Goal: Information Seeking & Learning: Find specific fact

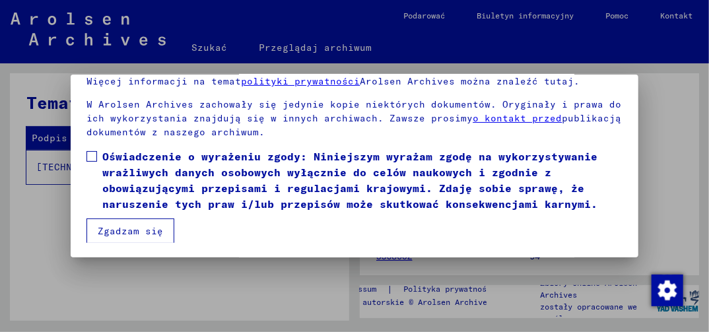
scroll to position [99, 0]
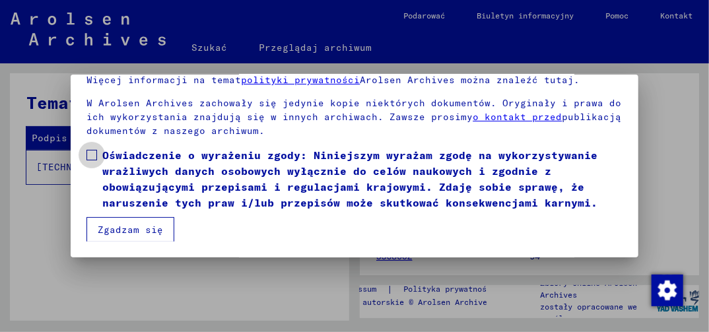
click at [93, 156] on span at bounding box center [91, 155] width 11 height 11
click at [122, 228] on button "Zgadzam się" at bounding box center [130, 229] width 88 height 25
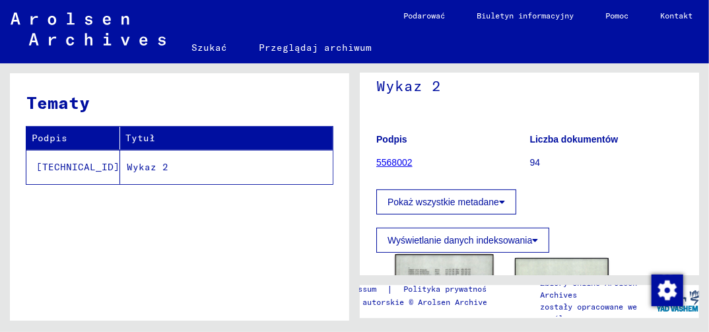
scroll to position [198, 0]
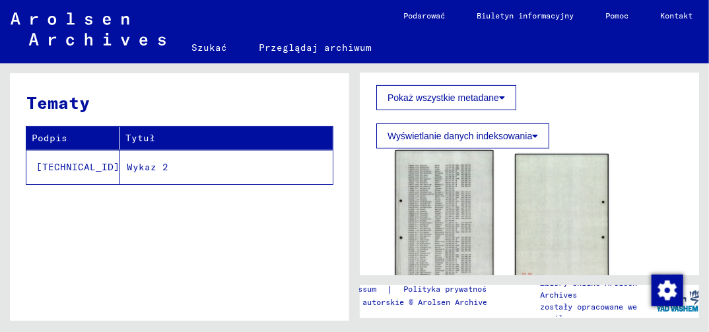
click at [432, 231] on img at bounding box center [444, 219] width 98 height 138
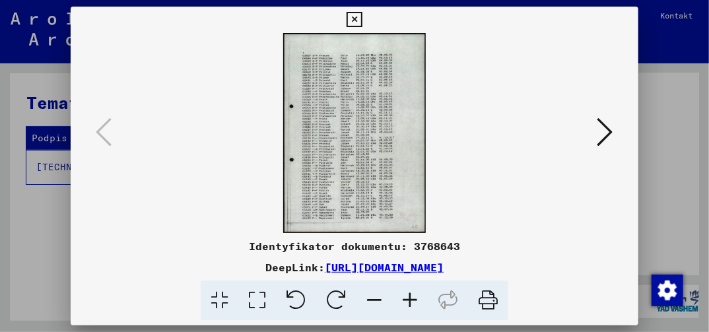
click at [258, 302] on icon at bounding box center [257, 301] width 38 height 40
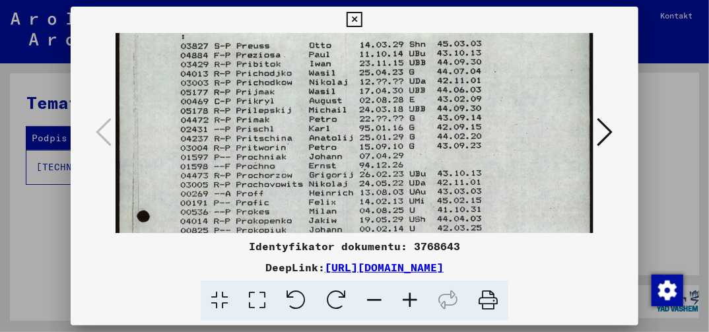
scroll to position [83, 0]
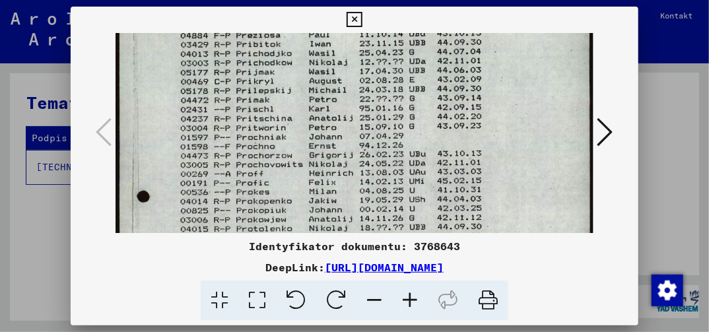
drag, startPoint x: 506, startPoint y: 204, endPoint x: 508, endPoint y: 121, distance: 83.2
click at [508, 121] on img at bounding box center [354, 285] width 477 height 671
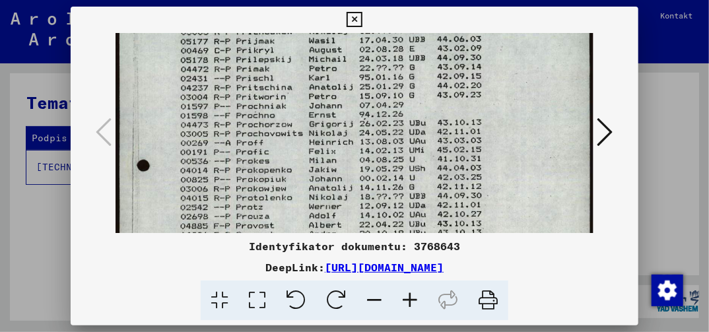
drag, startPoint x: 514, startPoint y: 230, endPoint x: 515, endPoint y: 187, distance: 42.9
click at [515, 189] on img at bounding box center [354, 254] width 477 height 671
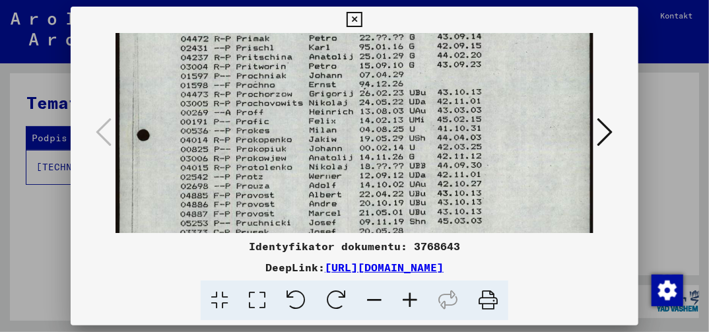
drag, startPoint x: 515, startPoint y: 211, endPoint x: 515, endPoint y: 190, distance: 21.1
click at [515, 190] on img at bounding box center [354, 224] width 477 height 671
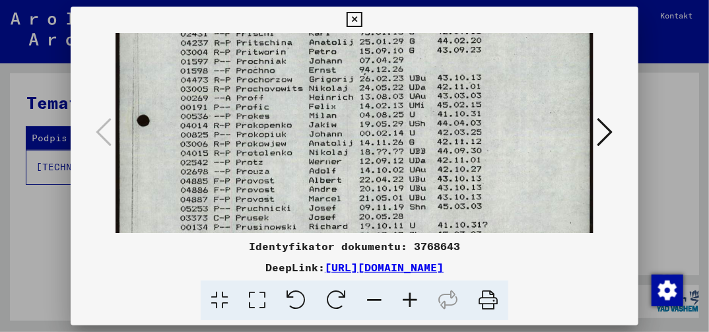
drag, startPoint x: 514, startPoint y: 209, endPoint x: 514, endPoint y: 201, distance: 7.9
click at [514, 203] on img at bounding box center [354, 210] width 477 height 671
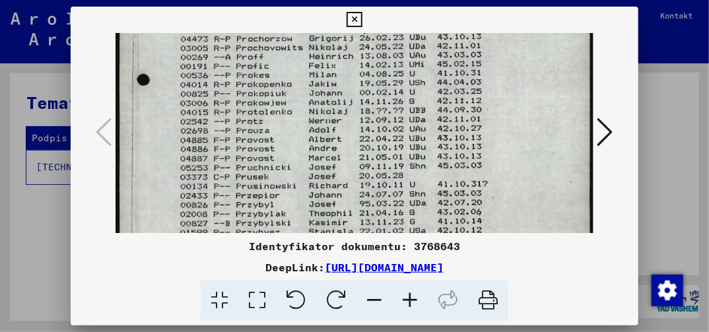
drag, startPoint x: 515, startPoint y: 201, endPoint x: 516, endPoint y: 181, distance: 19.8
click at [516, 181] on img at bounding box center [354, 169] width 477 height 671
drag, startPoint x: 516, startPoint y: 199, endPoint x: 516, endPoint y: 176, distance: 23.1
click at [516, 180] on img at bounding box center [354, 169] width 477 height 671
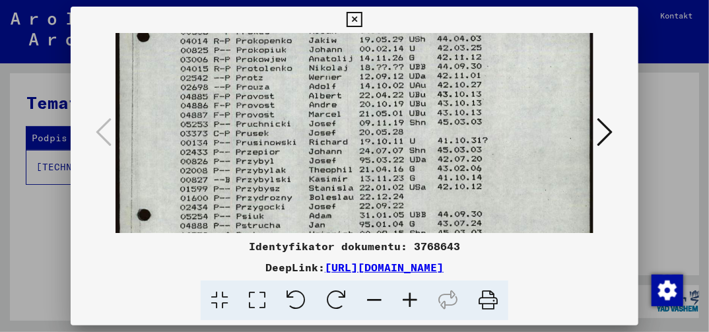
drag, startPoint x: 520, startPoint y: 214, endPoint x: 518, endPoint y: 182, distance: 31.8
click at [518, 182] on img at bounding box center [354, 125] width 477 height 671
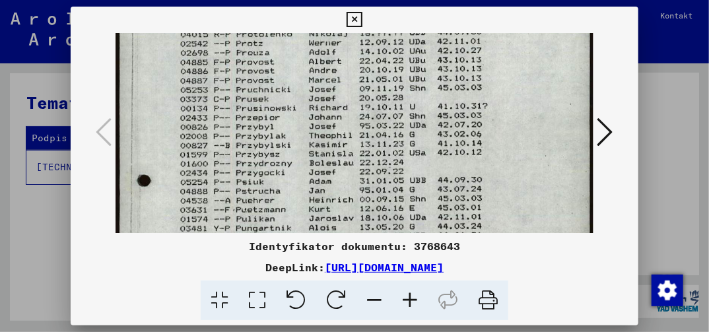
drag, startPoint x: 511, startPoint y: 201, endPoint x: 513, endPoint y: 186, distance: 15.3
click at [513, 186] on img at bounding box center [354, 91] width 477 height 671
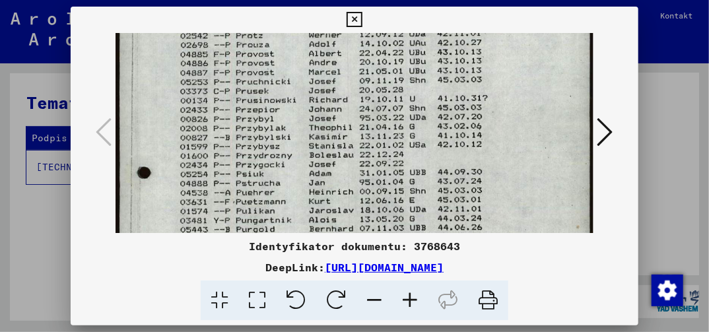
drag, startPoint x: 515, startPoint y: 209, endPoint x: 515, endPoint y: 193, distance: 15.8
click at [515, 194] on img at bounding box center [354, 83] width 477 height 671
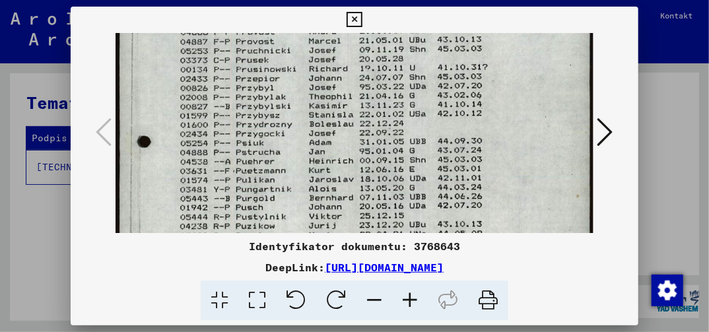
drag, startPoint x: 513, startPoint y: 207, endPoint x: 516, endPoint y: 184, distance: 23.9
click at [515, 186] on img at bounding box center [354, 52] width 477 height 671
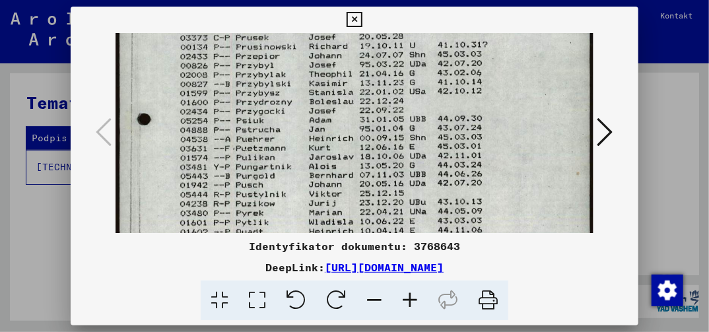
scroll to position [344, 0]
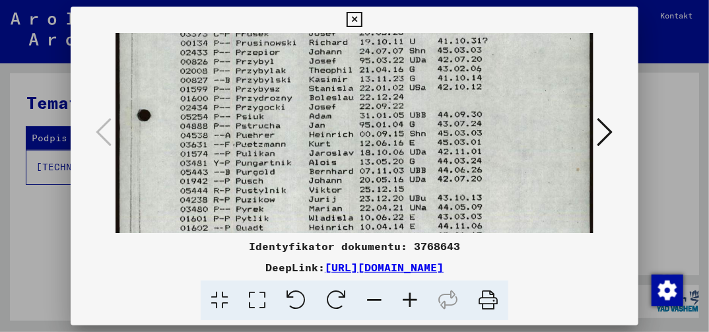
click at [518, 193] on img at bounding box center [354, 25] width 477 height 671
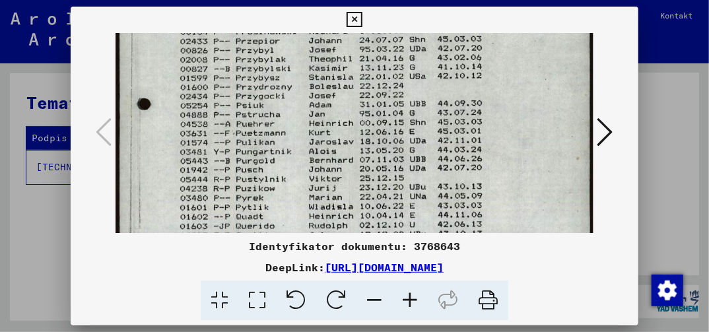
scroll to position [369, 0]
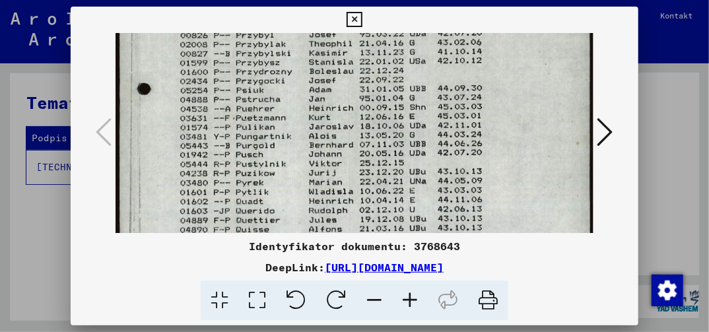
drag, startPoint x: 514, startPoint y: 212, endPoint x: 516, endPoint y: 187, distance: 24.5
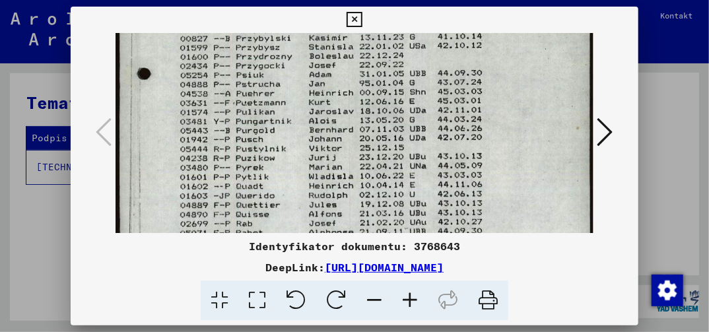
drag, startPoint x: 516, startPoint y: 211, endPoint x: 518, endPoint y: 192, distance: 19.2
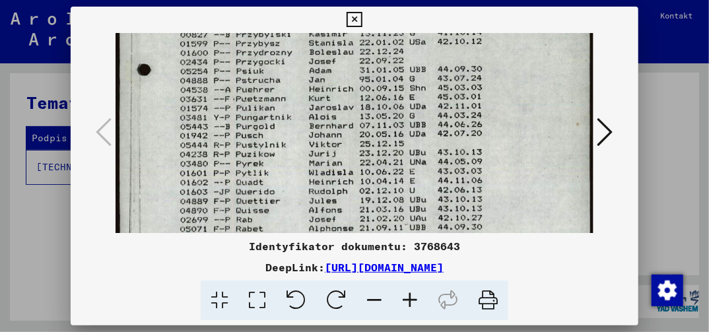
scroll to position [409, 0]
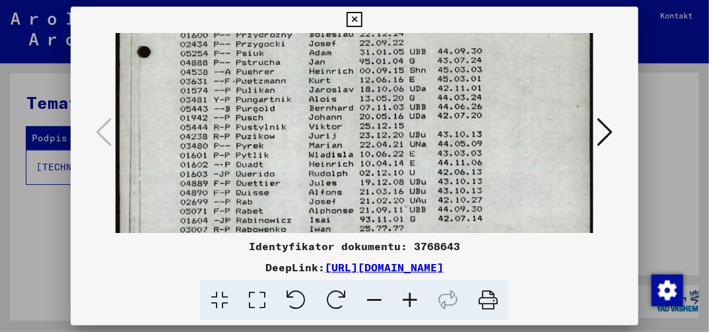
drag, startPoint x: 518, startPoint y: 201, endPoint x: 518, endPoint y: 190, distance: 10.6
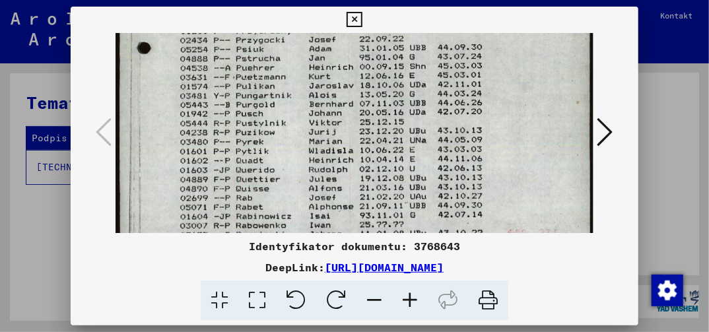
drag, startPoint x: 518, startPoint y: 210, endPoint x: 521, endPoint y: 199, distance: 11.1
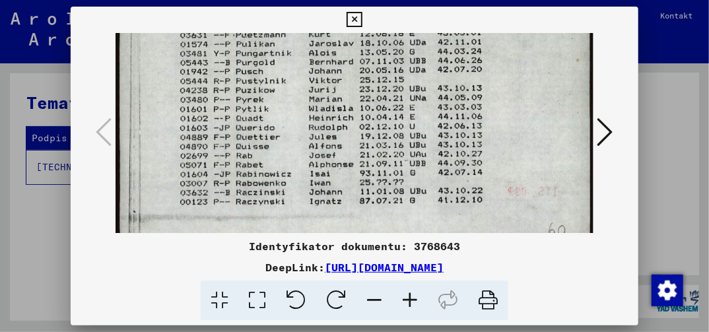
drag, startPoint x: 512, startPoint y: 222, endPoint x: 519, endPoint y: 190, distance: 33.0
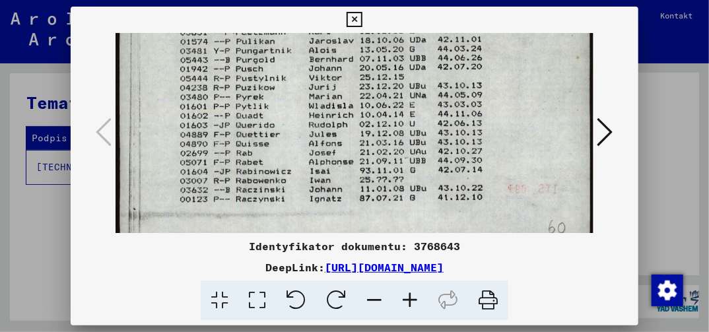
click at [354, 17] on icon at bounding box center [354, 20] width 15 height 16
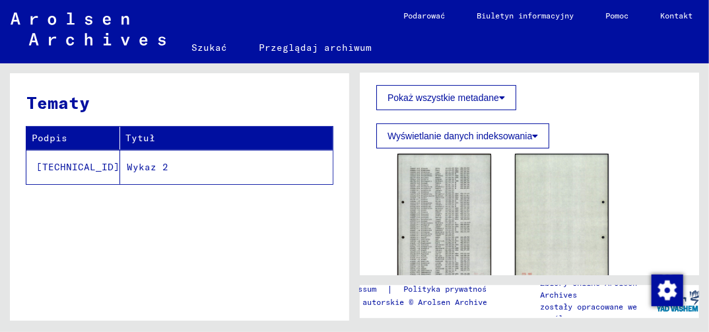
click at [213, 48] on link "Szukać" at bounding box center [209, 48] width 67 height 32
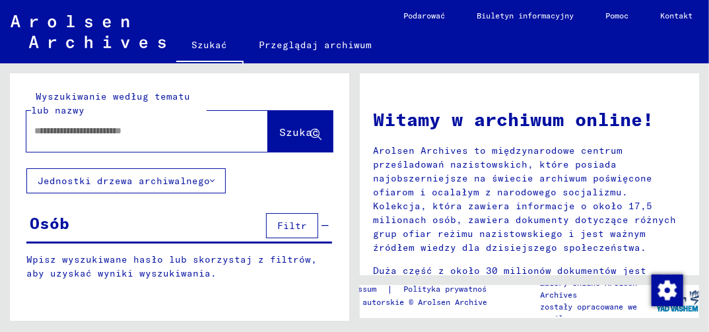
click at [169, 136] on input "text" at bounding box center [131, 131] width 194 height 14
click at [193, 137] on div at bounding box center [127, 131] width 202 height 30
click at [184, 128] on input "text" at bounding box center [131, 131] width 194 height 14
type input "*****"
click at [297, 143] on button "Szukać" at bounding box center [300, 131] width 65 height 41
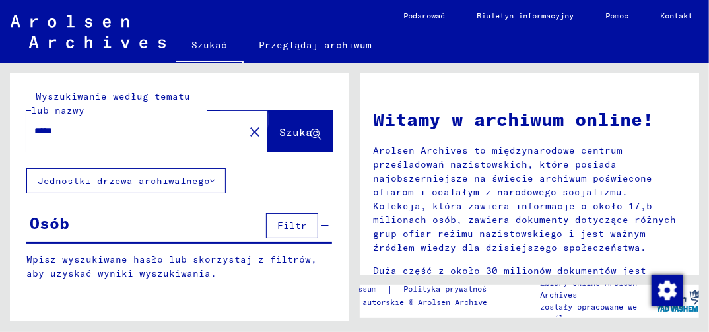
click at [288, 135] on span "Szukać" at bounding box center [299, 131] width 40 height 13
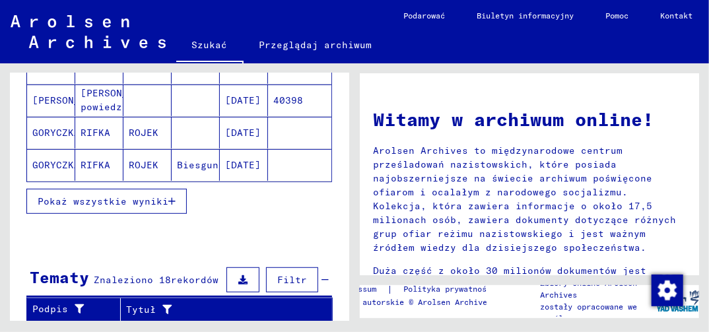
scroll to position [264, 0]
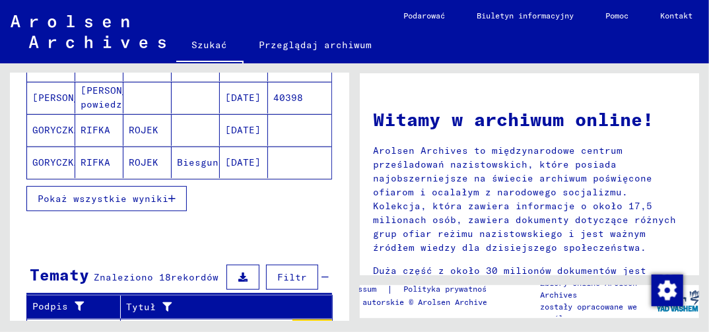
click at [171, 198] on icon "button" at bounding box center [171, 198] width 7 height 9
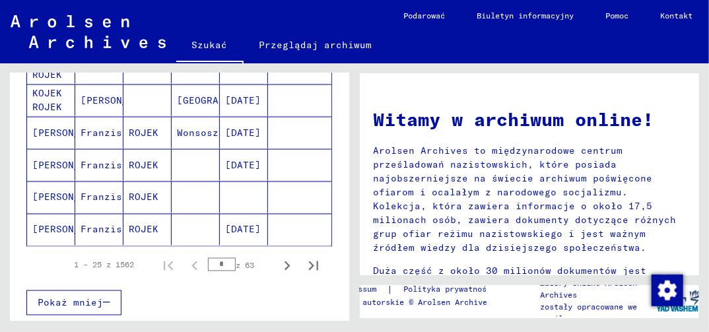
scroll to position [858, 0]
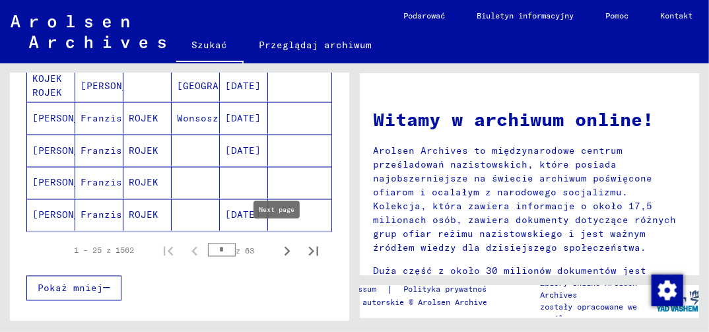
click at [285, 247] on icon "Następna strona" at bounding box center [288, 251] width 6 height 9
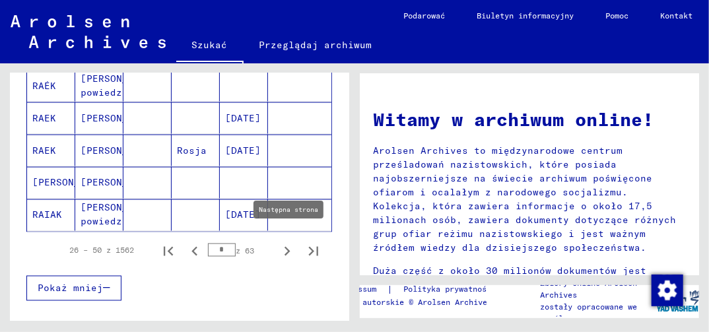
click at [285, 247] on icon "Następna strona" at bounding box center [288, 251] width 6 height 9
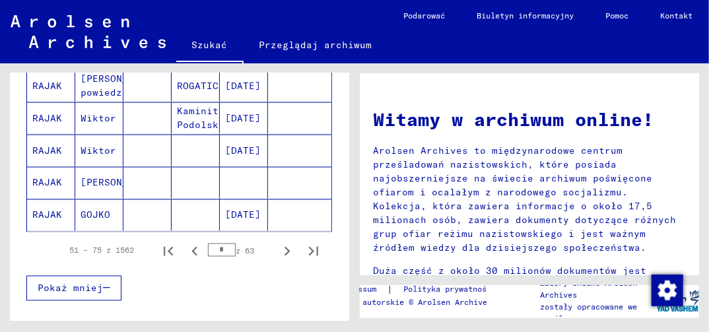
click at [285, 247] on icon "Następna strona" at bounding box center [288, 251] width 6 height 9
type input "*"
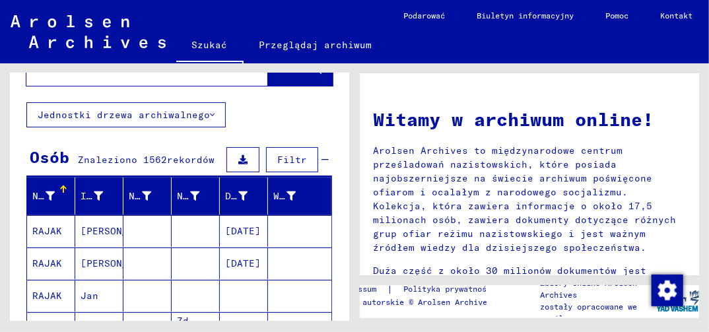
scroll to position [0, 0]
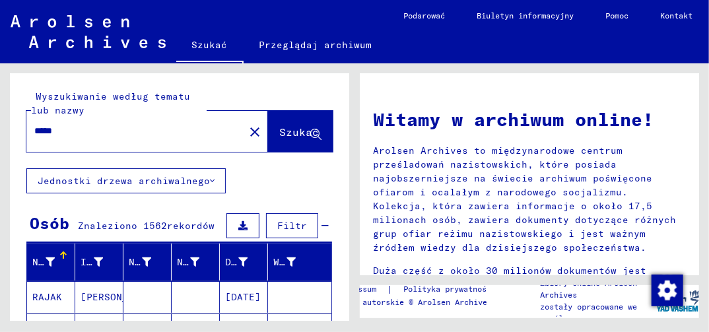
click at [80, 137] on input "*****" at bounding box center [131, 131] width 194 height 14
type input "**********"
click at [284, 135] on span "Szukać" at bounding box center [299, 131] width 40 height 13
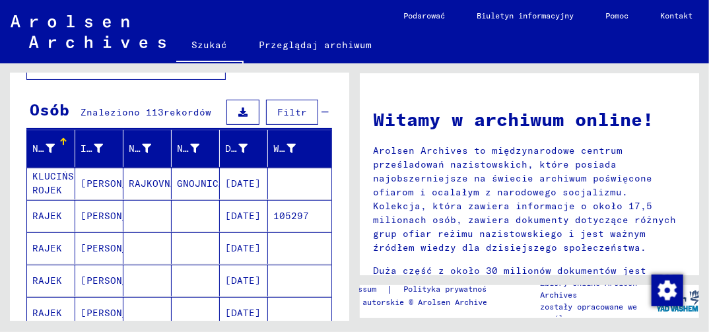
scroll to position [132, 0]
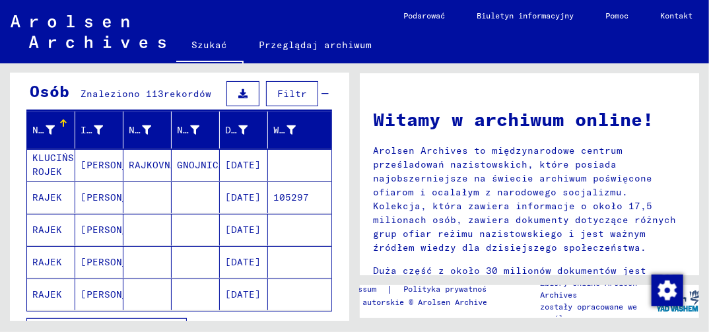
click at [241, 195] on mat-cell "[DATE]" at bounding box center [244, 198] width 48 height 32
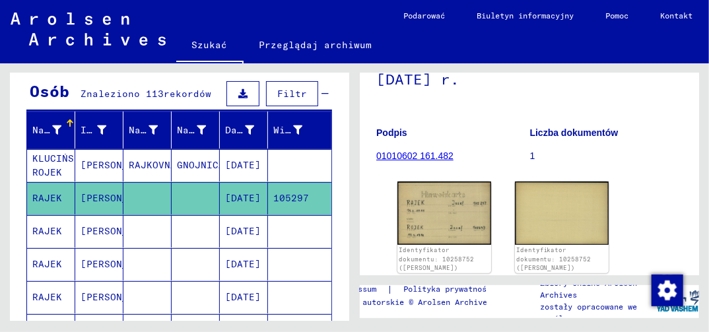
scroll to position [132, 0]
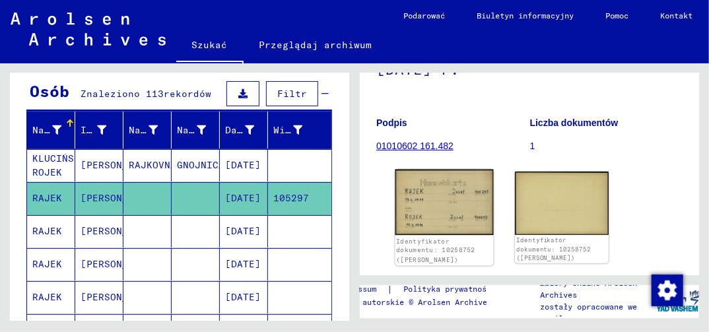
click at [433, 218] on img at bounding box center [444, 203] width 98 height 66
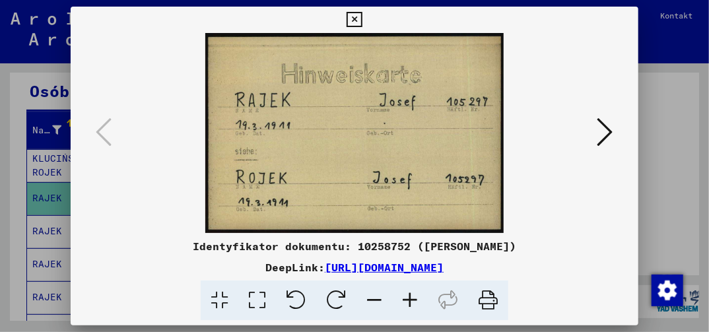
click at [356, 19] on icon at bounding box center [354, 20] width 15 height 16
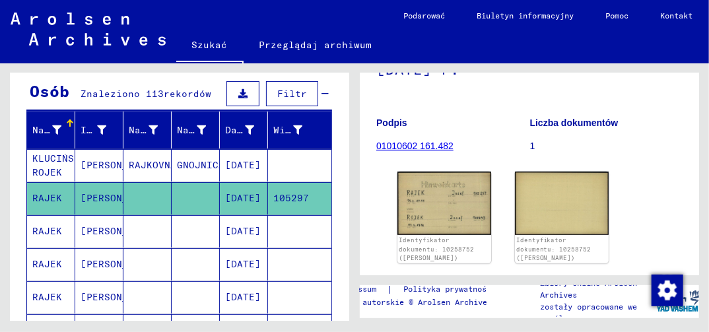
click at [240, 231] on mat-cell "[DATE]" at bounding box center [244, 231] width 48 height 32
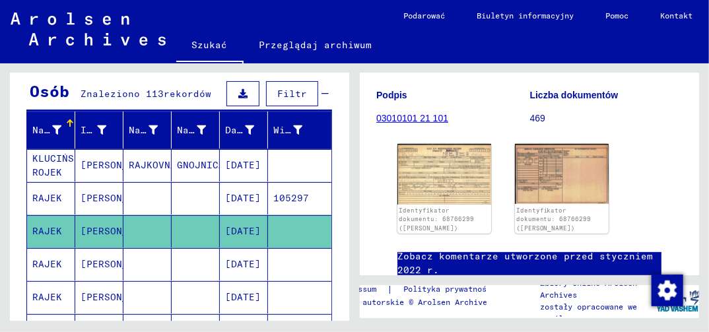
scroll to position [198, 0]
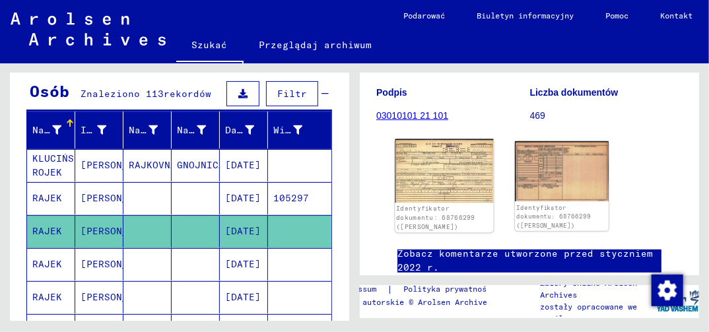
click at [445, 185] on img at bounding box center [444, 170] width 98 height 63
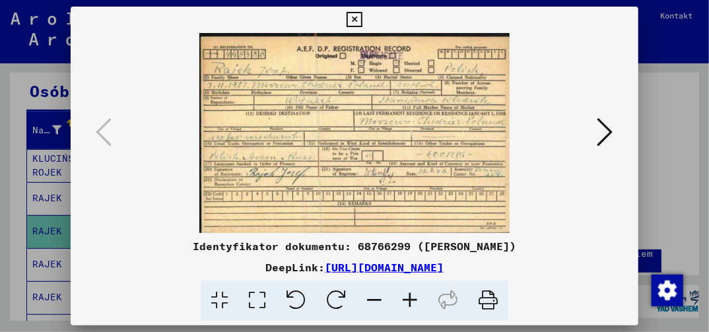
click at [606, 129] on icon at bounding box center [605, 132] width 16 height 32
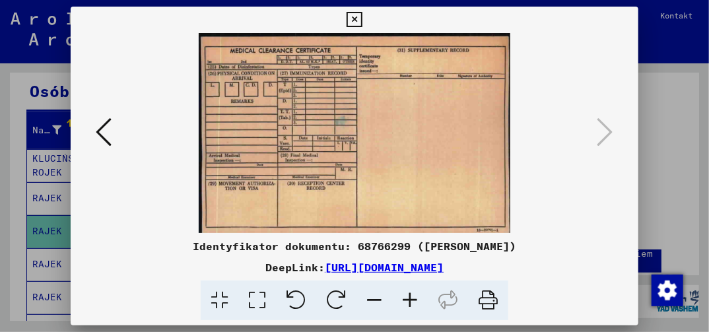
click at [353, 17] on icon at bounding box center [354, 20] width 15 height 16
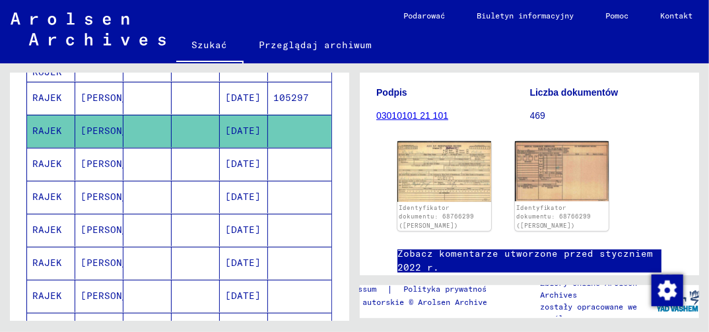
scroll to position [264, 0]
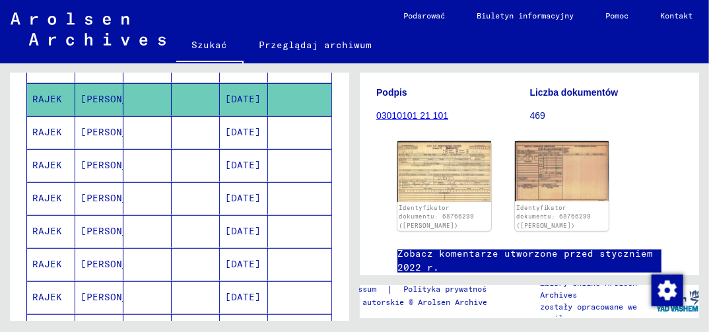
click at [230, 93] on mat-cell "[DATE]" at bounding box center [244, 99] width 48 height 32
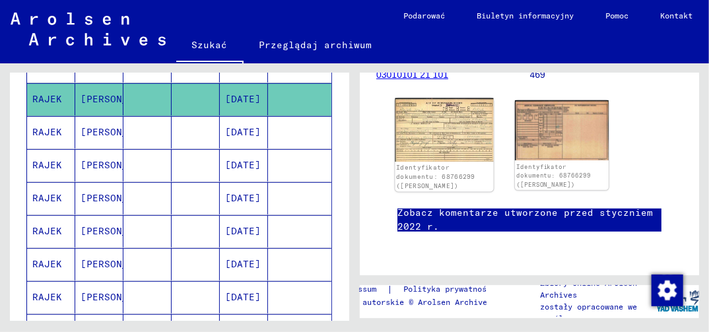
click at [465, 128] on img at bounding box center [444, 129] width 98 height 63
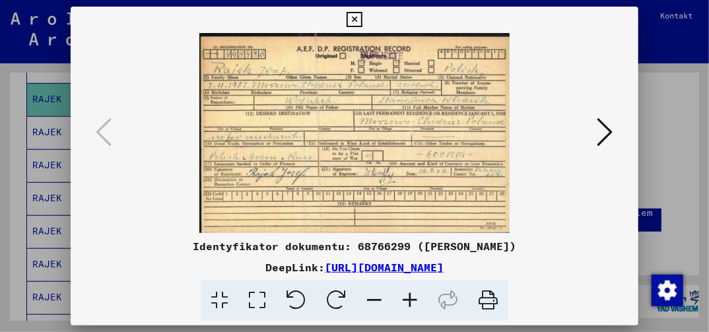
click at [260, 305] on icon at bounding box center [257, 301] width 38 height 40
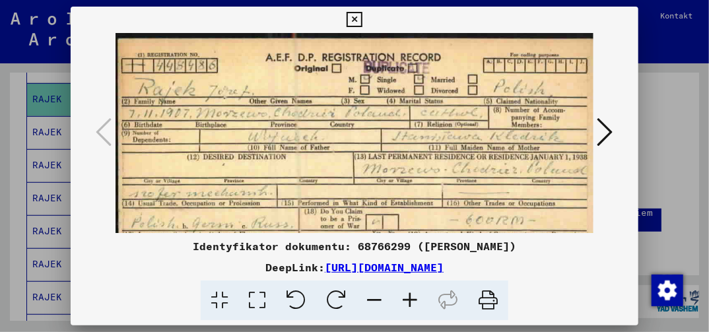
click at [354, 22] on icon at bounding box center [354, 20] width 15 height 16
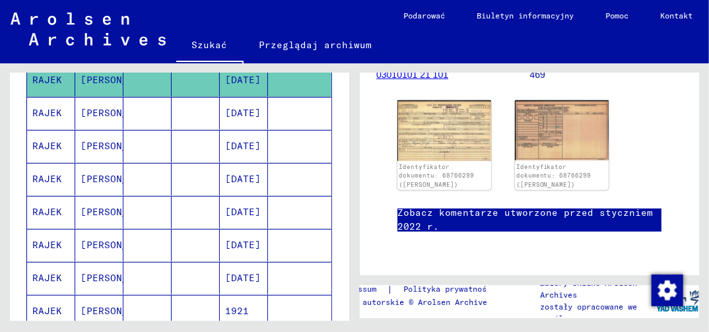
scroll to position [198, 0]
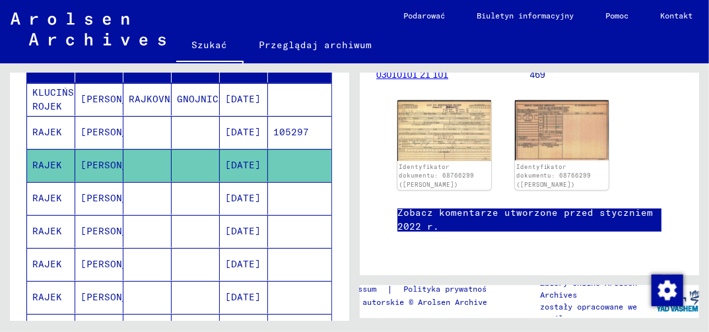
click at [237, 196] on mat-cell "[DATE]" at bounding box center [244, 198] width 48 height 32
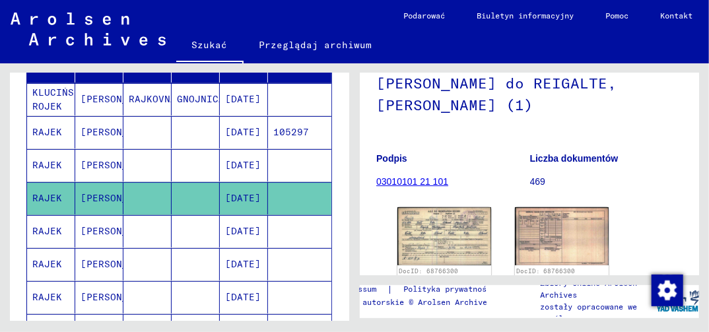
scroll to position [198, 0]
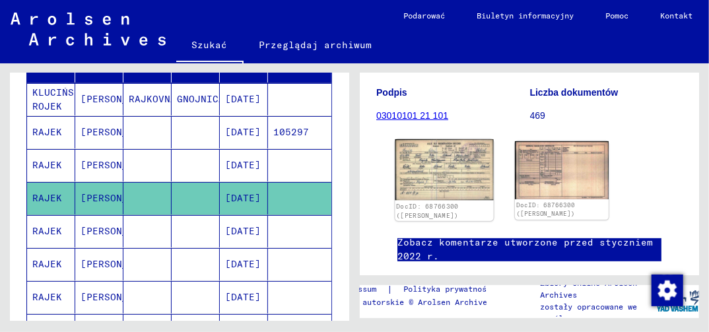
click at [453, 191] on img at bounding box center [444, 169] width 98 height 61
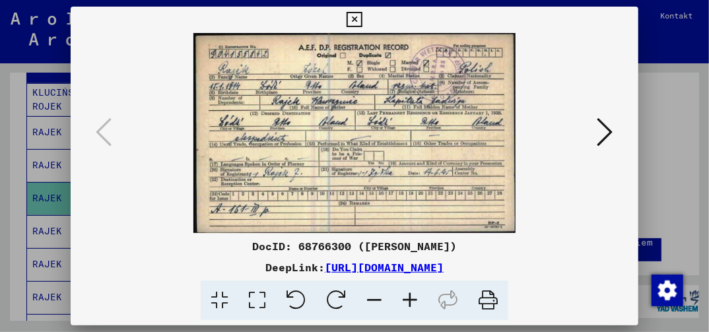
click at [354, 18] on icon at bounding box center [354, 20] width 15 height 16
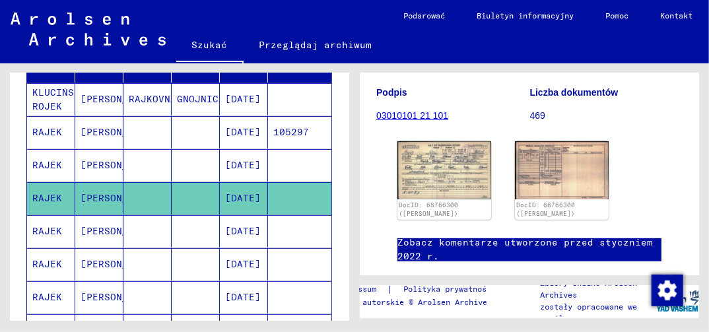
click at [244, 230] on mat-cell "[DATE]" at bounding box center [244, 231] width 48 height 32
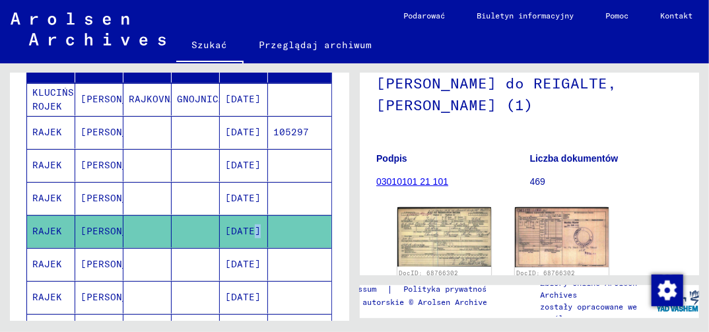
scroll to position [198, 0]
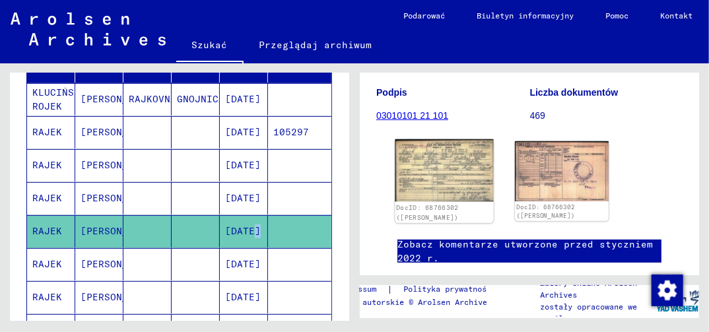
click at [439, 191] on img at bounding box center [444, 170] width 98 height 63
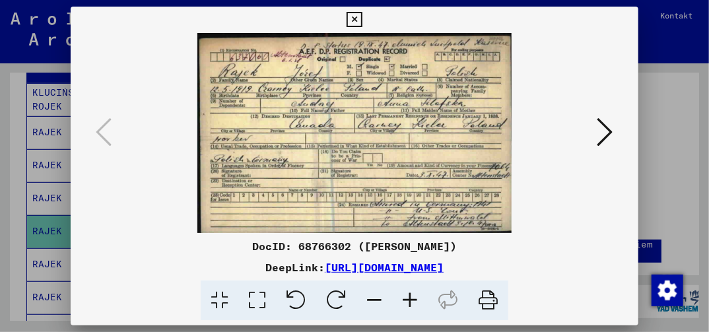
click at [357, 20] on icon at bounding box center [354, 20] width 15 height 16
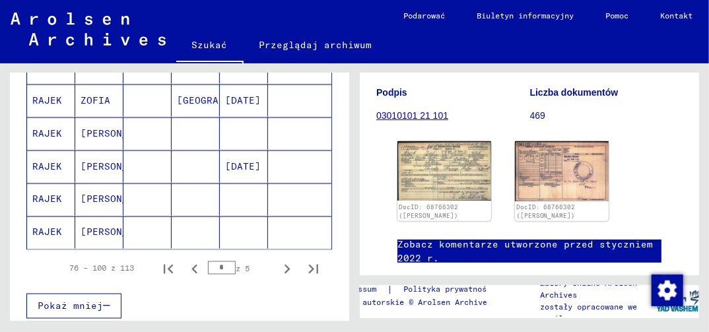
scroll to position [858, 0]
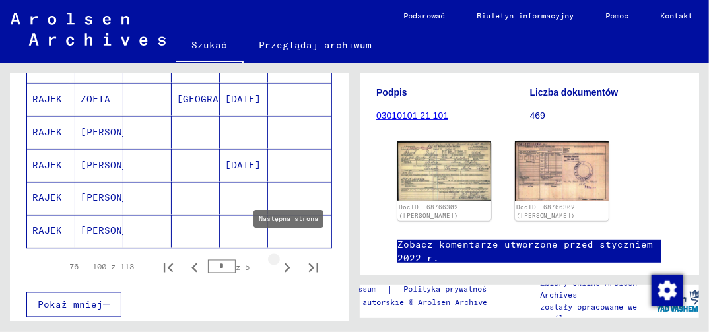
click at [278, 259] on icon "Następna strona" at bounding box center [287, 268] width 18 height 18
type input "*"
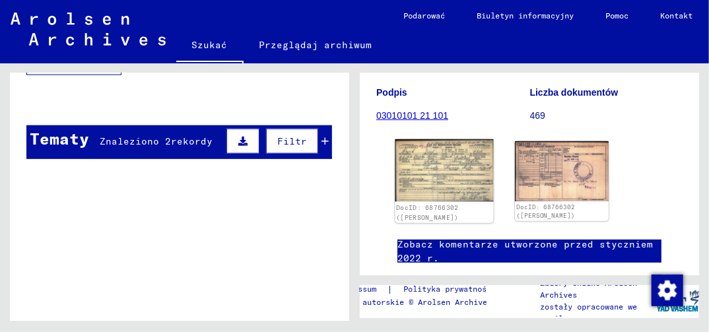
click at [421, 195] on img at bounding box center [444, 170] width 98 height 63
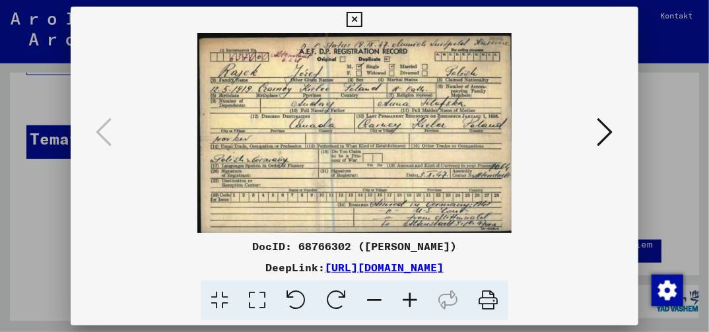
click at [352, 19] on icon at bounding box center [354, 20] width 15 height 16
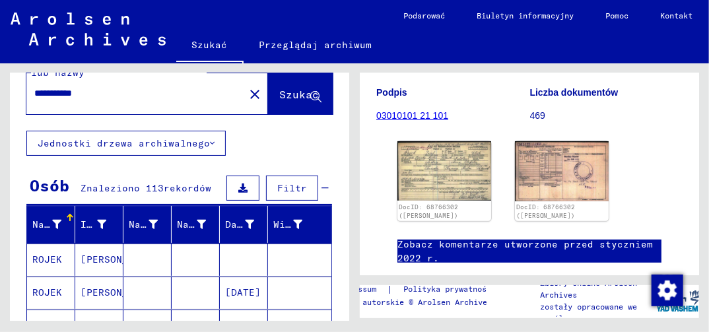
scroll to position [0, 0]
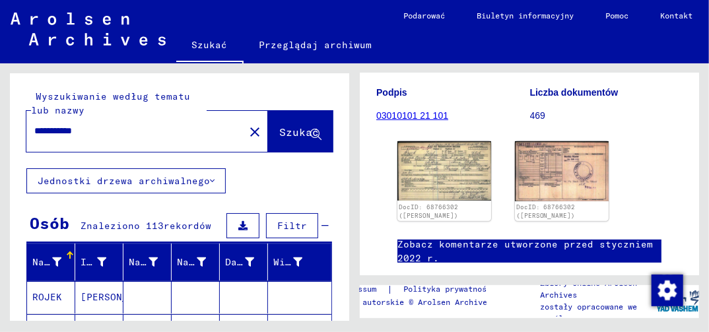
click at [102, 131] on input "**********" at bounding box center [135, 131] width 202 height 14
type input "*"
click at [283, 133] on span "Szukać" at bounding box center [299, 131] width 40 height 13
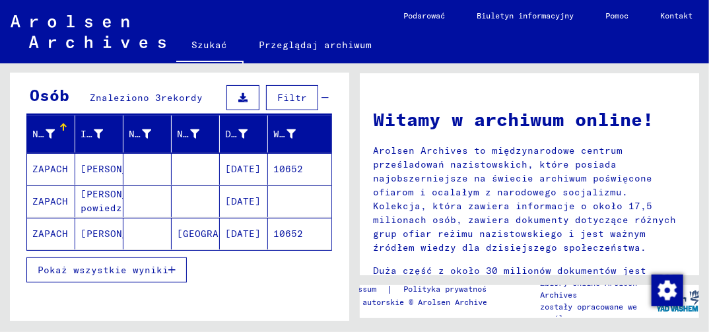
scroll to position [132, 0]
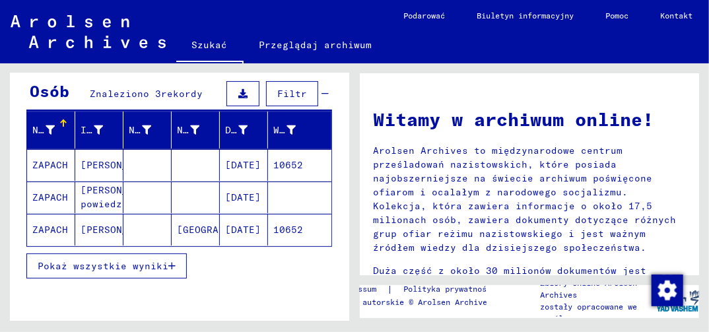
click at [280, 234] on mat-cell "10652" at bounding box center [299, 230] width 63 height 32
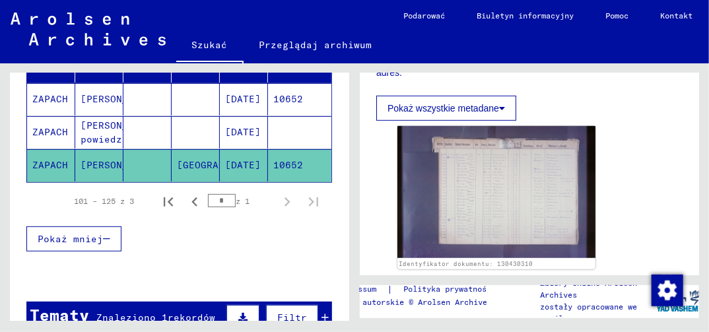
scroll to position [330, 0]
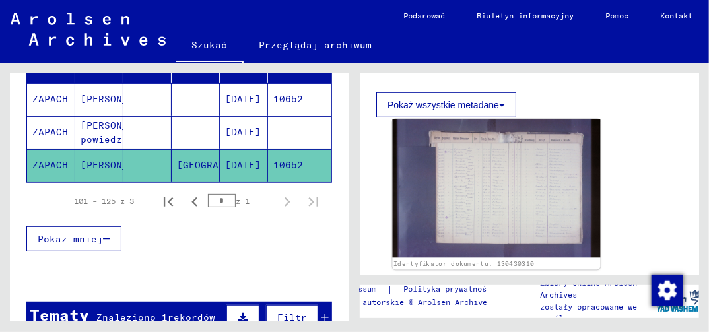
click at [483, 201] on img at bounding box center [497, 188] width 208 height 139
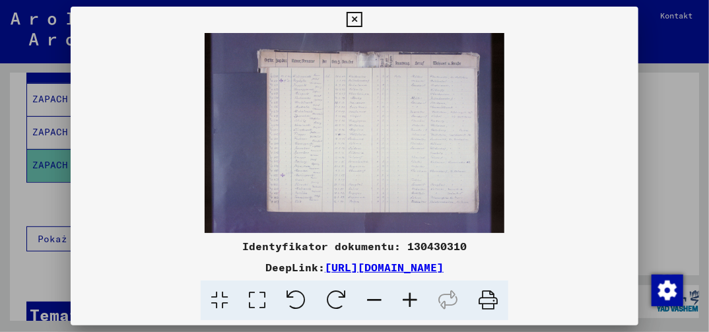
click at [258, 295] on icon at bounding box center [257, 301] width 38 height 40
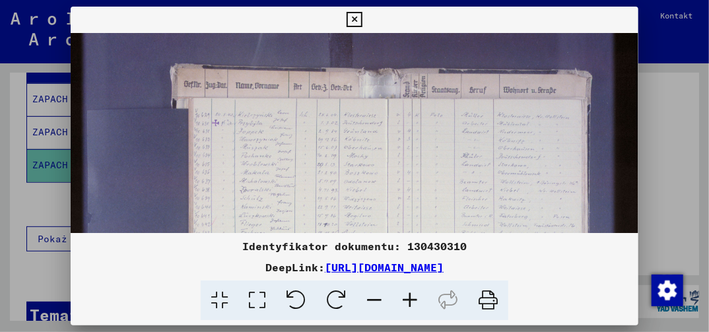
click at [260, 300] on icon at bounding box center [257, 301] width 38 height 40
click at [320, 168] on img at bounding box center [354, 222] width 567 height 378
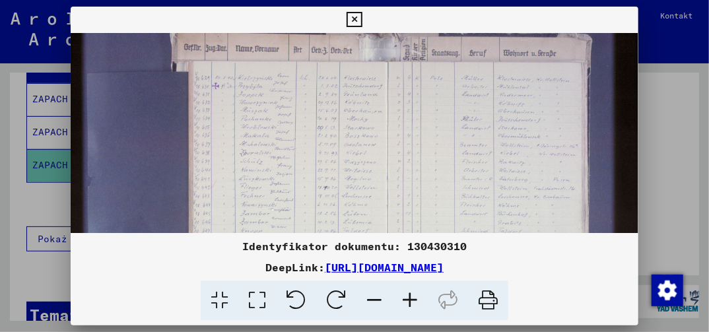
scroll to position [55, 0]
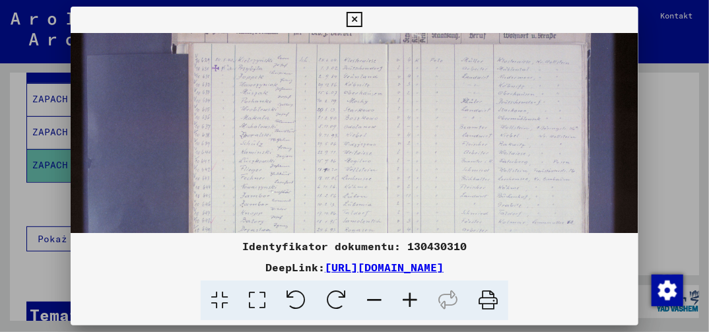
drag, startPoint x: 333, startPoint y: 208, endPoint x: 333, endPoint y: 154, distance: 54.1
click at [333, 154] on img at bounding box center [354, 167] width 567 height 378
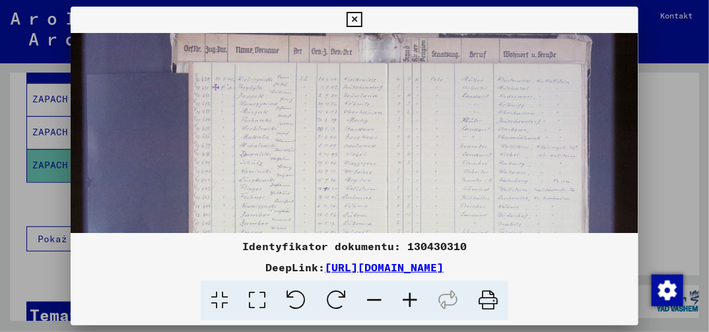
drag, startPoint x: 360, startPoint y: 193, endPoint x: 362, endPoint y: 213, distance: 19.2
click at [362, 213] on img at bounding box center [354, 186] width 567 height 378
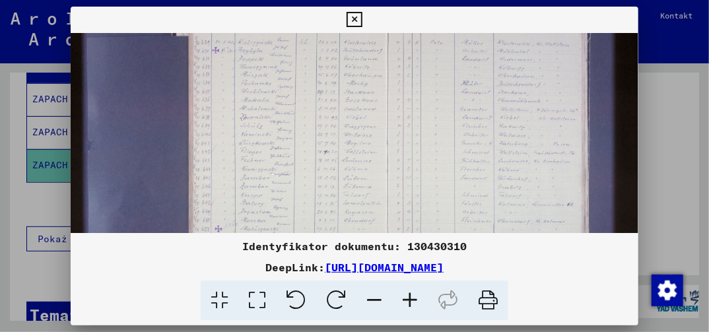
drag, startPoint x: 362, startPoint y: 164, endPoint x: 376, endPoint y: 131, distance: 36.1
click at [376, 131] on img at bounding box center [354, 149] width 567 height 378
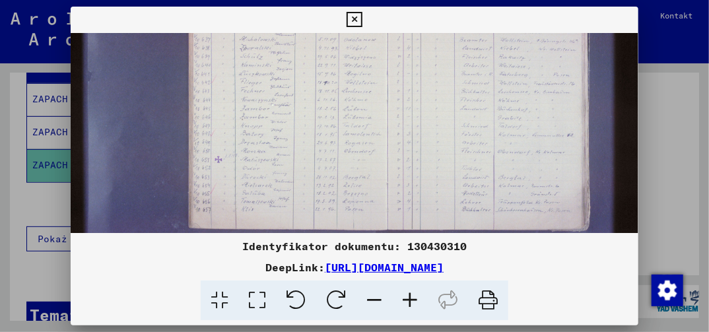
scroll to position [151, 0]
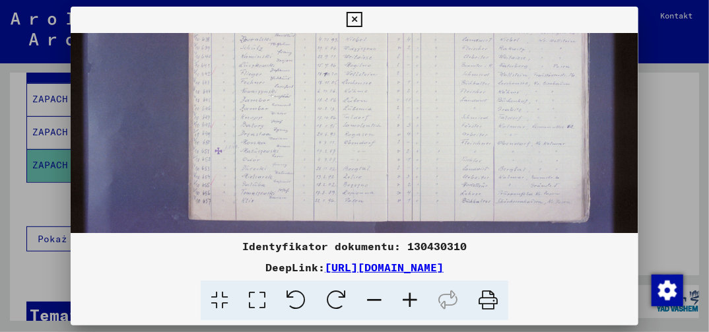
drag, startPoint x: 345, startPoint y: 223, endPoint x: 362, endPoint y: 152, distance: 72.5
click at [362, 152] on img at bounding box center [354, 71] width 567 height 378
click at [254, 165] on img at bounding box center [354, 71] width 567 height 378
click at [255, 161] on img at bounding box center [354, 71] width 567 height 378
click at [410, 302] on icon at bounding box center [410, 301] width 36 height 40
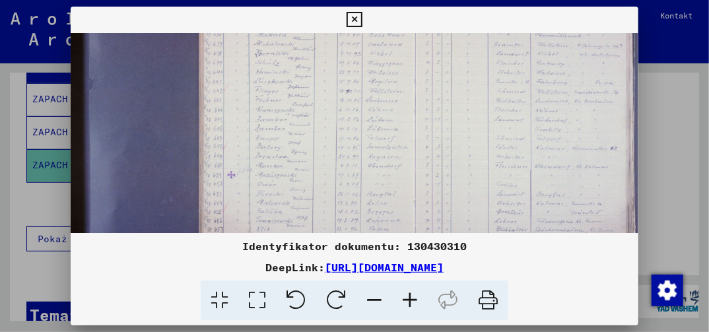
click at [411, 301] on icon at bounding box center [410, 301] width 36 height 40
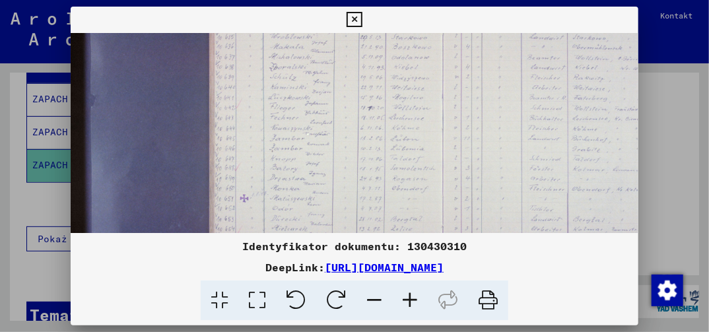
click at [411, 301] on icon at bounding box center [410, 301] width 36 height 40
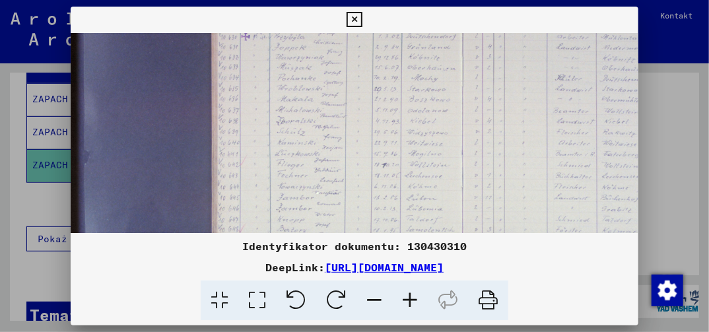
drag, startPoint x: 328, startPoint y: 82, endPoint x: 315, endPoint y: 144, distance: 63.4
click at [316, 137] on img at bounding box center [421, 161] width 716 height 477
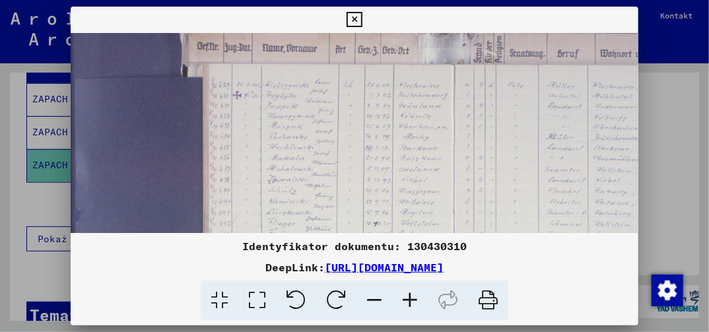
drag, startPoint x: 325, startPoint y: 69, endPoint x: 320, endPoint y: 122, distance: 53.0
click at [320, 119] on img at bounding box center [412, 220] width 716 height 477
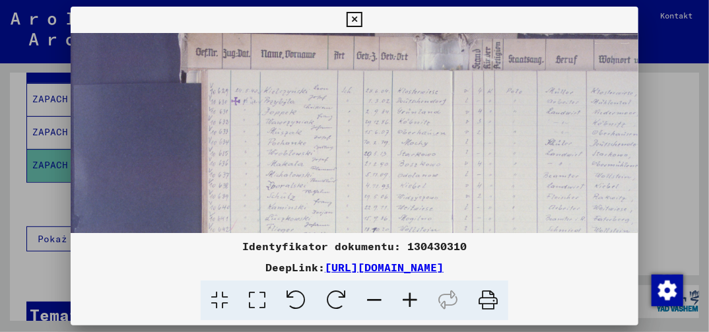
click at [411, 298] on icon at bounding box center [410, 301] width 36 height 40
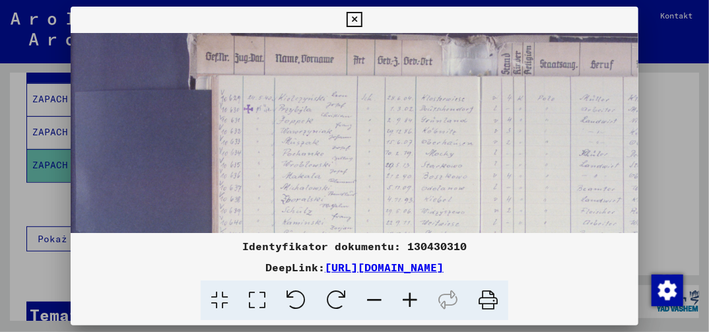
click at [412, 296] on icon at bounding box center [410, 301] width 36 height 40
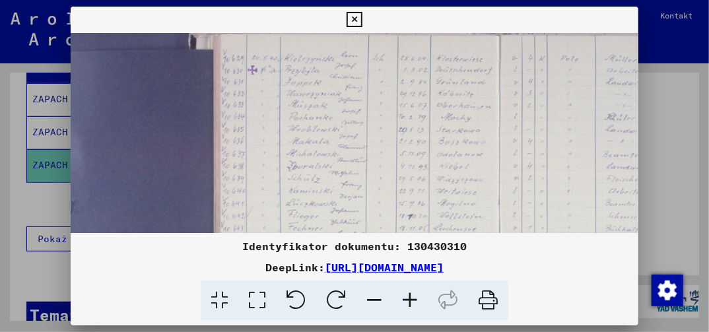
scroll to position [98, 28]
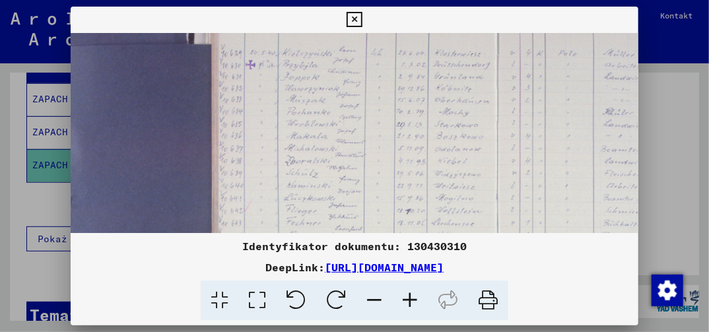
drag, startPoint x: 358, startPoint y: 216, endPoint x: 348, endPoint y: 164, distance: 52.4
click at [348, 164] on img at bounding box center [449, 206] width 815 height 543
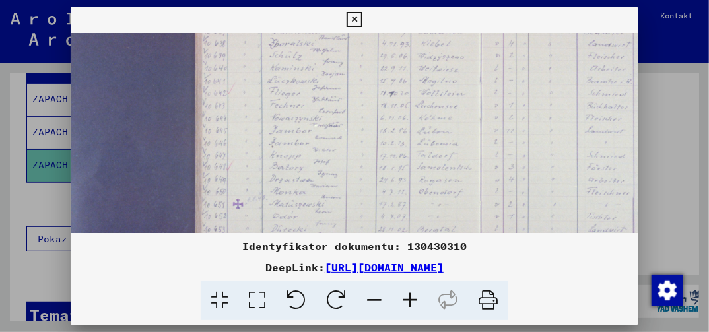
drag, startPoint x: 332, startPoint y: 201, endPoint x: 318, endPoint y: 84, distance: 117.1
click at [318, 88] on img at bounding box center [433, 89] width 815 height 543
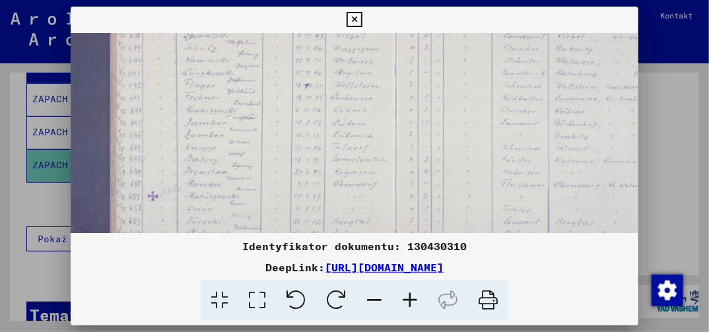
drag, startPoint x: 586, startPoint y: 191, endPoint x: 471, endPoint y: 188, distance: 114.9
click at [472, 189] on img at bounding box center [348, 81] width 815 height 543
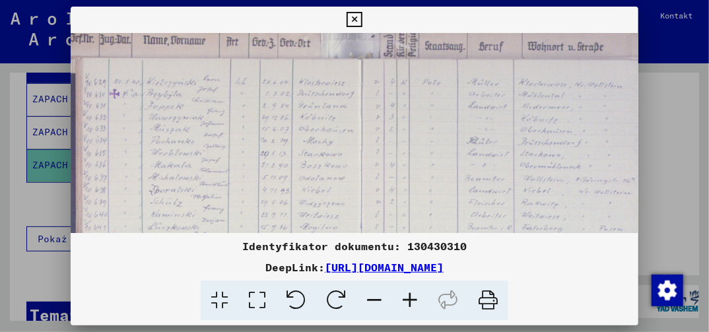
drag, startPoint x: 202, startPoint y: 51, endPoint x: 199, endPoint y: 211, distance: 160.4
click at [199, 211] on img at bounding box center [313, 235] width 815 height 543
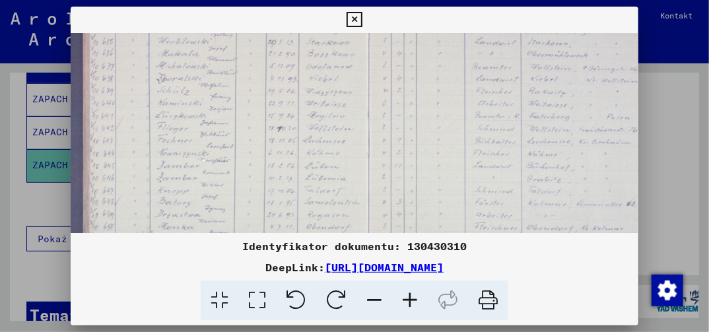
drag, startPoint x: 204, startPoint y: 209, endPoint x: 209, endPoint y: 84, distance: 124.9
click at [211, 86] on img at bounding box center [321, 124] width 815 height 543
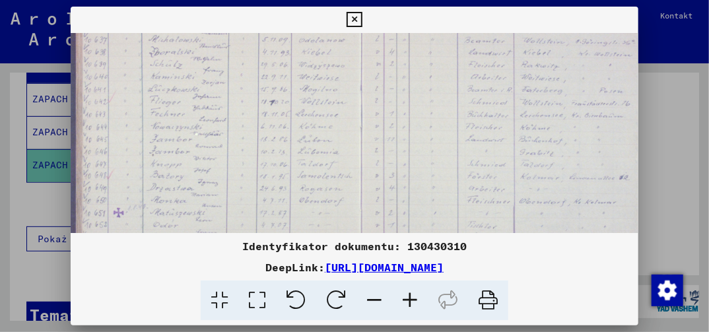
scroll to position [230, 173]
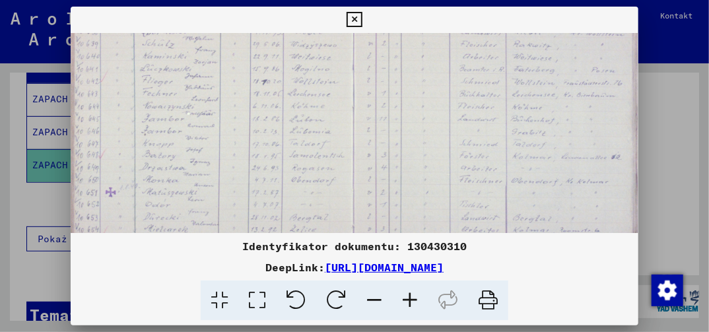
drag, startPoint x: 218, startPoint y: 205, endPoint x: 205, endPoint y: 167, distance: 40.7
click at [205, 170] on img at bounding box center [305, 77] width 815 height 543
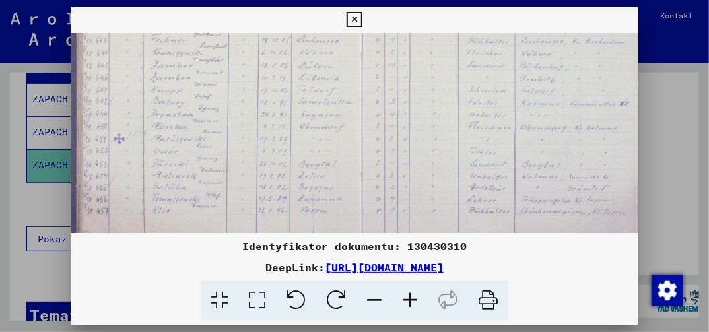
drag, startPoint x: 231, startPoint y: 217, endPoint x: 235, endPoint y: 166, distance: 51.0
click at [239, 164] on img at bounding box center [314, 23] width 815 height 543
click at [412, 299] on icon at bounding box center [410, 301] width 36 height 40
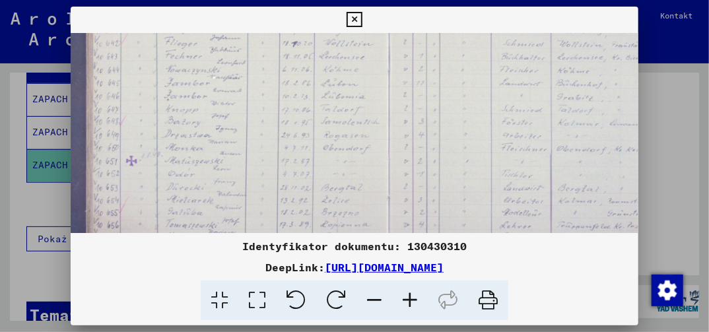
click at [411, 300] on icon at bounding box center [410, 301] width 36 height 40
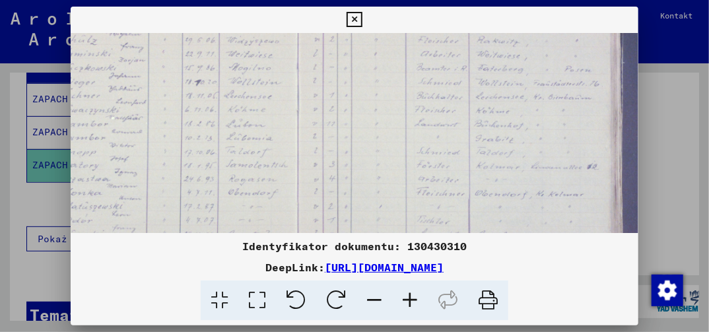
drag, startPoint x: 535, startPoint y: 117, endPoint x: 400, endPoint y: 151, distance: 139.0
click at [411, 143] on img at bounding box center [244, 77] width 914 height 609
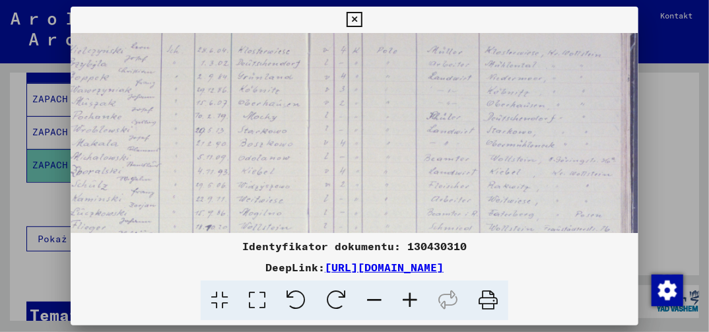
drag, startPoint x: 362, startPoint y: 73, endPoint x: 378, endPoint y: 217, distance: 144.8
click at [378, 216] on img at bounding box center [255, 222] width 914 height 609
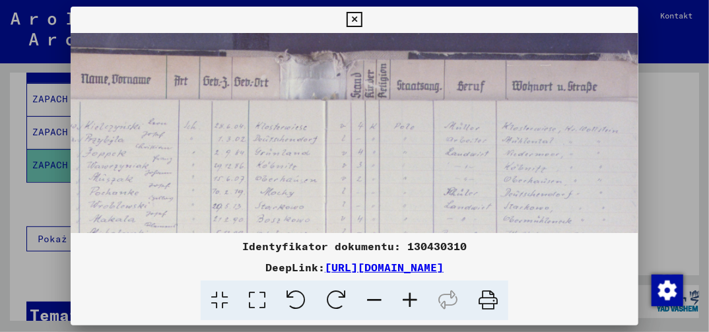
drag, startPoint x: 363, startPoint y: 112, endPoint x: 378, endPoint y: 185, distance: 75.5
click at [378, 185] on img at bounding box center [272, 298] width 914 height 609
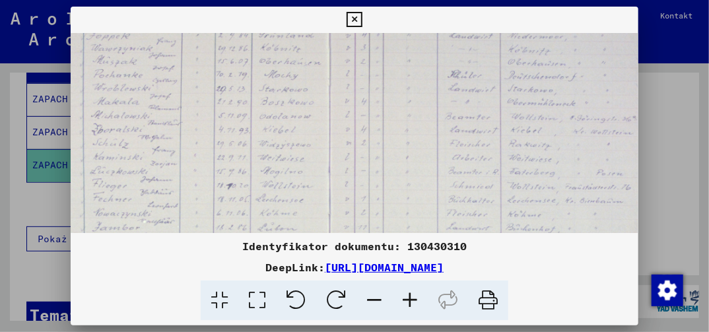
drag, startPoint x: 341, startPoint y: 195, endPoint x: 344, endPoint y: 75, distance: 119.5
click at [344, 75] on img at bounding box center [276, 181] width 914 height 609
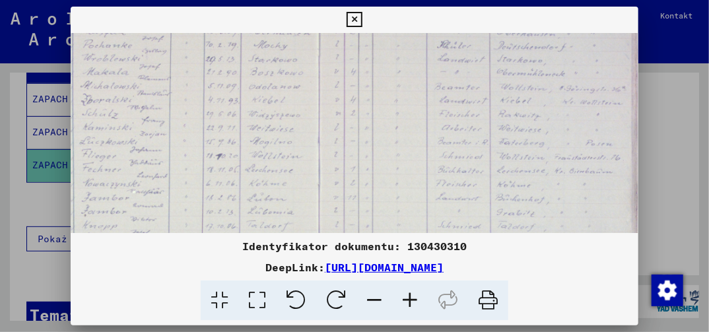
drag, startPoint x: 455, startPoint y: 193, endPoint x: 397, endPoint y: 112, distance: 99.5
click at [405, 123] on img at bounding box center [266, 151] width 914 height 609
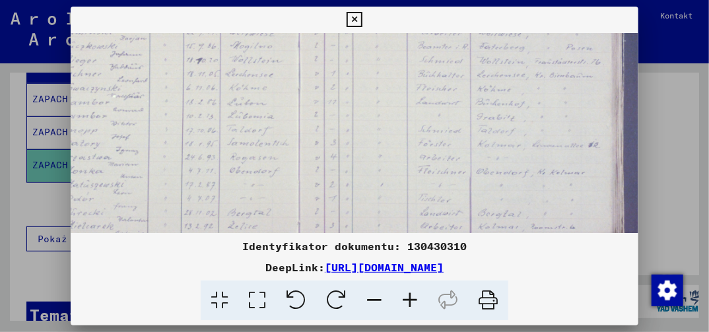
scroll to position [325, 237]
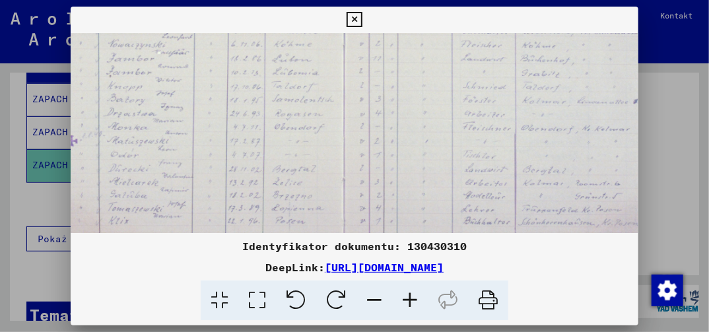
drag, startPoint x: 413, startPoint y: 196, endPoint x: 481, endPoint y: 114, distance: 106.4
click at [481, 114] on img at bounding box center [291, 12] width 914 height 609
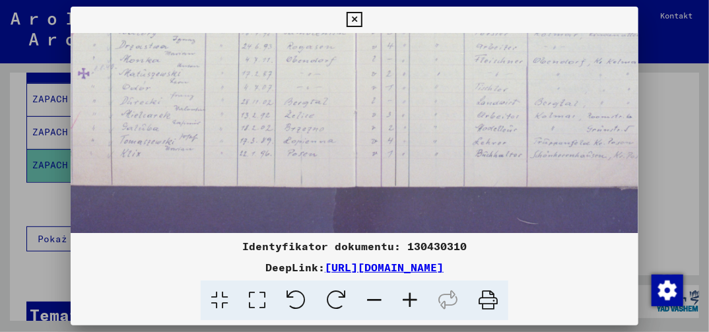
scroll to position [400, 225]
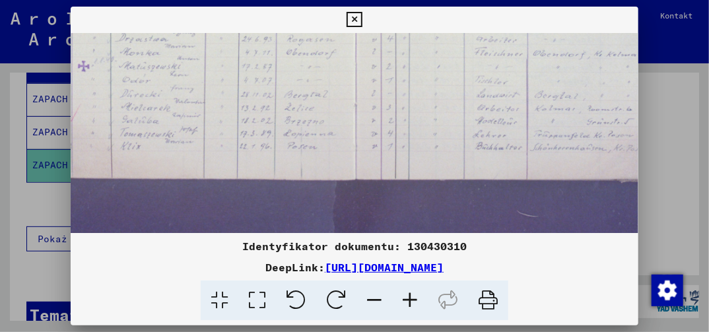
drag, startPoint x: 418, startPoint y: 207, endPoint x: 430, endPoint y: 133, distance: 75.5
click at [354, 20] on icon at bounding box center [354, 20] width 15 height 16
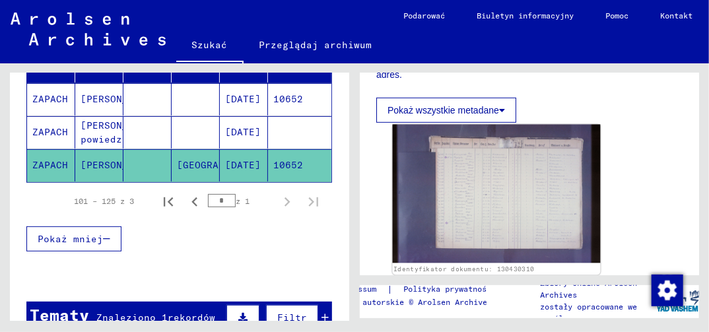
scroll to position [330, 0]
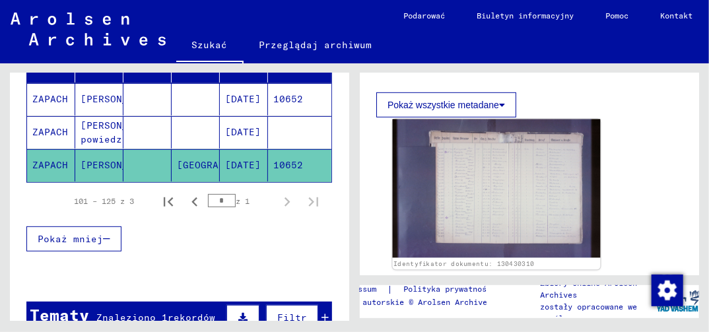
click at [465, 197] on img at bounding box center [497, 188] width 208 height 139
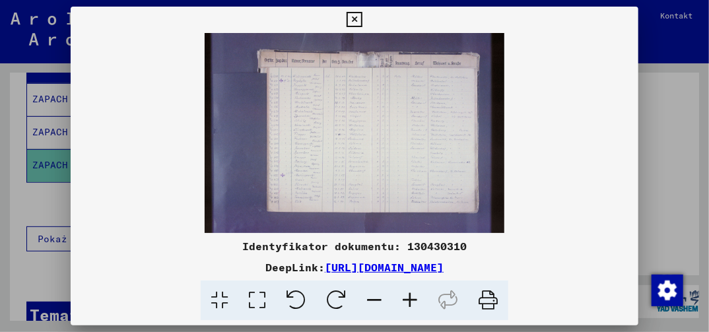
click at [259, 302] on icon at bounding box center [257, 301] width 38 height 40
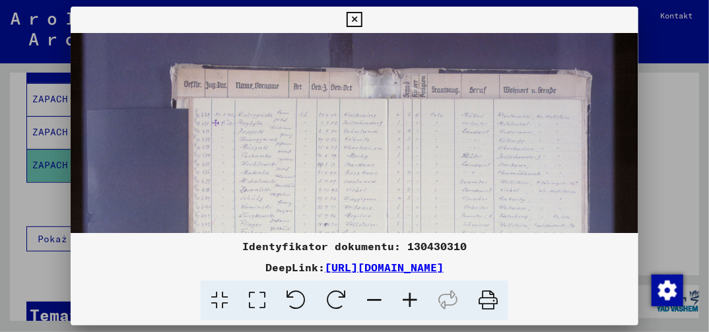
click at [411, 299] on icon at bounding box center [410, 301] width 36 height 40
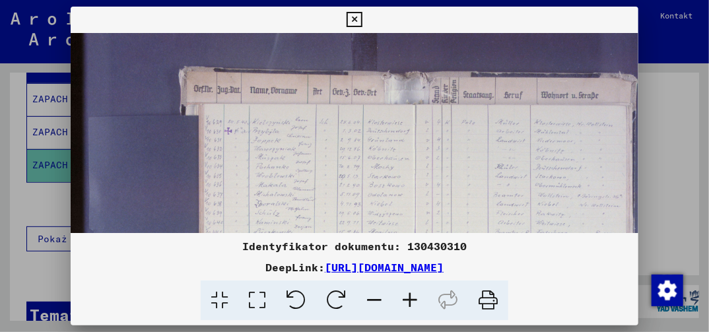
click at [411, 299] on icon at bounding box center [410, 301] width 36 height 40
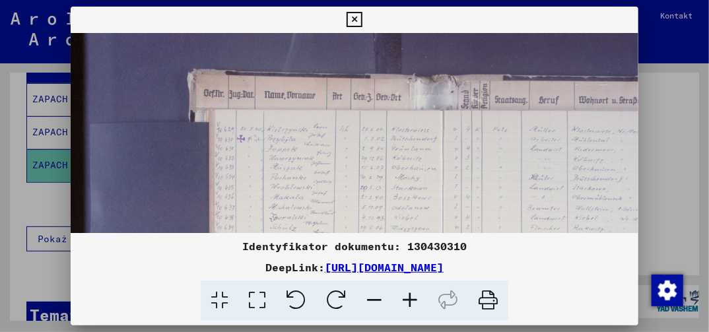
click at [411, 299] on icon at bounding box center [410, 301] width 36 height 40
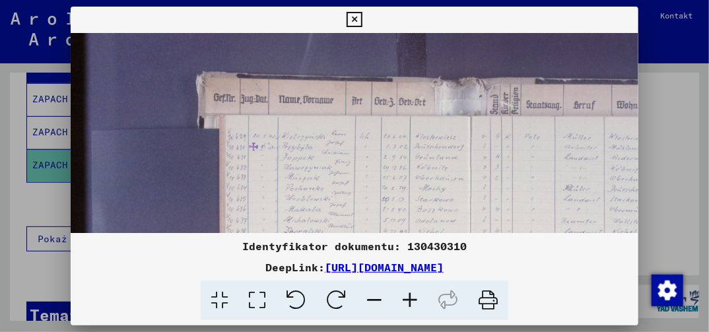
click at [411, 299] on icon at bounding box center [410, 301] width 36 height 40
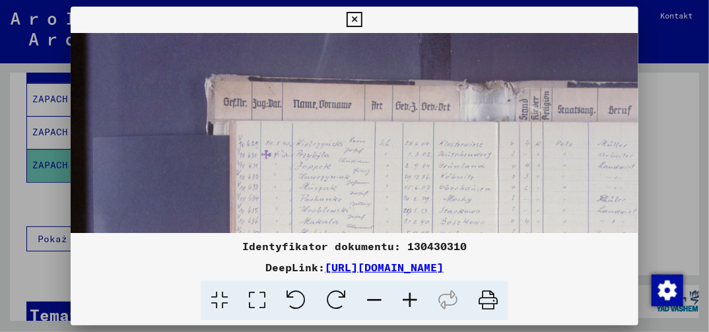
click at [413, 304] on icon at bounding box center [410, 301] width 36 height 40
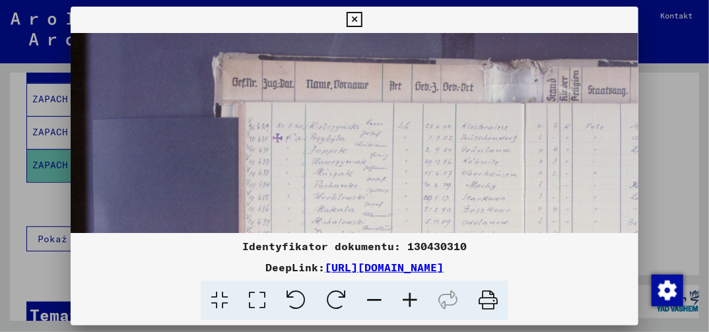
scroll to position [88, 0]
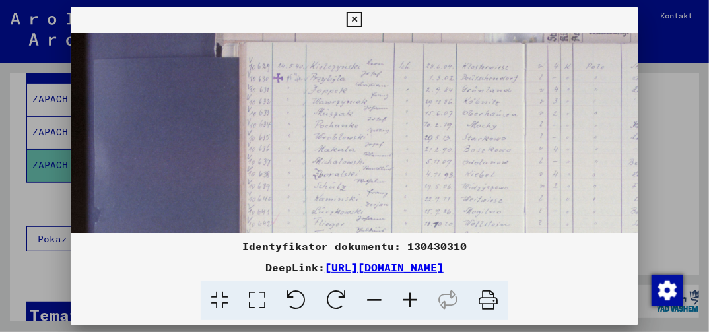
drag, startPoint x: 285, startPoint y: 220, endPoint x: 286, endPoint y: 131, distance: 89.1
click at [286, 131] on img at bounding box center [478, 219] width 815 height 543
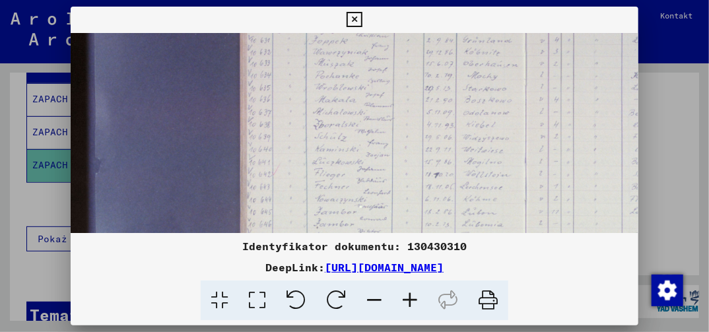
drag, startPoint x: 288, startPoint y: 220, endPoint x: 292, endPoint y: 150, distance: 70.7
click at [292, 154] on img at bounding box center [478, 170] width 815 height 543
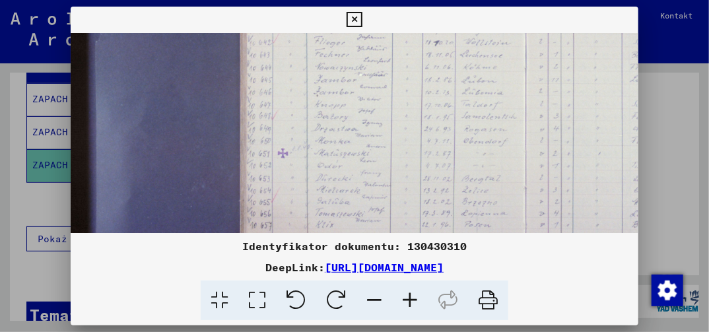
drag, startPoint x: 290, startPoint y: 217, endPoint x: 322, endPoint y: 106, distance: 115.3
click at [322, 106] on img at bounding box center [478, 38] width 815 height 543
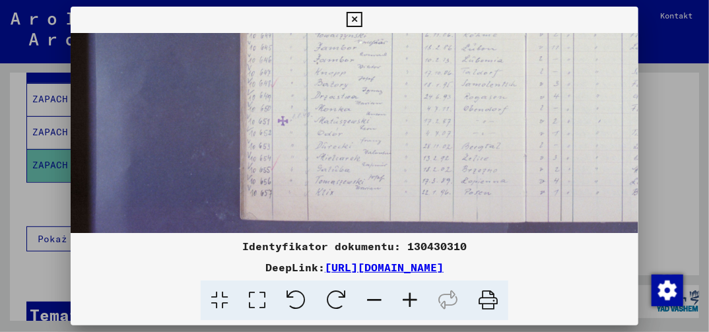
drag, startPoint x: 306, startPoint y: 210, endPoint x: 317, endPoint y: 141, distance: 70.1
click at [316, 143] on img at bounding box center [478, 6] width 815 height 543
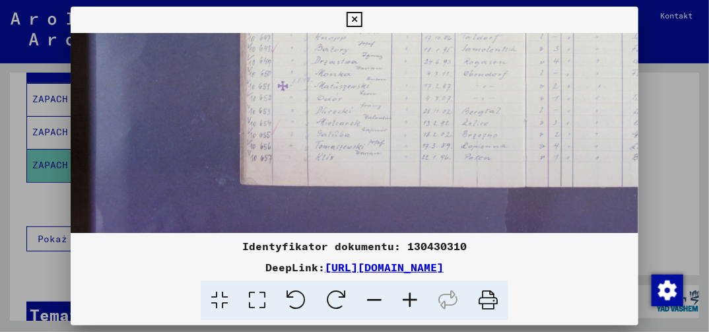
click at [356, 19] on icon at bounding box center [354, 20] width 15 height 16
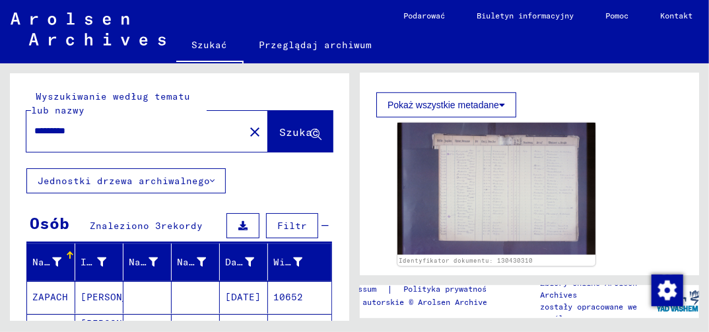
scroll to position [66, 0]
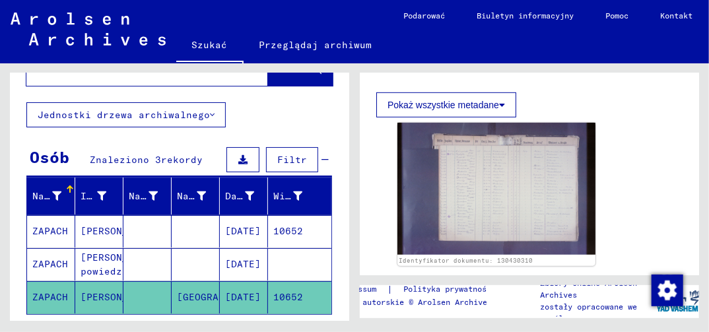
click at [234, 263] on mat-cell "[DATE]" at bounding box center [244, 264] width 48 height 32
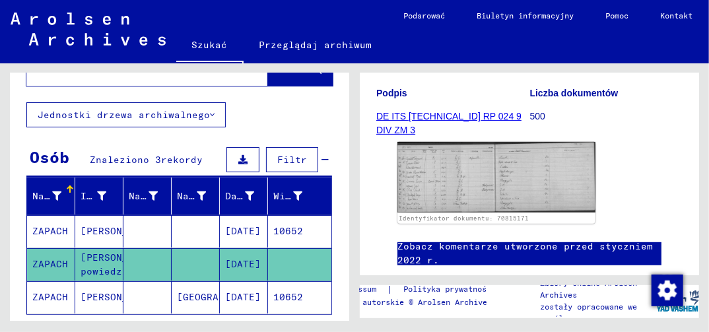
scroll to position [198, 0]
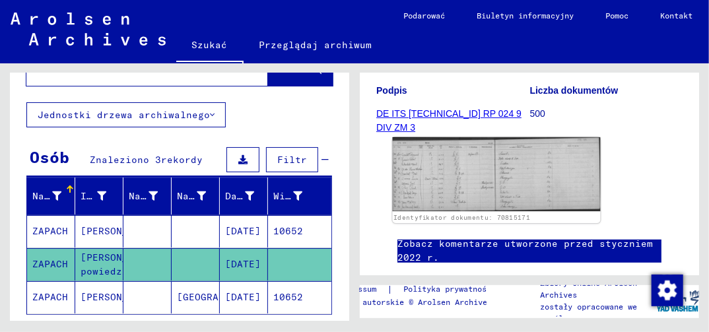
click at [439, 190] on img at bounding box center [497, 174] width 208 height 74
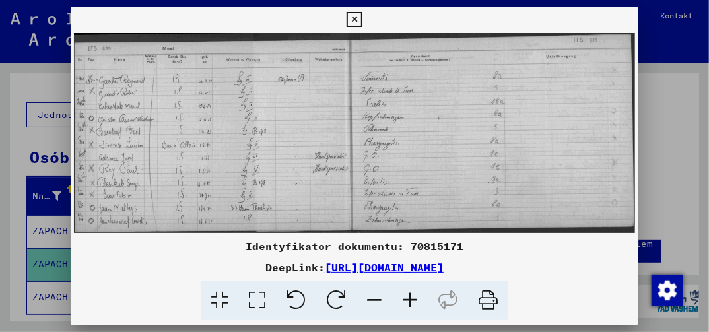
click at [356, 15] on icon at bounding box center [354, 20] width 15 height 16
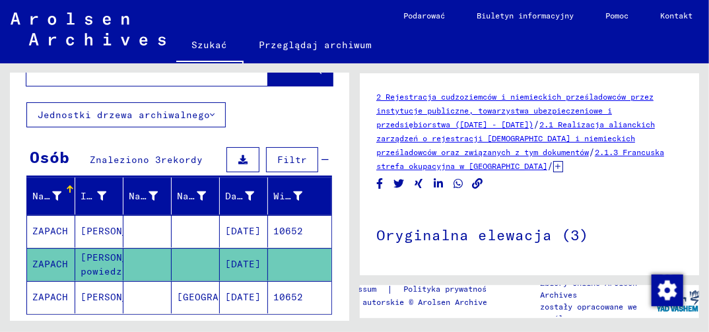
scroll to position [0, 0]
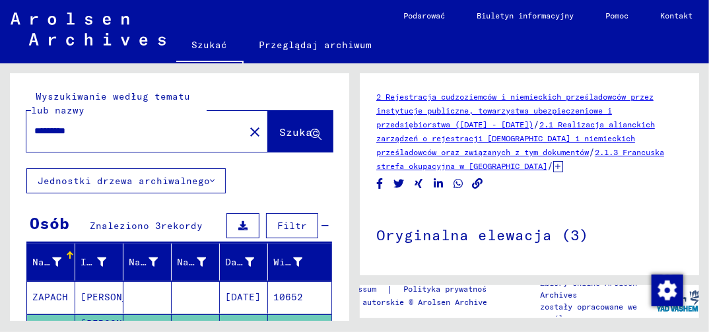
click at [96, 129] on input "*********" at bounding box center [135, 131] width 202 height 14
type input "*"
click at [49, 141] on div at bounding box center [131, 131] width 210 height 30
click at [54, 132] on input "text" at bounding box center [135, 131] width 202 height 14
type input "*******"
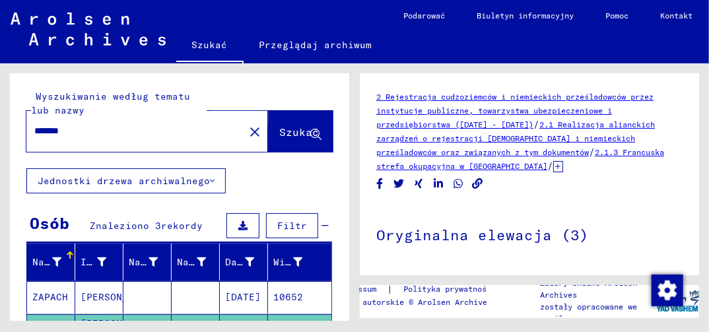
click at [284, 131] on span "Szukać" at bounding box center [299, 131] width 40 height 13
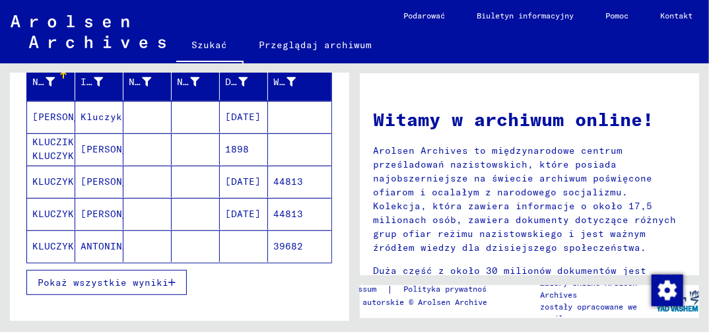
scroll to position [198, 0]
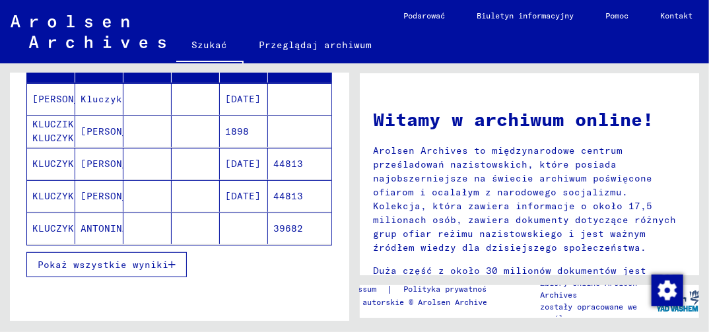
click at [172, 260] on icon "button" at bounding box center [171, 264] width 7 height 9
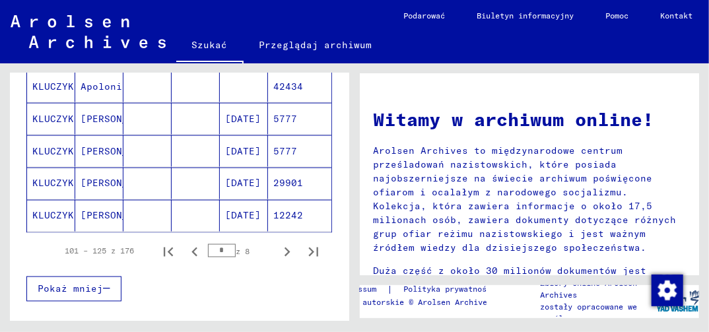
scroll to position [858, 0]
click at [187, 246] on icon "Poprzednia strona" at bounding box center [194, 251] width 18 height 18
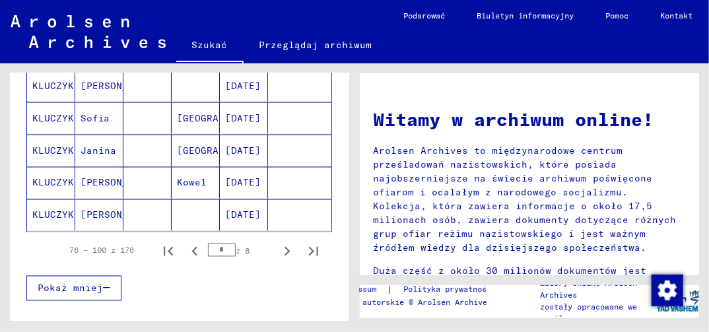
click at [187, 245] on icon "Poprzednia strona" at bounding box center [194, 251] width 18 height 18
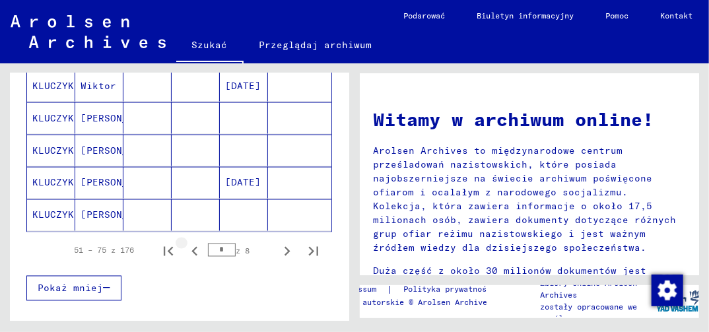
click at [187, 245] on icon "Poprzednia strona" at bounding box center [194, 251] width 18 height 18
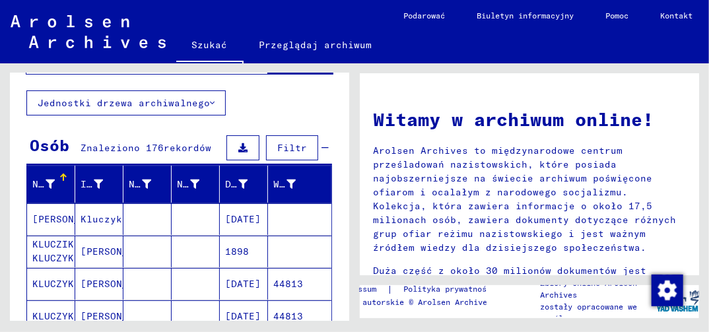
scroll to position [66, 0]
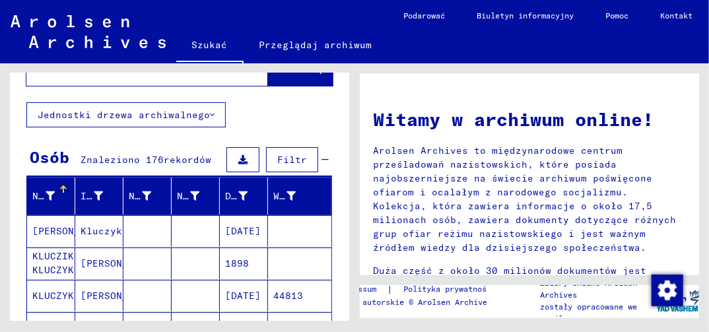
click at [288, 295] on mat-cell "44813" at bounding box center [299, 296] width 63 height 32
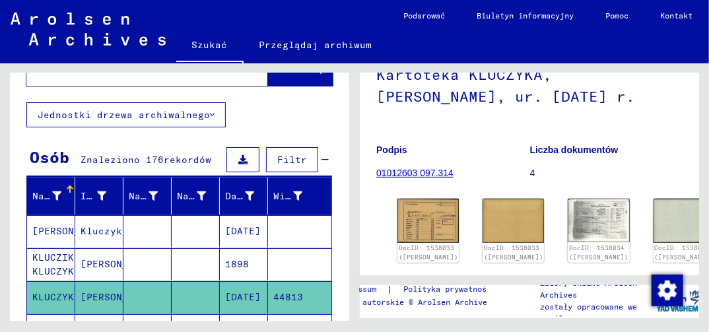
scroll to position [198, 0]
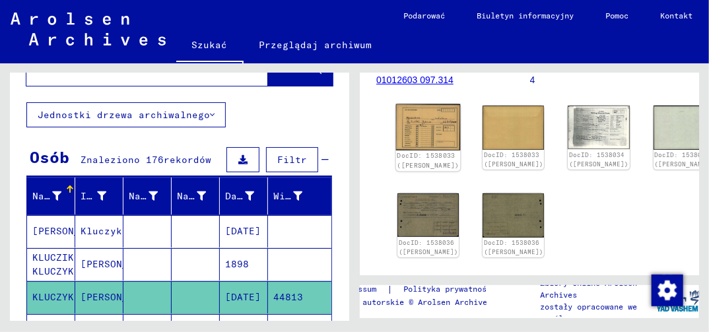
click at [420, 121] on img at bounding box center [428, 127] width 65 height 46
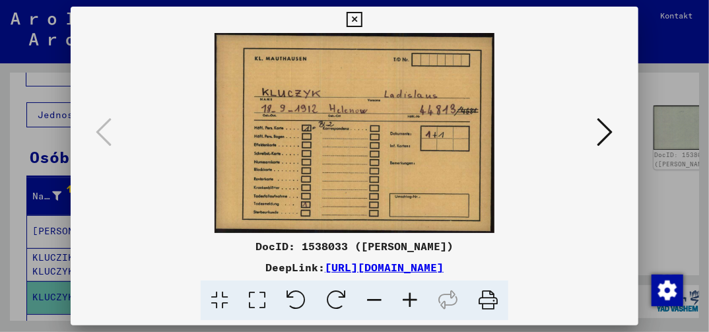
click at [353, 23] on icon at bounding box center [354, 20] width 15 height 16
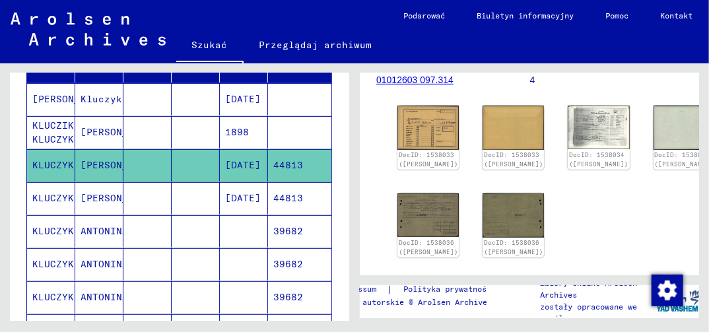
click at [232, 129] on mat-cell "1898" at bounding box center [244, 132] width 48 height 32
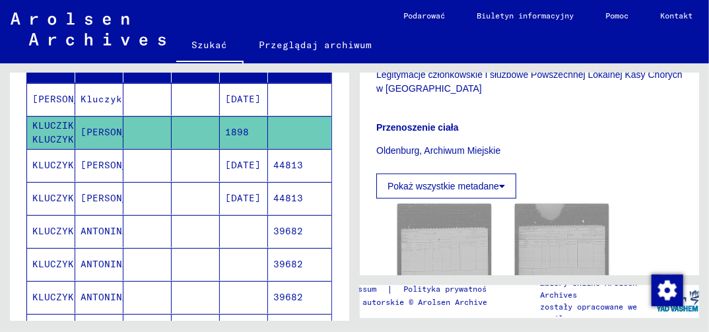
scroll to position [396, 0]
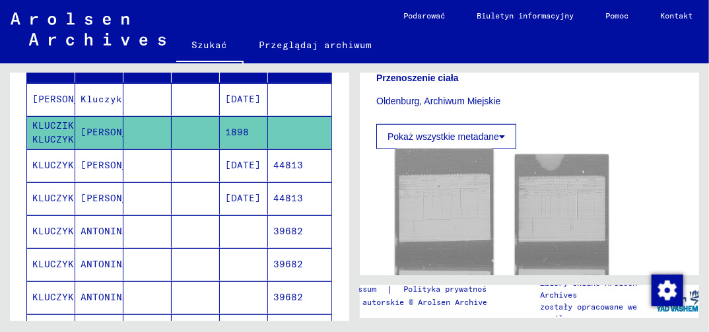
click at [438, 219] on img at bounding box center [444, 253] width 98 height 209
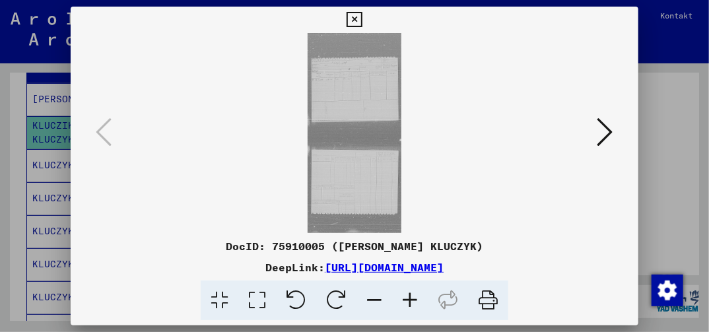
click at [259, 298] on icon at bounding box center [257, 301] width 38 height 40
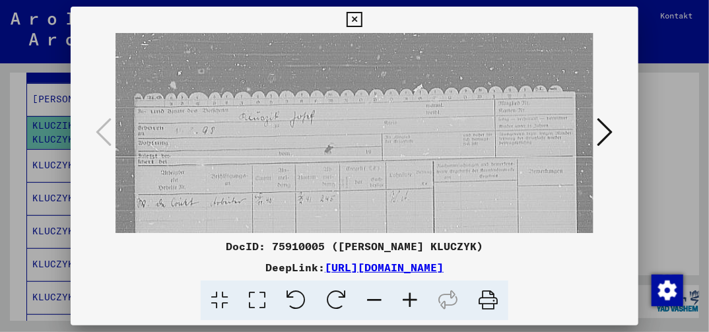
drag, startPoint x: 357, startPoint y: 217, endPoint x: 363, endPoint y: 132, distance: 85.4
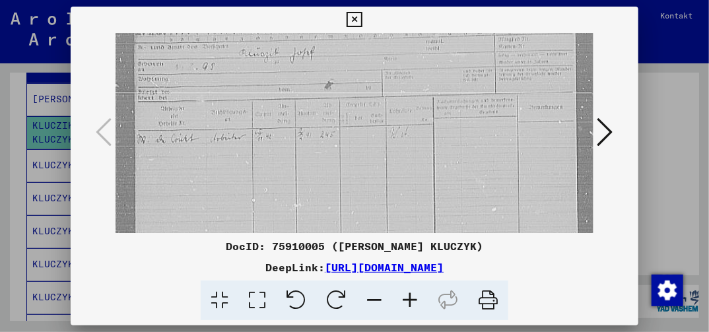
drag, startPoint x: 345, startPoint y: 218, endPoint x: 359, endPoint y: 116, distance: 103.3
click at [355, 22] on icon at bounding box center [354, 20] width 15 height 16
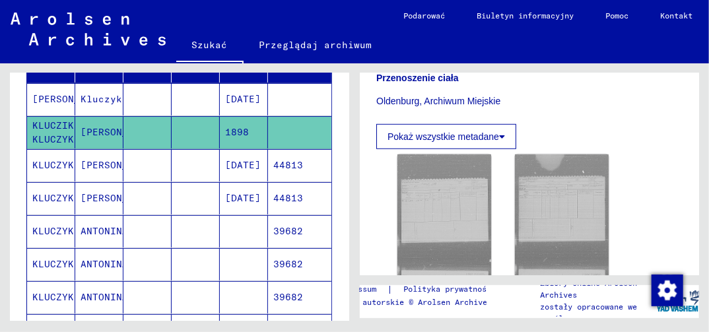
click at [283, 227] on mat-cell "39682" at bounding box center [299, 231] width 63 height 32
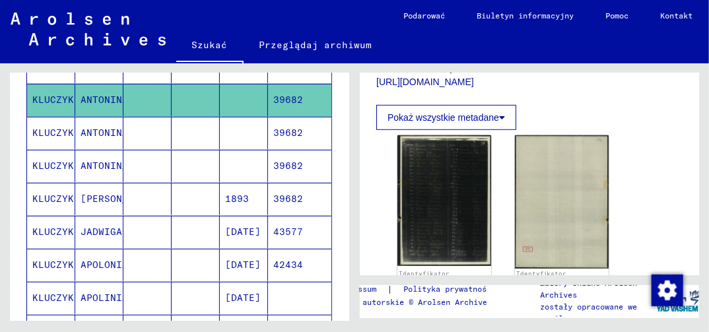
scroll to position [330, 0]
click at [281, 224] on mat-cell "43577" at bounding box center [299, 231] width 63 height 32
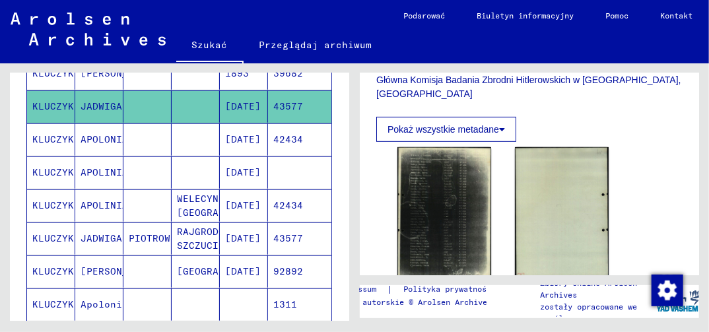
scroll to position [462, 0]
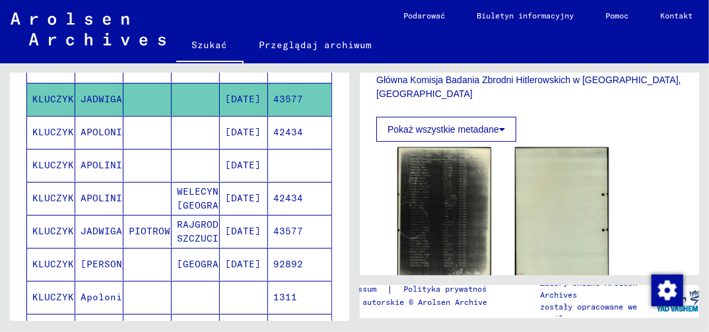
click at [280, 219] on mat-cell "43577" at bounding box center [299, 231] width 63 height 32
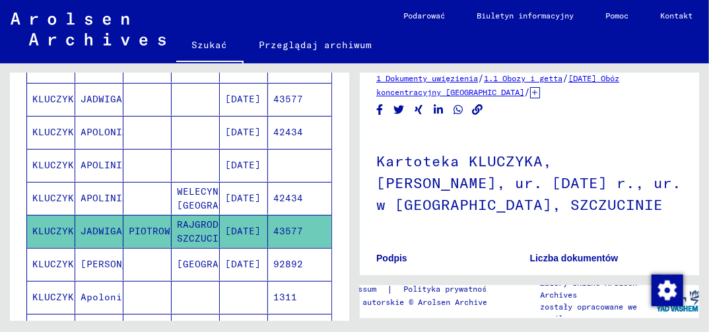
scroll to position [132, 0]
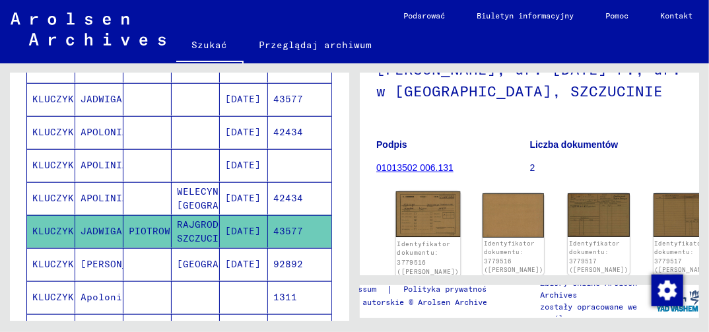
click at [422, 211] on img at bounding box center [428, 214] width 65 height 46
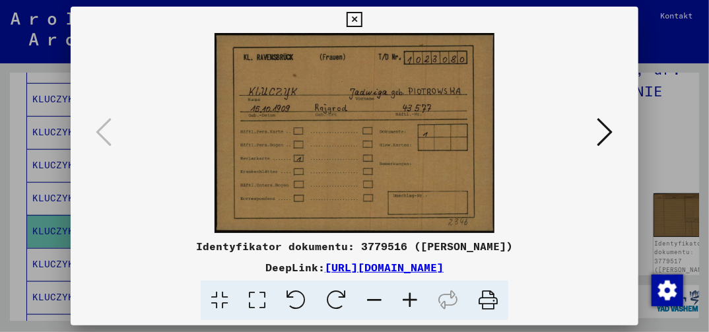
click at [356, 20] on icon at bounding box center [354, 20] width 15 height 16
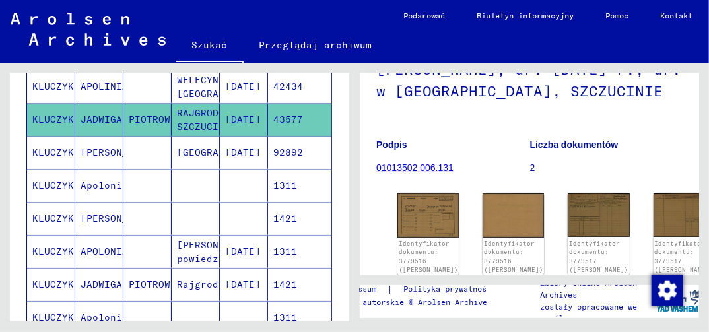
scroll to position [594, 0]
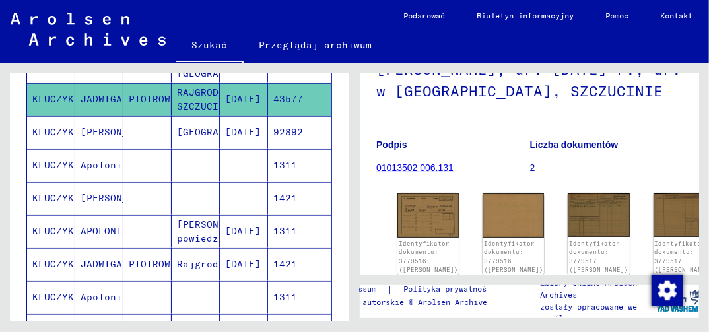
click at [282, 190] on mat-cell "1421" at bounding box center [299, 198] width 63 height 32
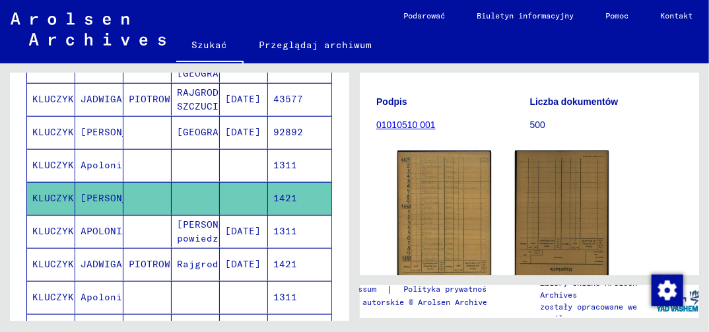
scroll to position [132, 0]
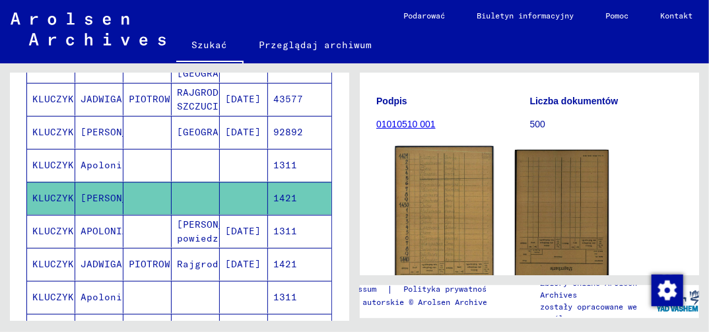
click at [426, 238] on img at bounding box center [444, 215] width 98 height 138
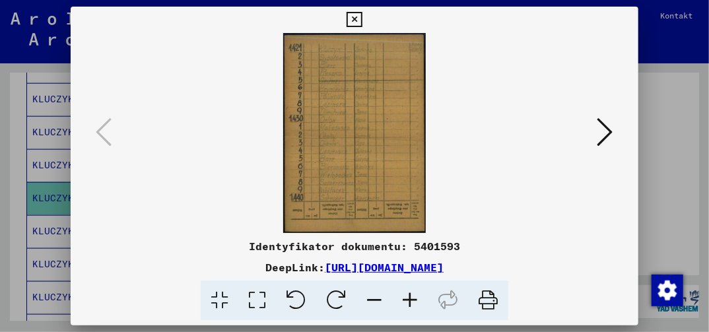
click at [259, 304] on icon at bounding box center [257, 301] width 38 height 40
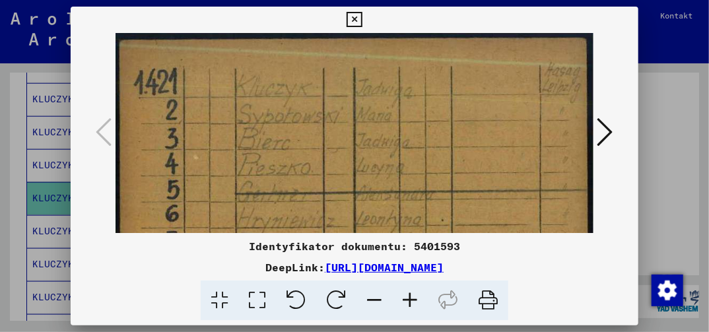
drag, startPoint x: 477, startPoint y: 141, endPoint x: 407, endPoint y: 188, distance: 85.1
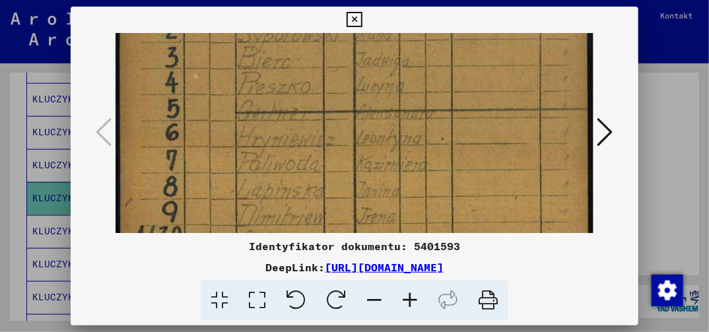
drag, startPoint x: 395, startPoint y: 203, endPoint x: 425, endPoint y: 84, distance: 122.6
click at [415, 114] on img at bounding box center [354, 286] width 477 height 669
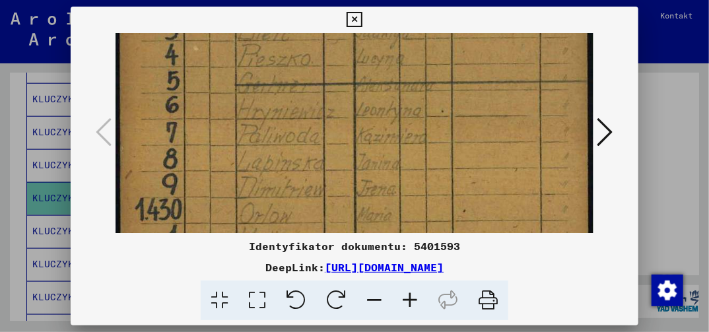
scroll to position [212, 0]
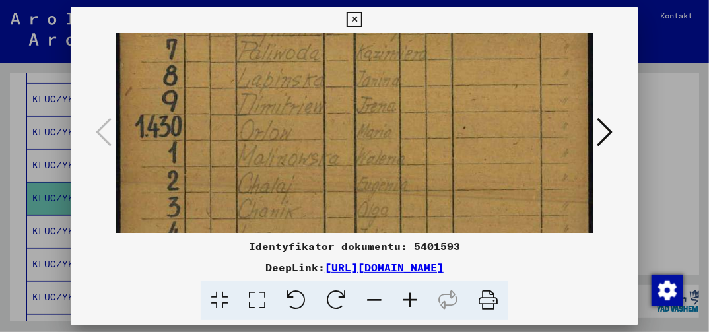
drag, startPoint x: 368, startPoint y: 196, endPoint x: 413, endPoint y: 113, distance: 94.8
click at [407, 121] on img at bounding box center [354, 174] width 477 height 669
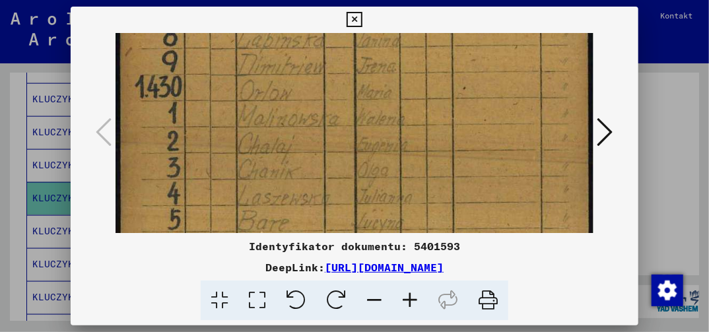
drag, startPoint x: 338, startPoint y: 216, endPoint x: 374, endPoint y: 149, distance: 76.5
click at [364, 164] on img at bounding box center [354, 135] width 477 height 669
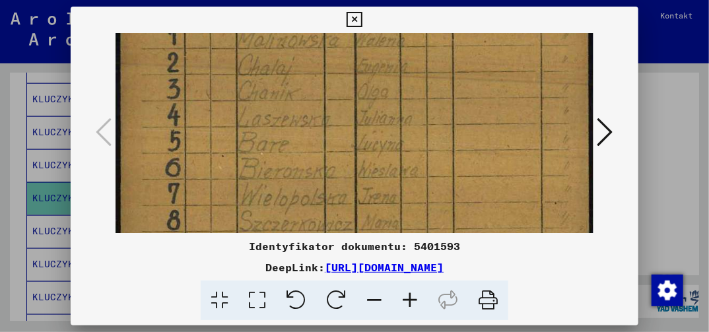
drag, startPoint x: 369, startPoint y: 184, endPoint x: 389, endPoint y: 171, distance: 24.4
click at [391, 159] on img at bounding box center [354, 57] width 477 height 669
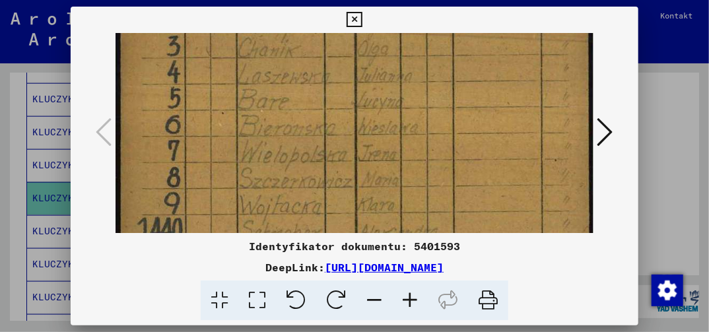
drag, startPoint x: 396, startPoint y: 163, endPoint x: 405, endPoint y: 157, distance: 11.0
click at [403, 158] on img at bounding box center [354, 14] width 477 height 669
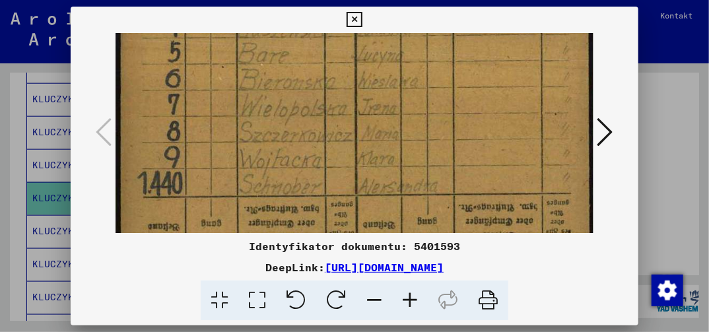
drag, startPoint x: 347, startPoint y: 204, endPoint x: 386, endPoint y: 154, distance: 63.9
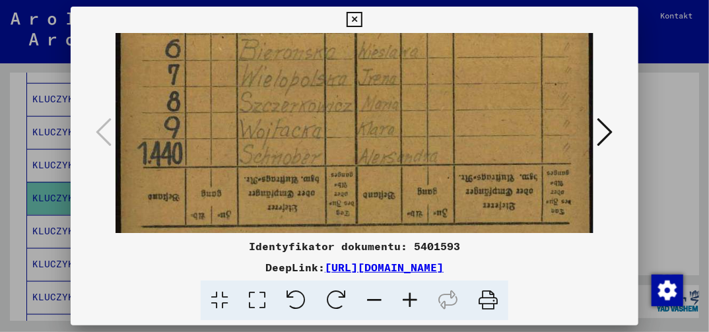
click at [355, 22] on icon at bounding box center [354, 20] width 15 height 16
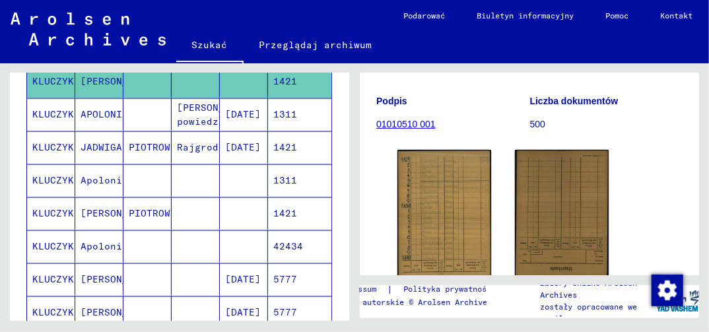
scroll to position [726, 0]
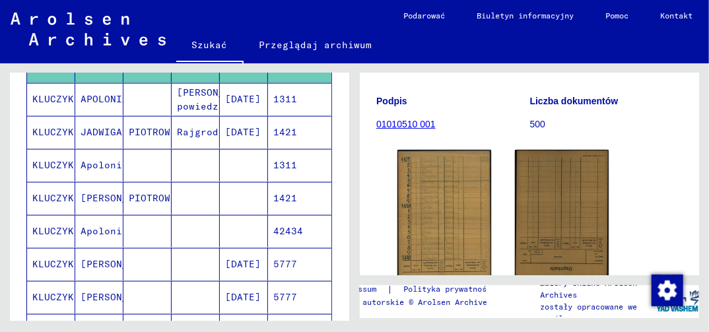
click at [276, 250] on mat-cell "5777" at bounding box center [299, 264] width 63 height 32
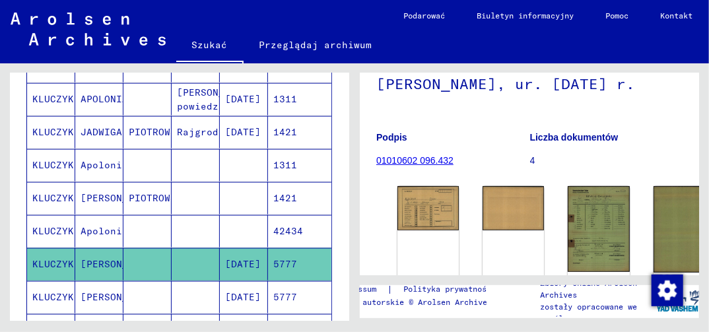
scroll to position [132, 0]
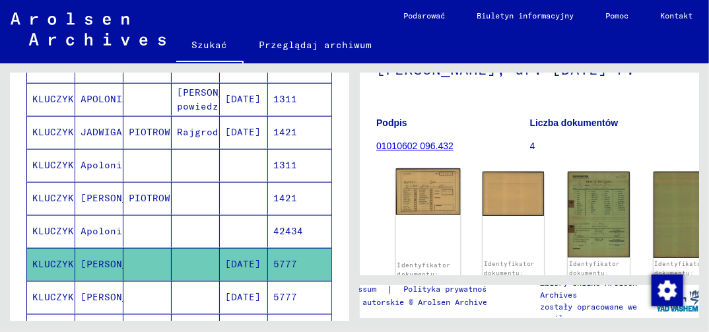
click at [417, 182] on img at bounding box center [428, 192] width 65 height 46
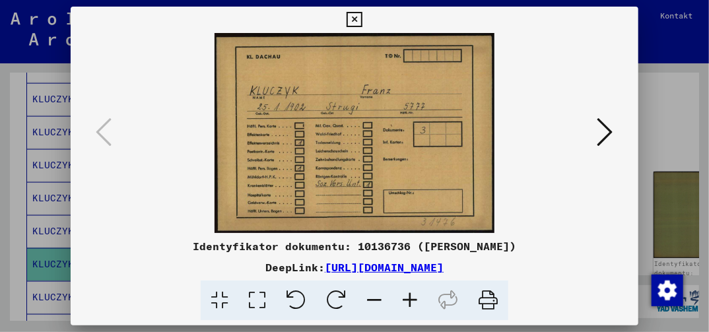
click at [358, 20] on icon at bounding box center [354, 20] width 15 height 16
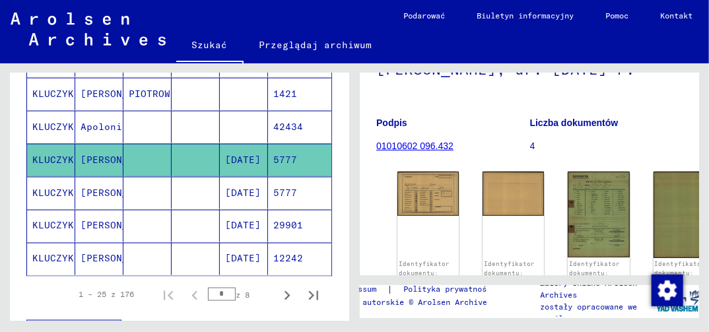
scroll to position [858, 0]
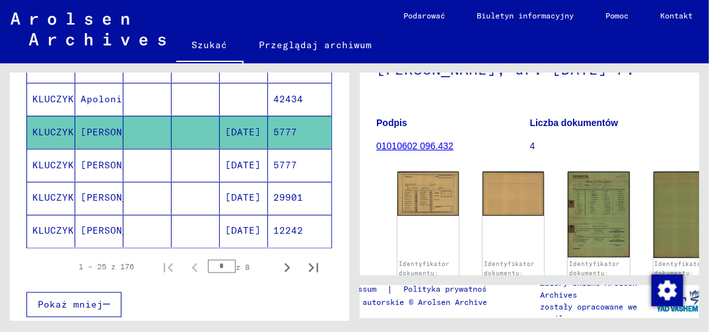
click at [284, 182] on mat-cell "29901" at bounding box center [299, 198] width 63 height 32
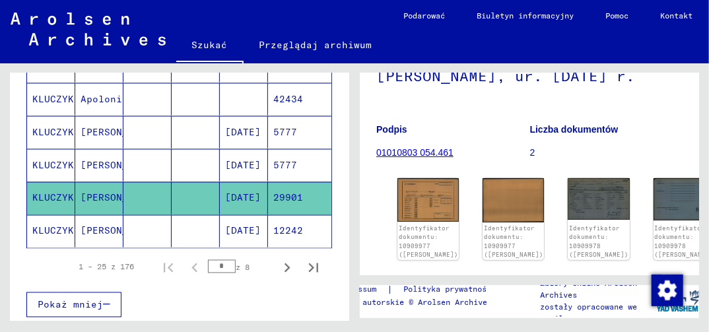
scroll to position [132, 0]
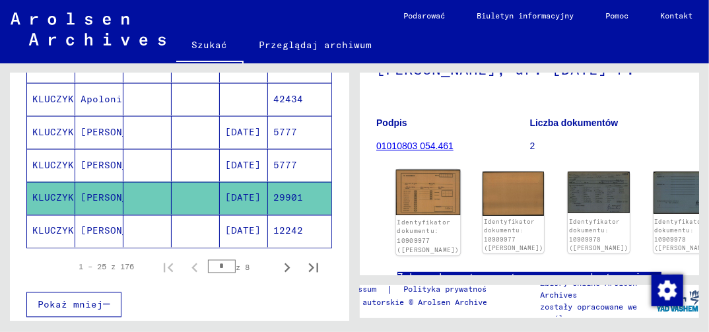
click at [411, 189] on img at bounding box center [428, 193] width 65 height 46
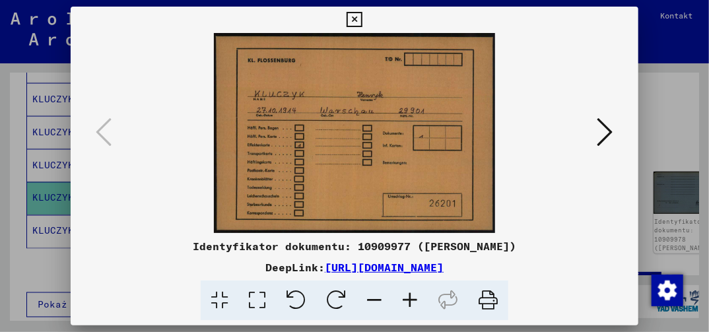
click at [356, 18] on icon at bounding box center [354, 20] width 15 height 16
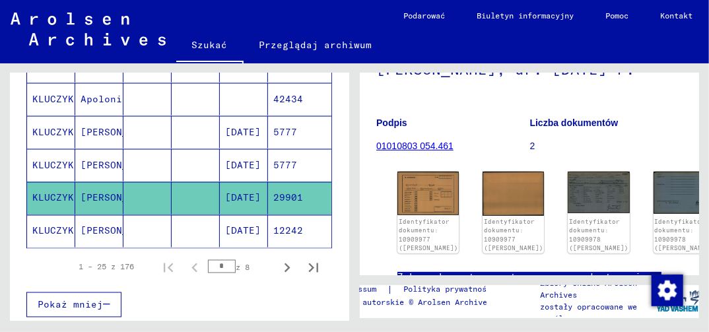
click at [278, 217] on mat-cell "12242" at bounding box center [299, 231] width 63 height 32
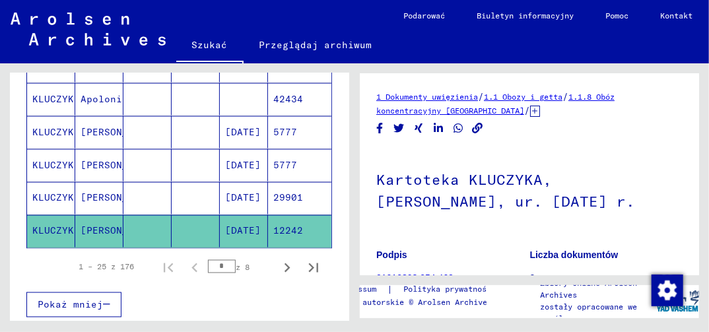
scroll to position [132, 0]
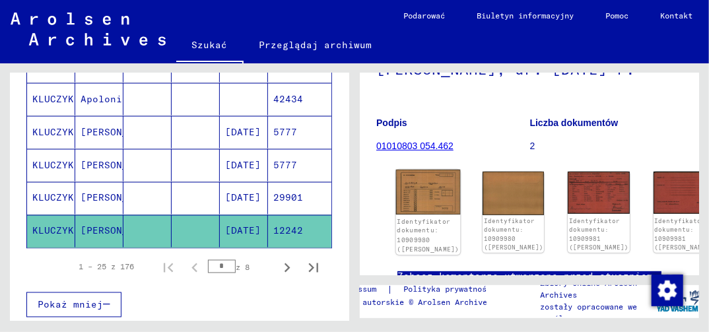
click at [417, 197] on img at bounding box center [428, 193] width 65 height 46
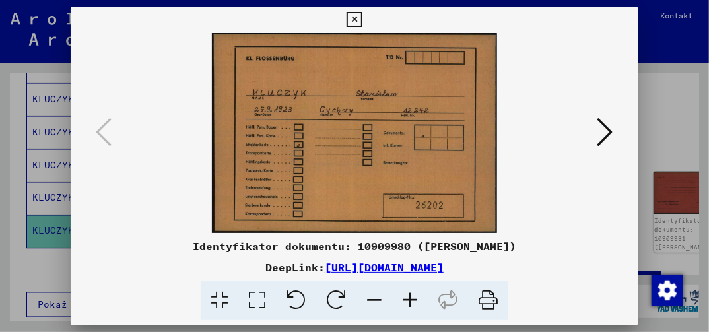
click at [354, 10] on button at bounding box center [354, 20] width 23 height 26
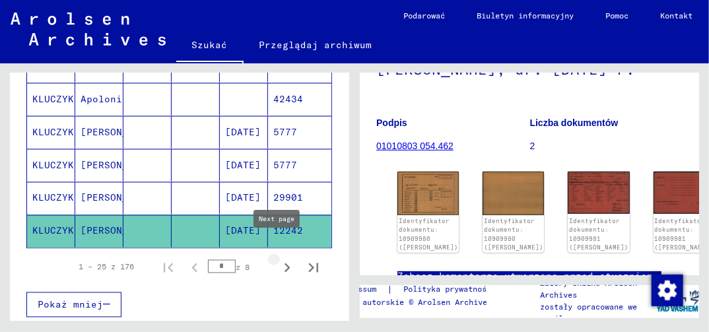
click at [285, 263] on icon "Następna strona" at bounding box center [288, 267] width 6 height 9
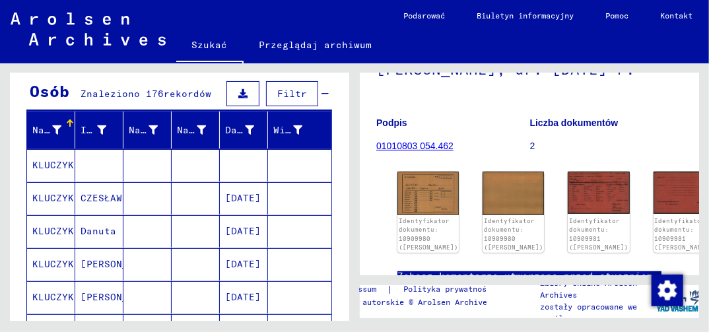
click at [239, 195] on mat-cell "[DATE]" at bounding box center [244, 198] width 48 height 32
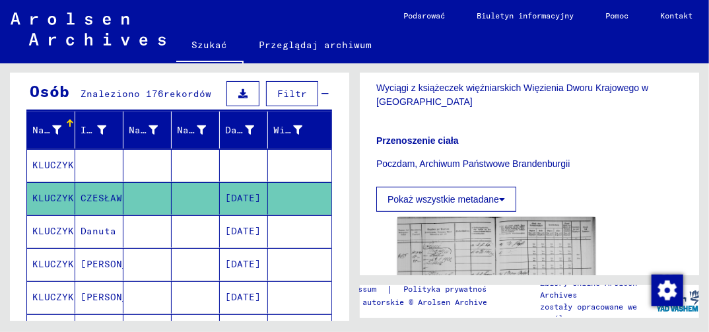
scroll to position [396, 0]
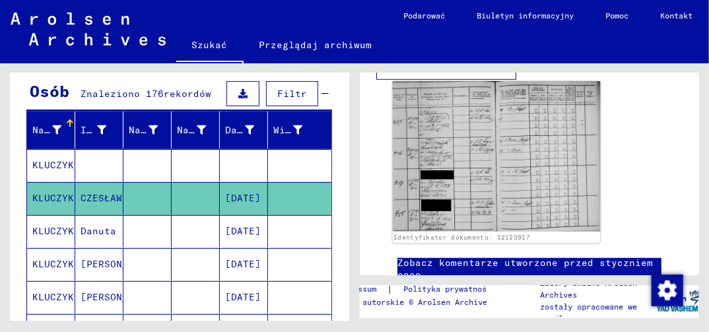
click at [446, 197] on img at bounding box center [497, 156] width 208 height 151
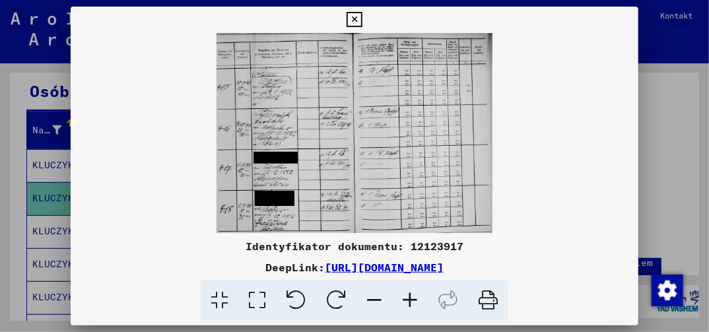
click at [353, 19] on icon at bounding box center [354, 20] width 15 height 16
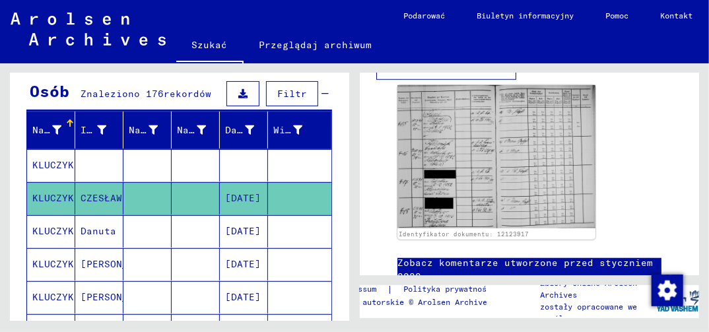
click at [234, 223] on mat-cell "[DATE]" at bounding box center [244, 231] width 48 height 32
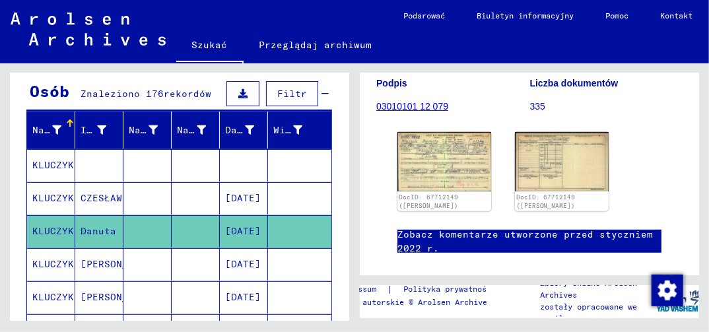
scroll to position [264, 0]
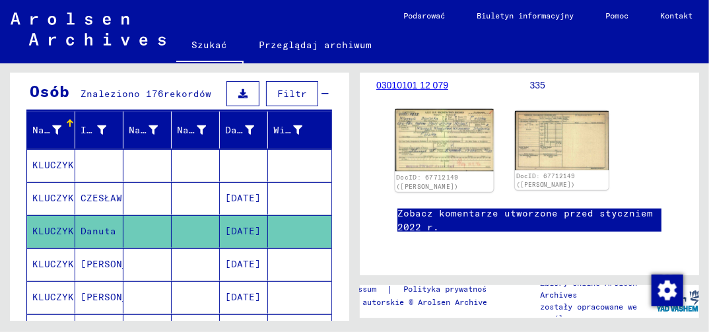
click at [449, 118] on img at bounding box center [444, 140] width 98 height 62
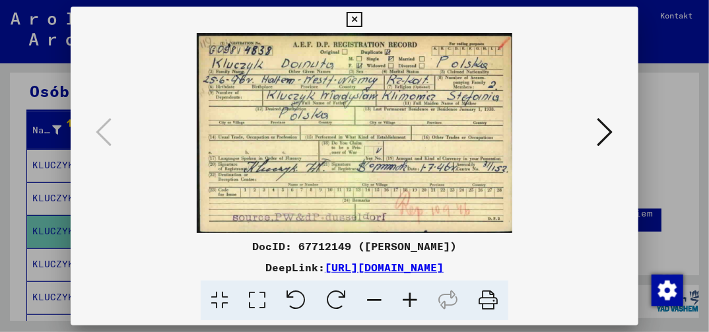
click at [353, 23] on icon at bounding box center [354, 20] width 15 height 16
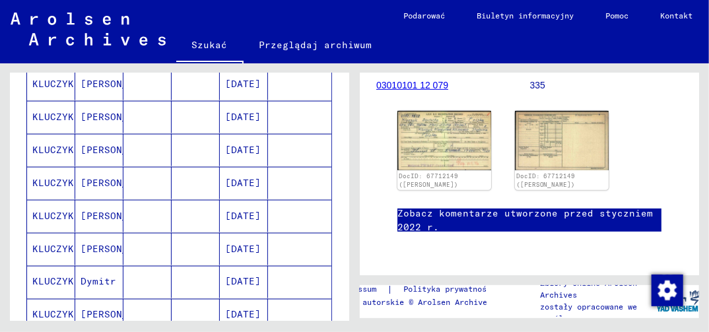
scroll to position [792, 0]
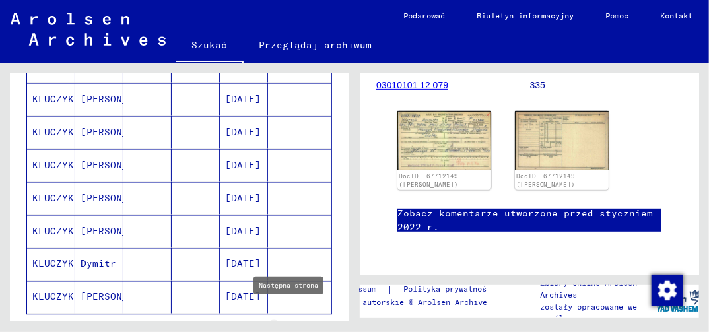
click at [281, 325] on icon "Następna strona" at bounding box center [287, 334] width 18 height 18
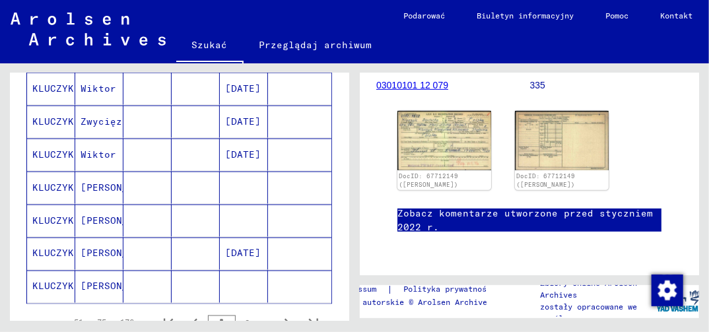
scroll to position [858, 0]
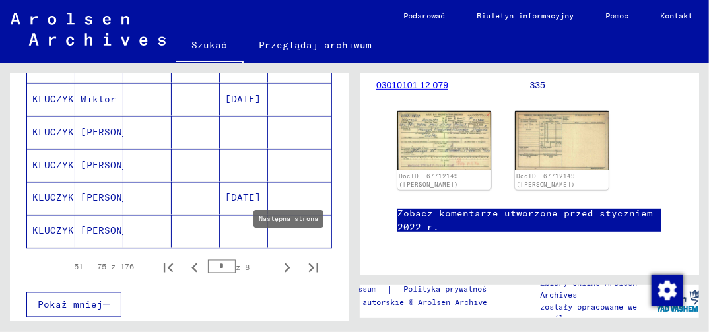
click at [285, 263] on icon "Następna strona" at bounding box center [288, 267] width 6 height 9
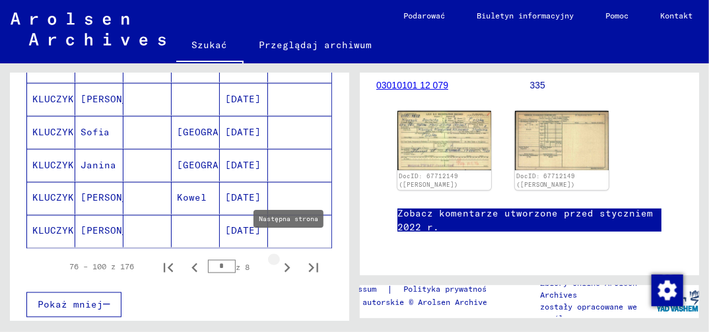
click at [285, 263] on icon "Następna strona" at bounding box center [288, 267] width 6 height 9
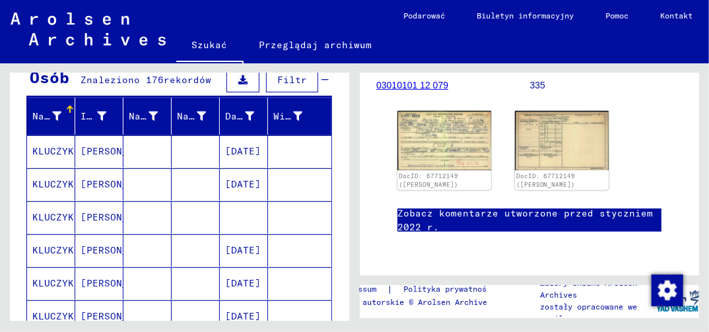
scroll to position [132, 0]
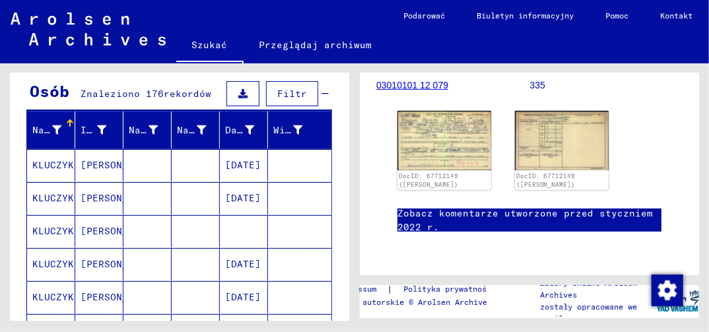
click at [249, 265] on mat-cell "[DATE]" at bounding box center [244, 264] width 48 height 32
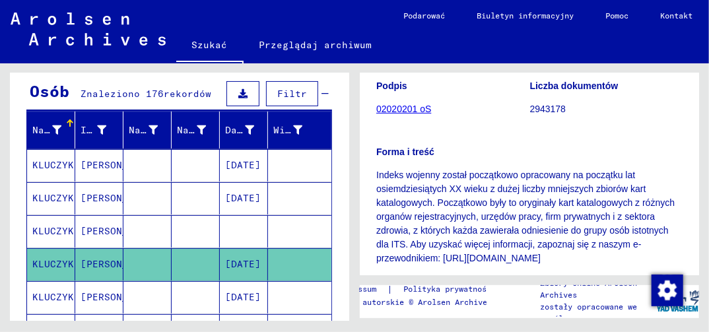
scroll to position [264, 0]
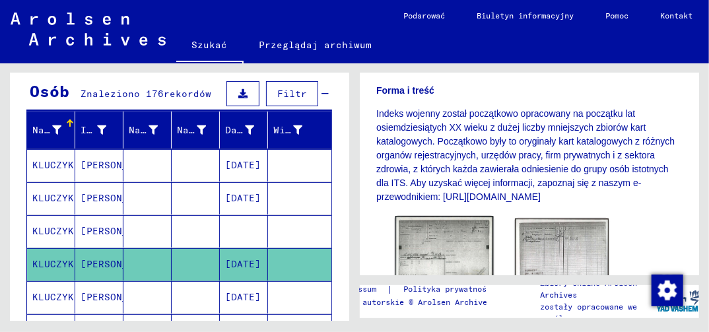
click at [456, 255] on img at bounding box center [444, 252] width 98 height 70
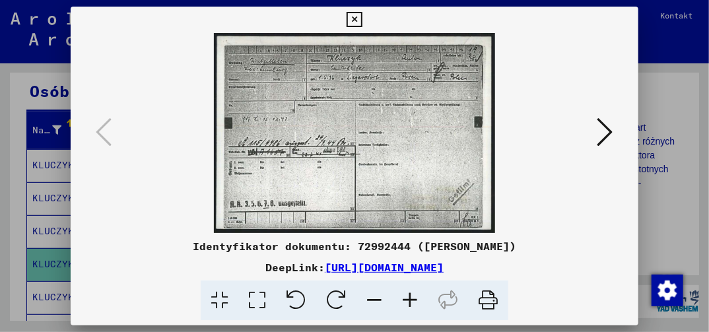
click at [362, 14] on button at bounding box center [354, 20] width 23 height 26
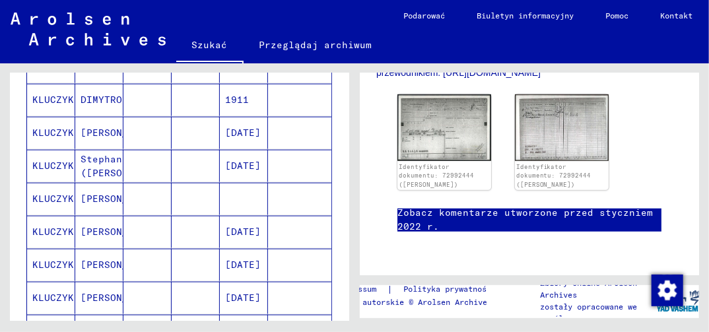
scroll to position [726, 0]
click at [235, 283] on mat-cell "[DATE]" at bounding box center [244, 297] width 48 height 32
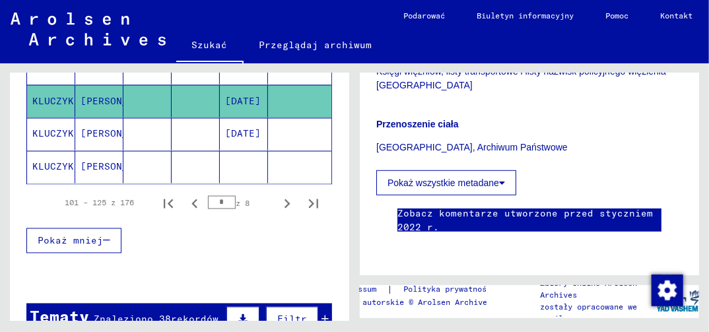
scroll to position [924, 0]
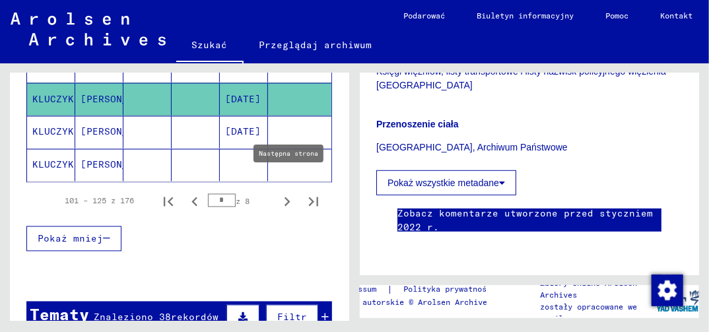
click at [278, 193] on icon "Następna strona" at bounding box center [287, 202] width 18 height 18
type input "*"
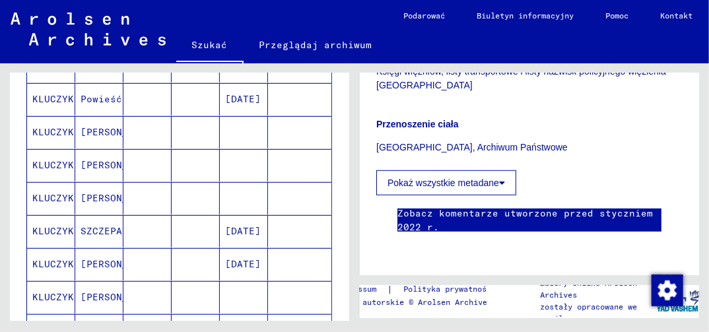
scroll to position [198, 0]
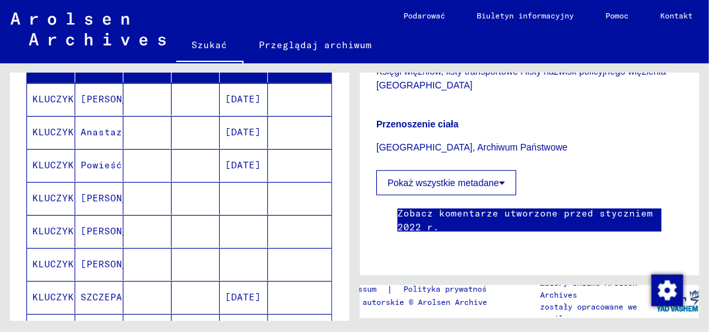
click at [240, 164] on mat-cell "[DATE]" at bounding box center [244, 165] width 48 height 32
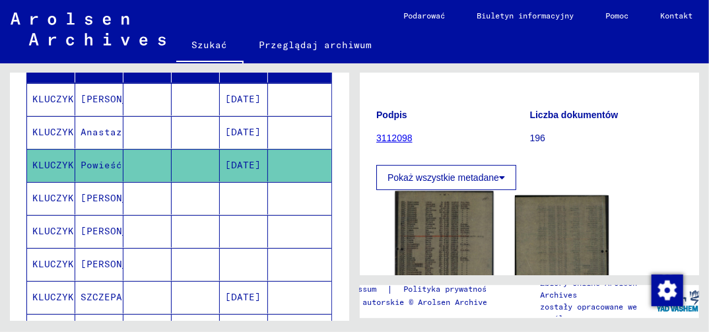
scroll to position [198, 0]
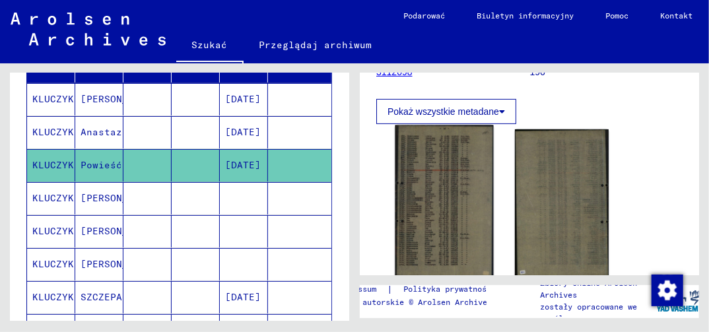
click at [438, 235] on img at bounding box center [444, 204] width 98 height 158
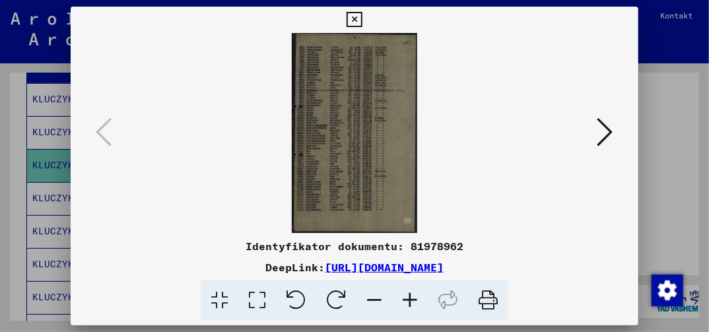
click at [257, 302] on icon at bounding box center [257, 301] width 38 height 40
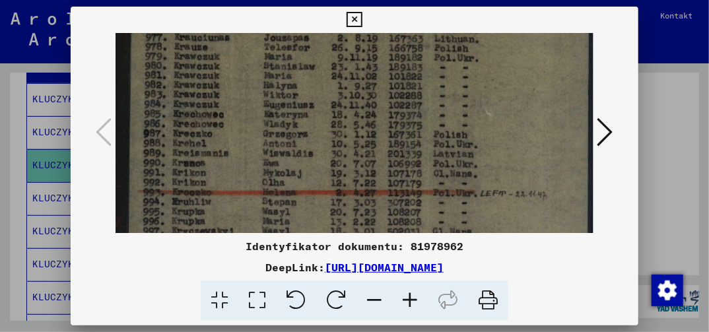
drag, startPoint x: 395, startPoint y: 225, endPoint x: 401, endPoint y: 146, distance: 79.5
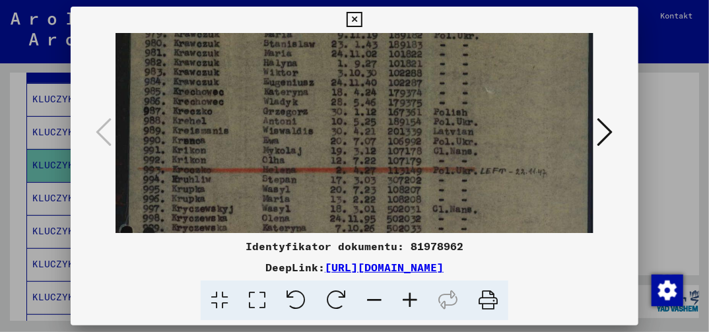
drag, startPoint x: 359, startPoint y: 211, endPoint x: 363, endPoint y: 193, distance: 18.3
click at [363, 193] on img at bounding box center [354, 333] width 477 height 765
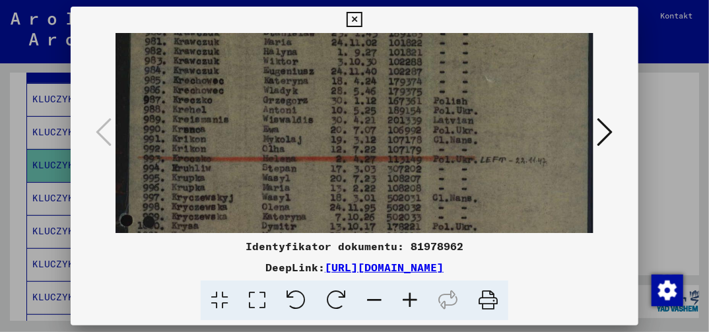
drag, startPoint x: 353, startPoint y: 216, endPoint x: 363, endPoint y: 190, distance: 27.6
click at [363, 190] on img at bounding box center [354, 322] width 477 height 765
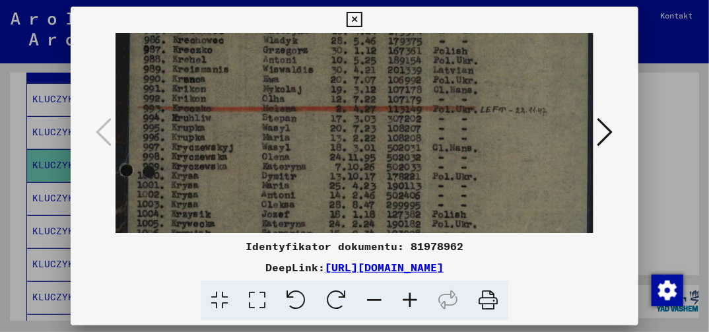
drag, startPoint x: 331, startPoint y: 232, endPoint x: 341, endPoint y: 198, distance: 35.3
click at [341, 199] on img at bounding box center [354, 272] width 477 height 765
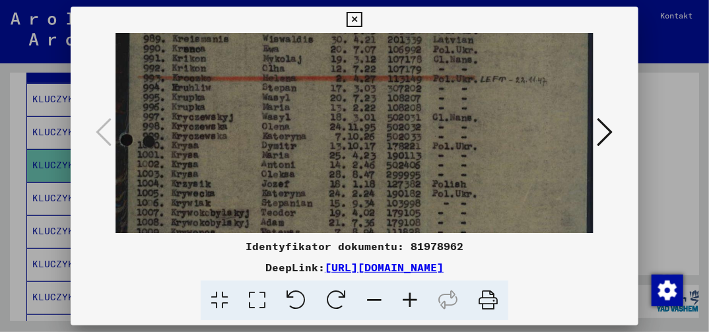
drag, startPoint x: 325, startPoint y: 217, endPoint x: 345, endPoint y: 186, distance: 36.8
click at [344, 187] on img at bounding box center [354, 241] width 477 height 765
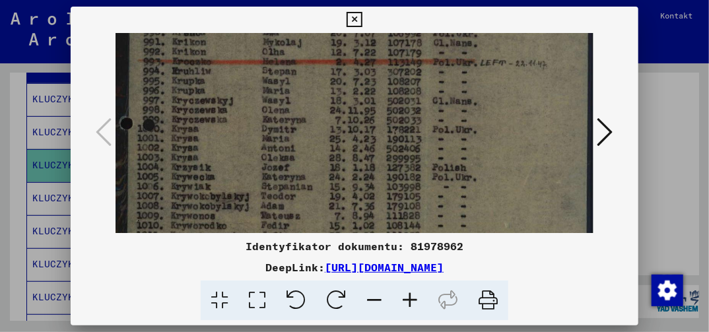
drag, startPoint x: 306, startPoint y: 220, endPoint x: 326, endPoint y: 191, distance: 35.5
click at [323, 197] on img at bounding box center [354, 225] width 477 height 765
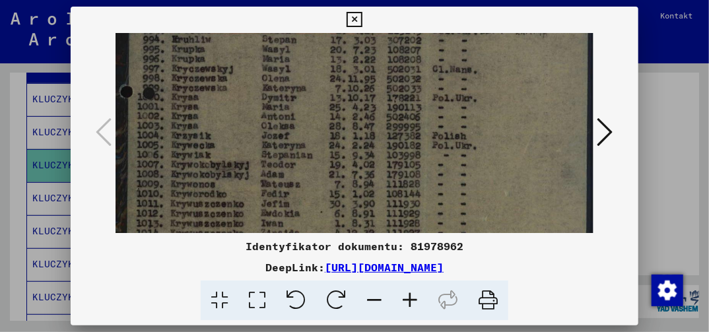
drag, startPoint x: 320, startPoint y: 210, endPoint x: 337, endPoint y: 183, distance: 31.7
click at [333, 188] on img at bounding box center [354, 193] width 477 height 765
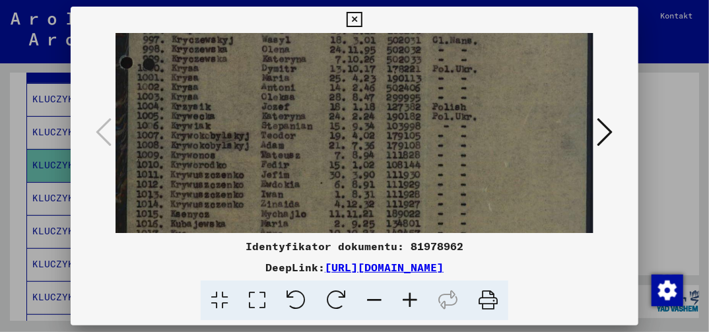
drag, startPoint x: 318, startPoint y: 226, endPoint x: 335, endPoint y: 205, distance: 27.7
click at [335, 205] on img at bounding box center [354, 164] width 477 height 765
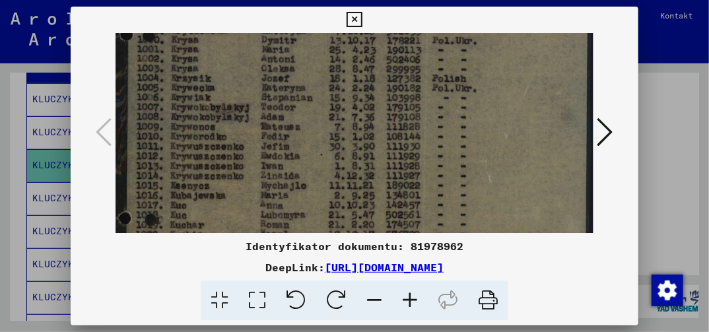
drag, startPoint x: 315, startPoint y: 228, endPoint x: 357, endPoint y: 186, distance: 59.7
click at [356, 187] on img at bounding box center [354, 136] width 477 height 765
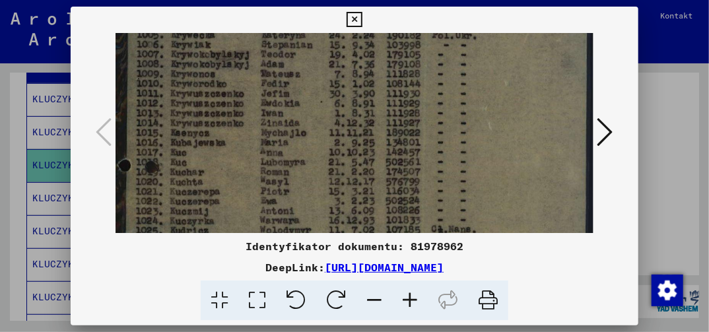
drag, startPoint x: 322, startPoint y: 217, endPoint x: 367, endPoint y: 172, distance: 63.0
click at [366, 174] on img at bounding box center [354, 83] width 477 height 765
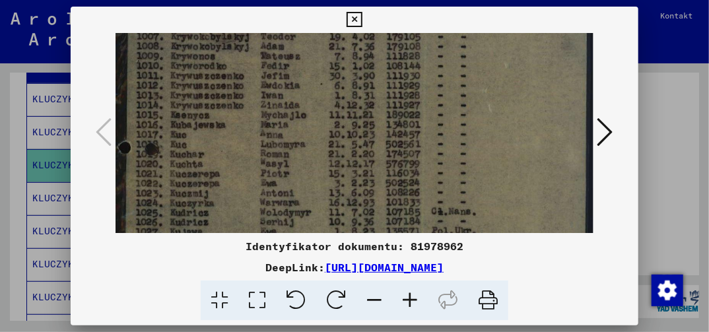
drag, startPoint x: 336, startPoint y: 201, endPoint x: 356, endPoint y: 182, distance: 27.1
click at [345, 191] on img at bounding box center [354, 65] width 477 height 765
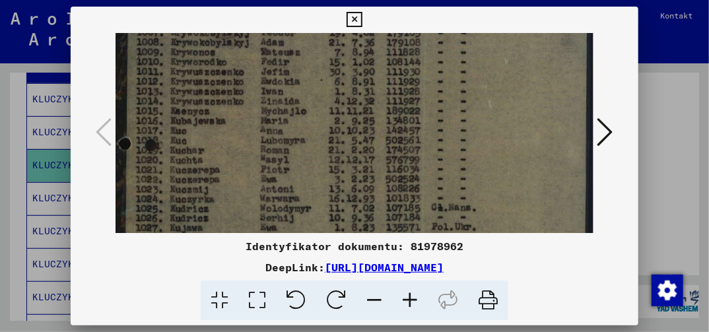
drag, startPoint x: 322, startPoint y: 215, endPoint x: 404, endPoint y: 143, distance: 109.0
click at [404, 143] on img at bounding box center [354, 61] width 477 height 765
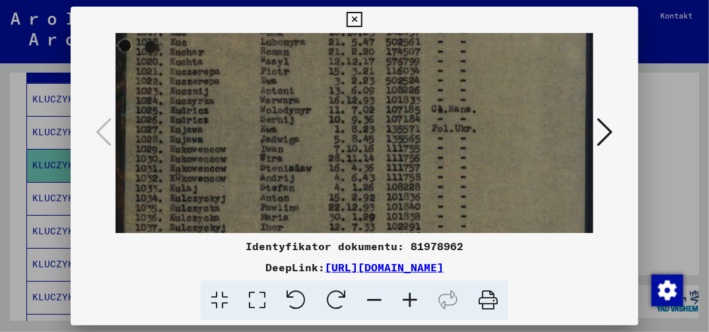
drag, startPoint x: 358, startPoint y: 190, endPoint x: 386, endPoint y: 160, distance: 40.7
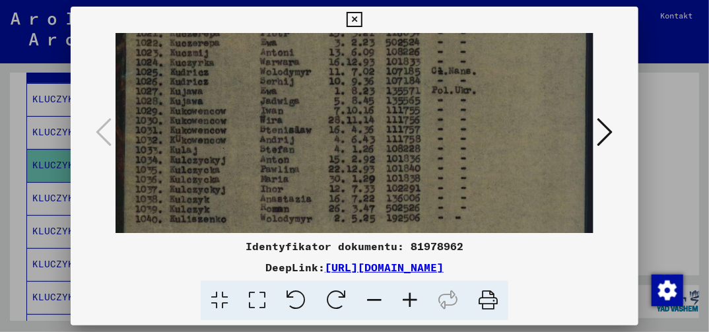
drag, startPoint x: 331, startPoint y: 208, endPoint x: 398, endPoint y: 154, distance: 85.5
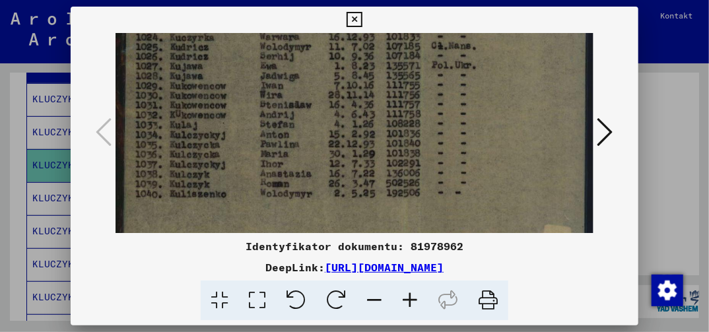
click at [353, 18] on icon at bounding box center [354, 20] width 15 height 16
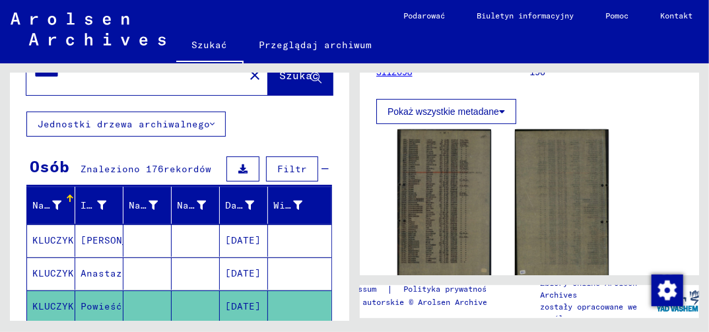
scroll to position [0, 0]
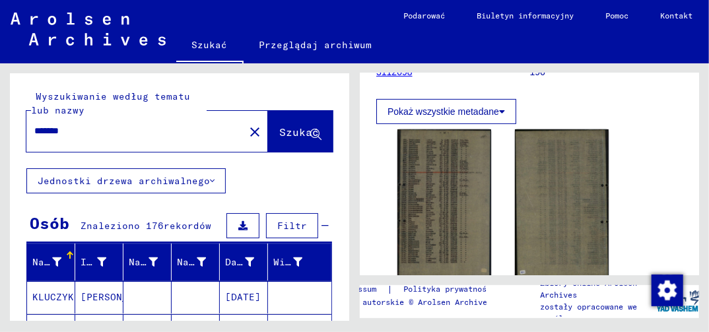
click at [79, 133] on input "*******" at bounding box center [135, 131] width 202 height 14
type input "*"
type input "******"
click at [286, 129] on span "Szukać" at bounding box center [299, 131] width 40 height 13
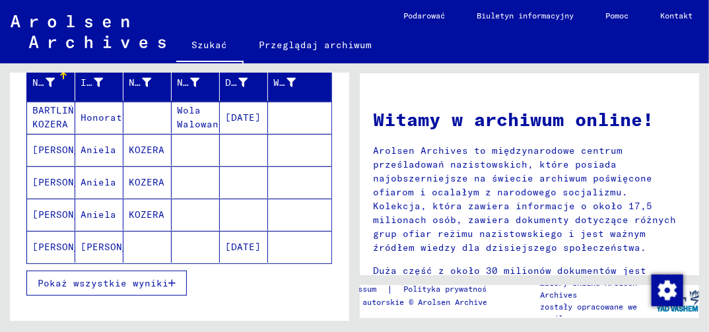
scroll to position [198, 0]
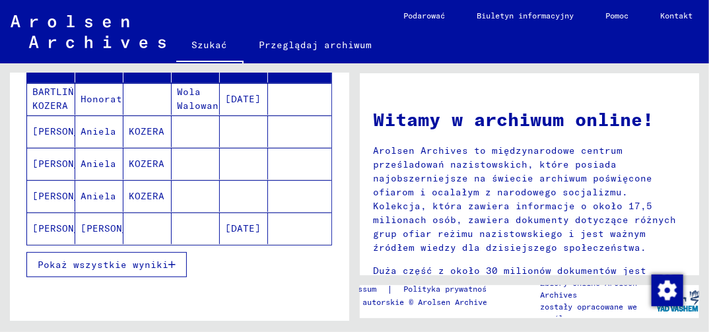
click at [177, 259] on button "Pokaż wszystkie wyniki" at bounding box center [106, 264] width 160 height 25
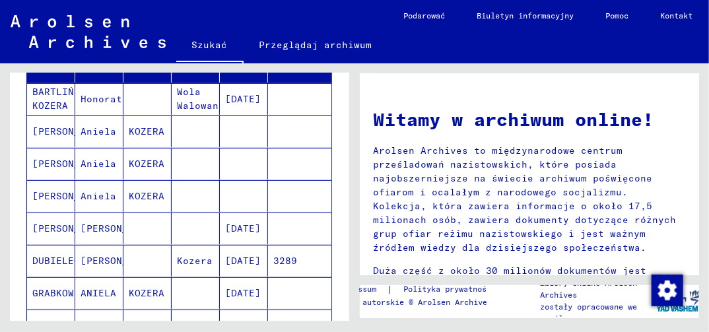
click at [248, 225] on mat-cell "[DATE]" at bounding box center [244, 229] width 48 height 32
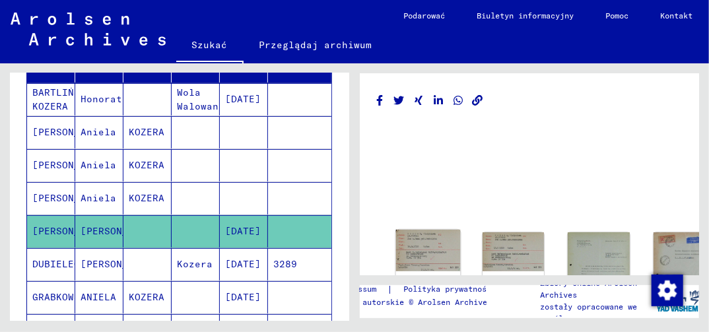
click at [415, 242] on img at bounding box center [428, 251] width 65 height 42
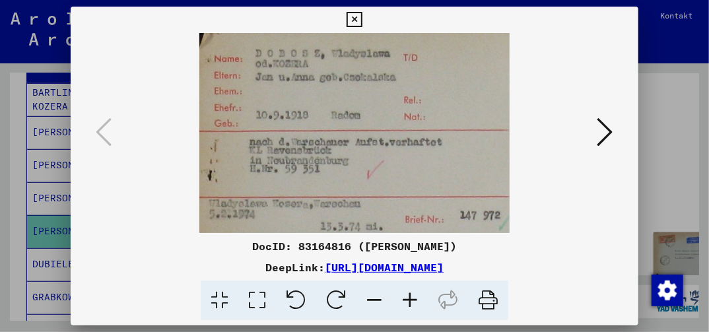
click at [353, 21] on icon at bounding box center [354, 20] width 15 height 16
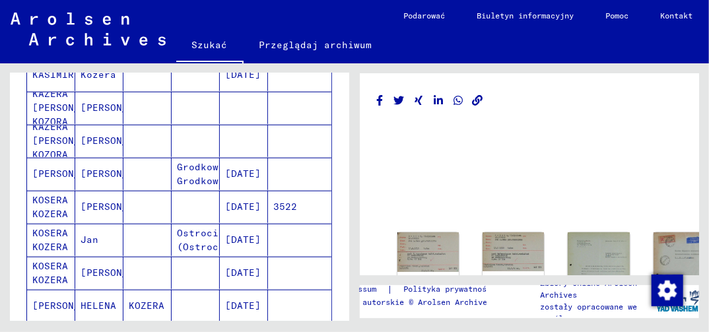
scroll to position [462, 0]
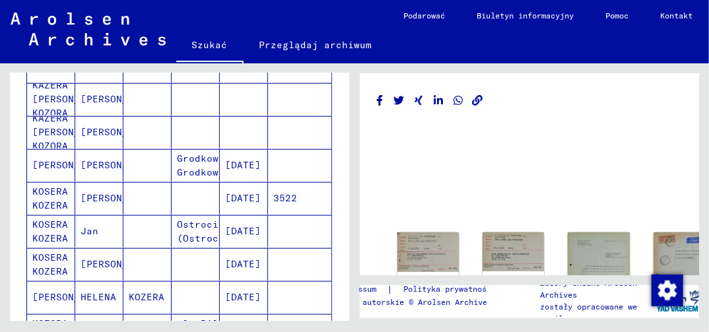
click at [234, 158] on mat-cell "[DATE]" at bounding box center [244, 165] width 48 height 32
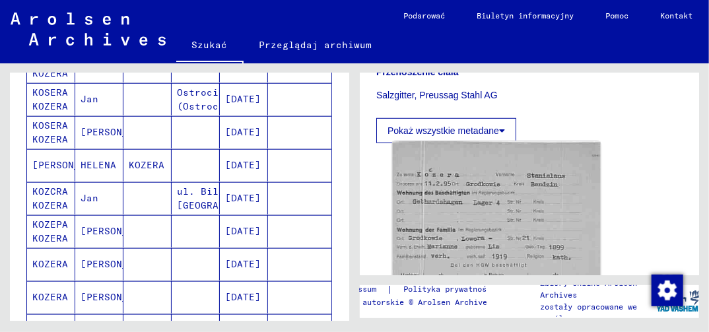
scroll to position [462, 0]
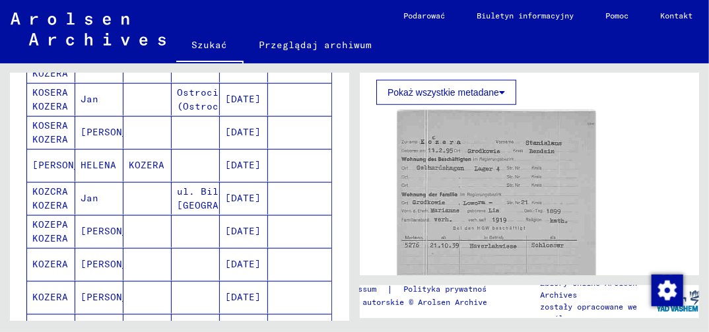
click at [243, 154] on mat-cell "[DATE]" at bounding box center [244, 165] width 48 height 32
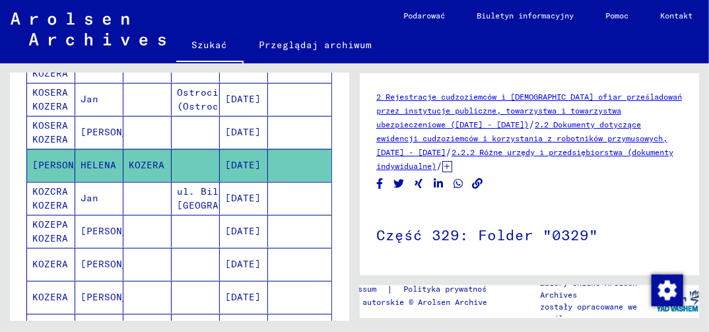
scroll to position [198, 0]
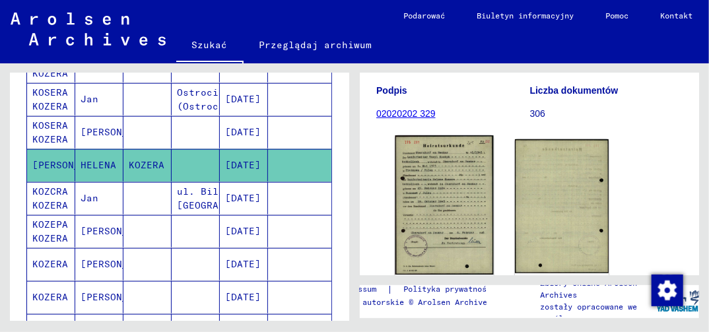
click at [424, 210] on img at bounding box center [444, 204] width 98 height 139
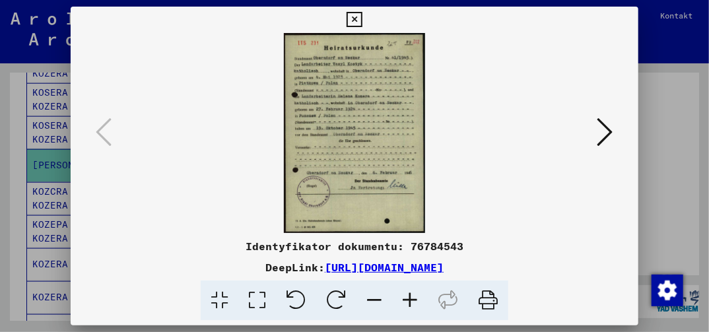
click at [354, 17] on icon at bounding box center [354, 20] width 15 height 16
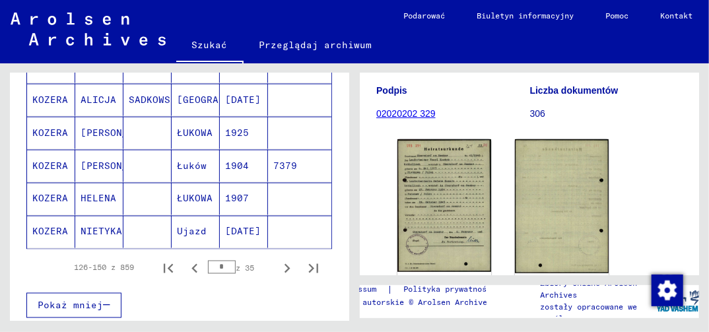
scroll to position [858, 0]
click at [278, 259] on icon "Następna strona" at bounding box center [287, 268] width 18 height 18
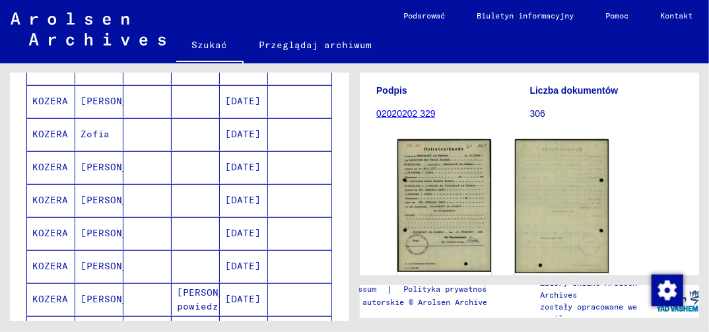
scroll to position [330, 0]
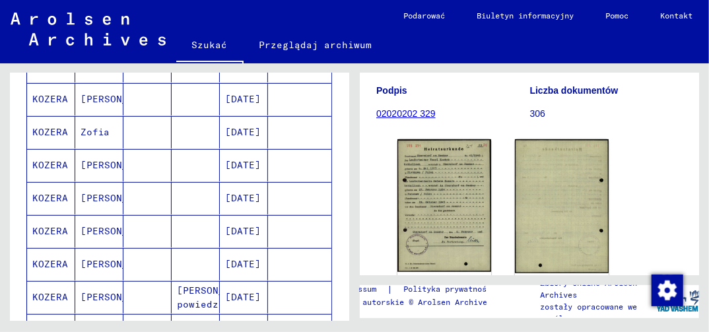
click at [230, 195] on mat-cell "[DATE]" at bounding box center [244, 198] width 48 height 32
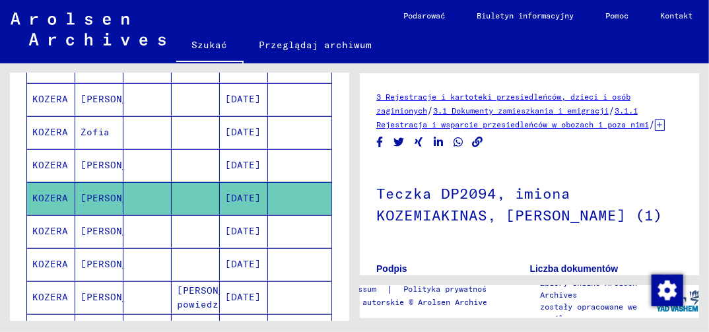
scroll to position [132, 0]
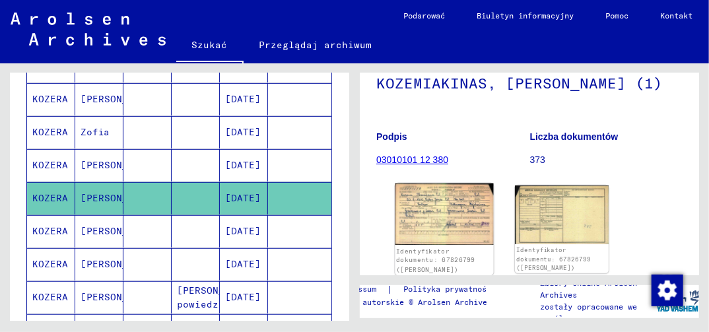
click at [422, 246] on img at bounding box center [444, 215] width 98 height 62
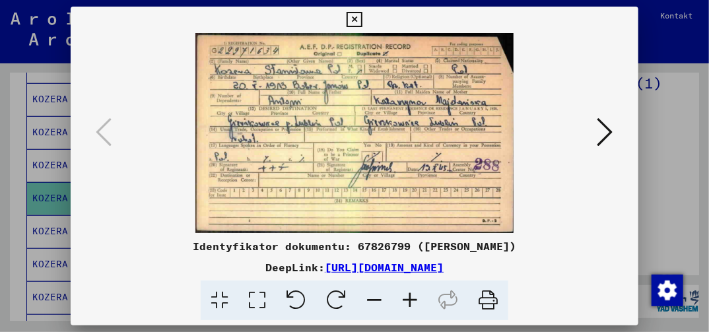
click at [355, 20] on icon at bounding box center [354, 20] width 15 height 16
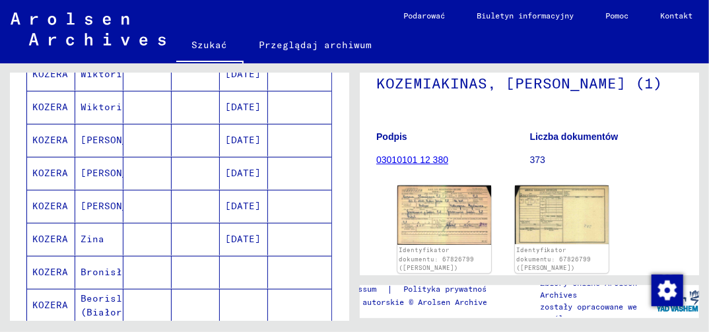
scroll to position [660, 0]
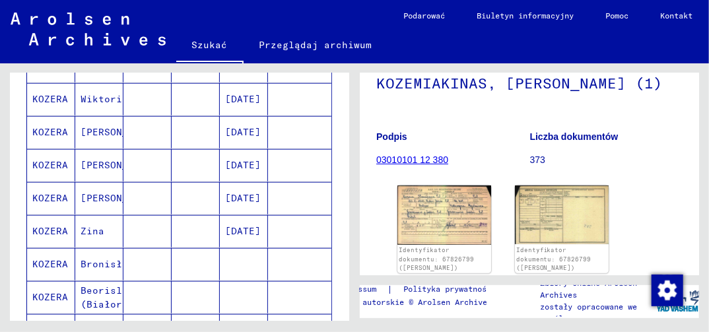
click at [238, 88] on mat-cell "[DATE]" at bounding box center [244, 99] width 48 height 32
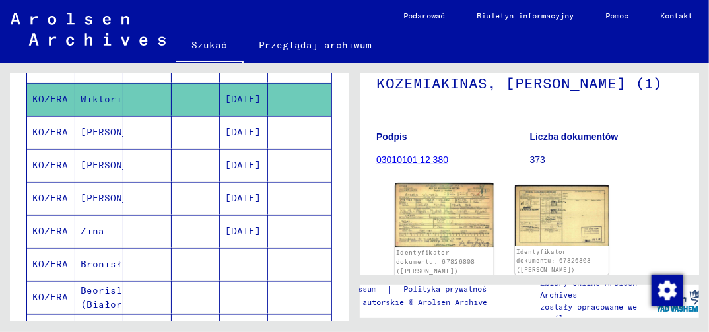
scroll to position [198, 0]
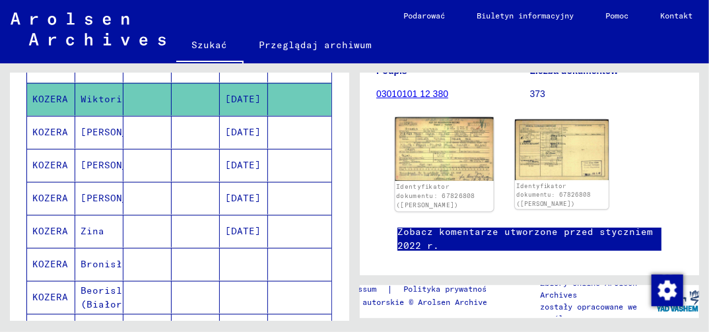
click at [439, 181] on img at bounding box center [444, 149] width 98 height 63
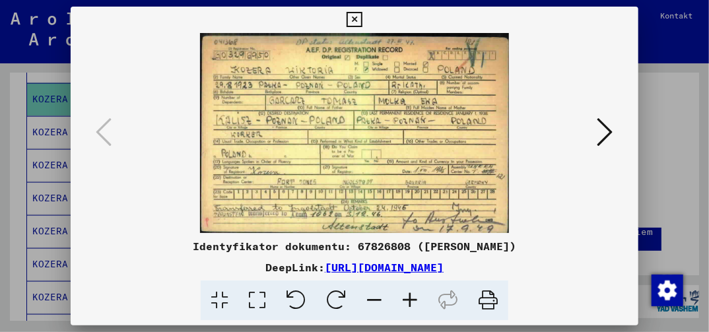
click at [354, 17] on icon at bounding box center [354, 20] width 15 height 16
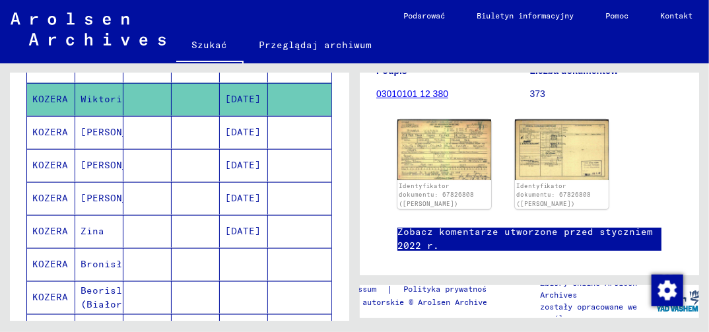
click at [235, 127] on mat-cell "[DATE]" at bounding box center [244, 132] width 48 height 32
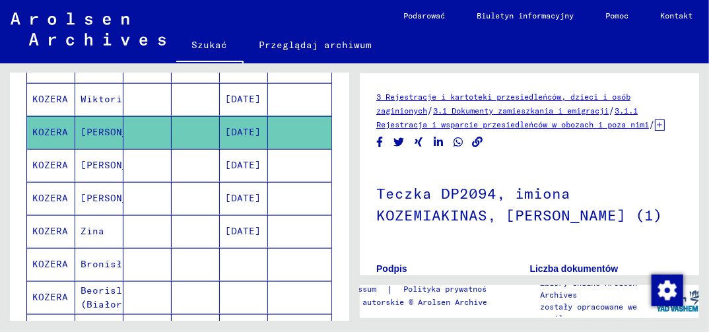
scroll to position [198, 0]
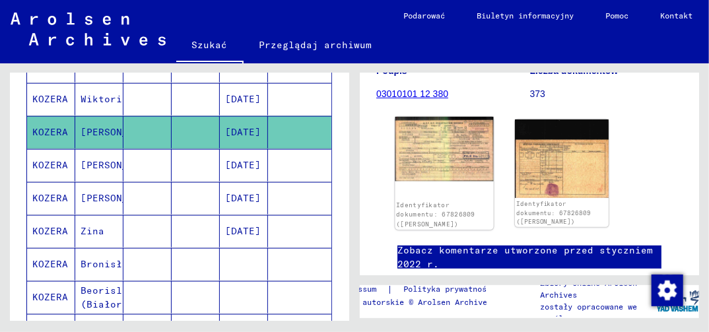
click at [431, 182] on img at bounding box center [444, 149] width 98 height 65
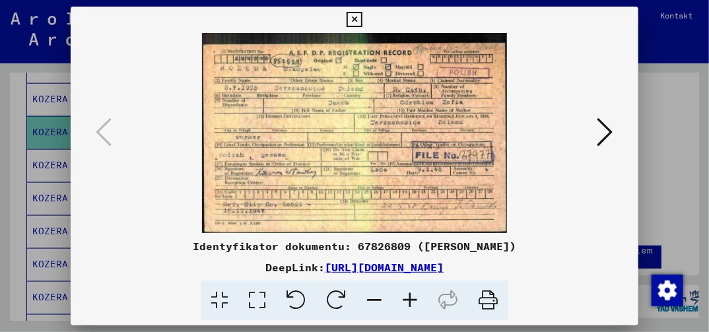
click at [356, 20] on icon at bounding box center [354, 20] width 15 height 16
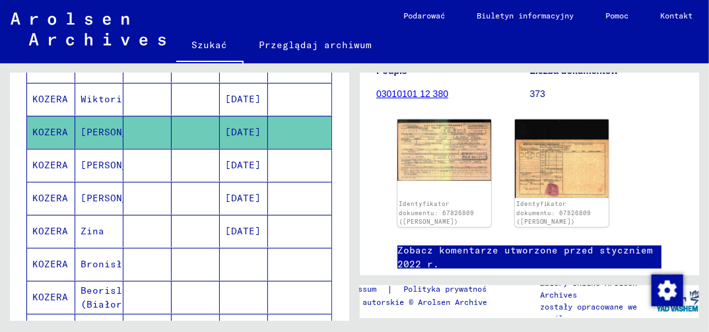
click at [243, 190] on mat-cell "[DATE]" at bounding box center [244, 198] width 48 height 32
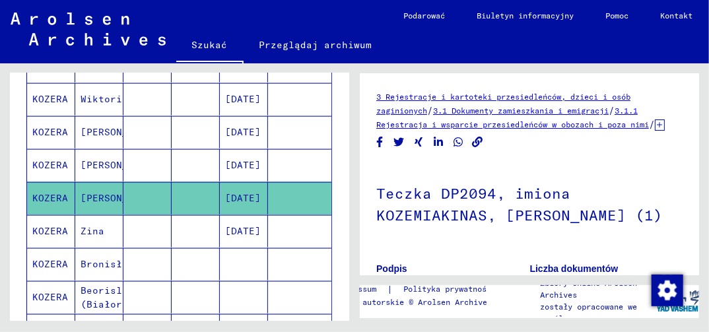
scroll to position [198, 0]
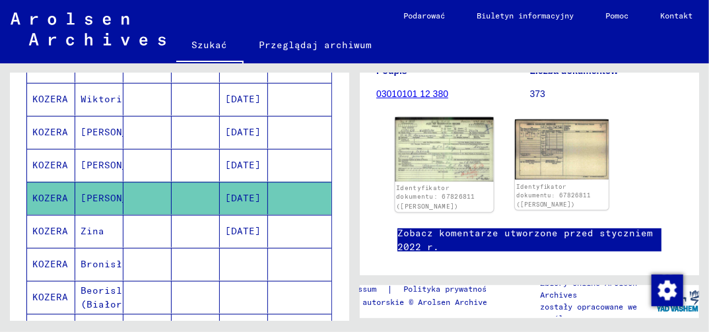
click at [428, 182] on img at bounding box center [444, 150] width 98 height 65
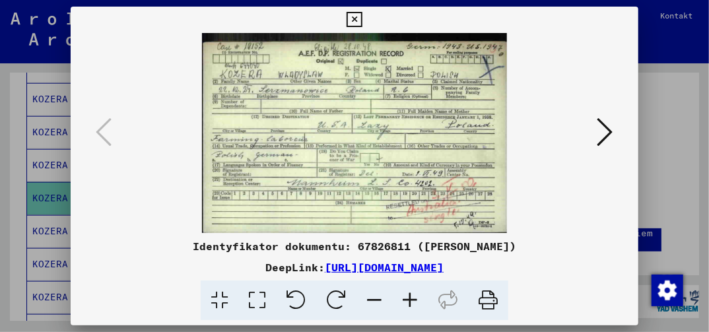
click at [357, 16] on icon at bounding box center [354, 20] width 15 height 16
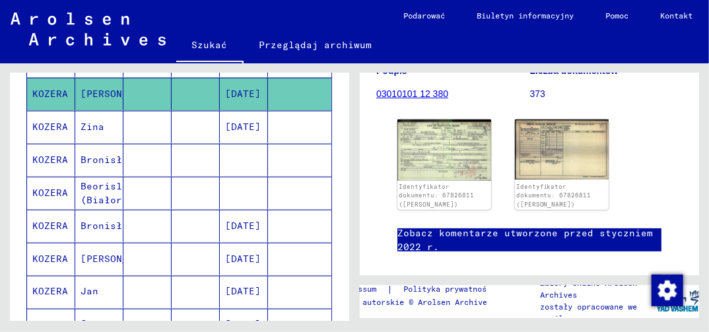
scroll to position [792, 0]
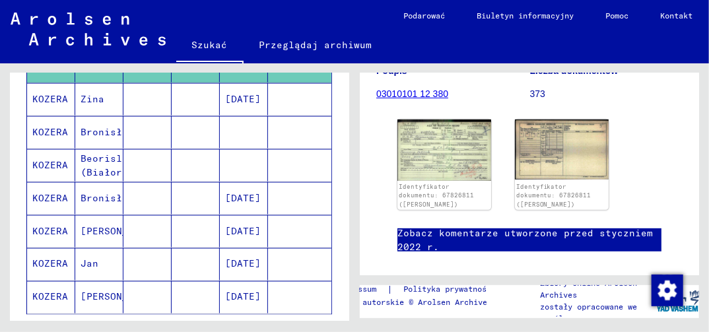
click at [240, 188] on mat-cell "[DATE]" at bounding box center [244, 198] width 48 height 32
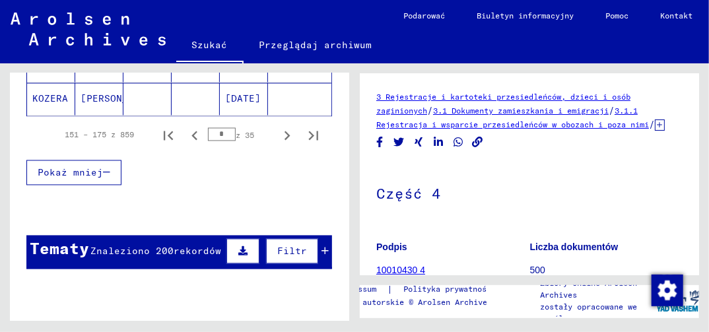
scroll to position [132, 0]
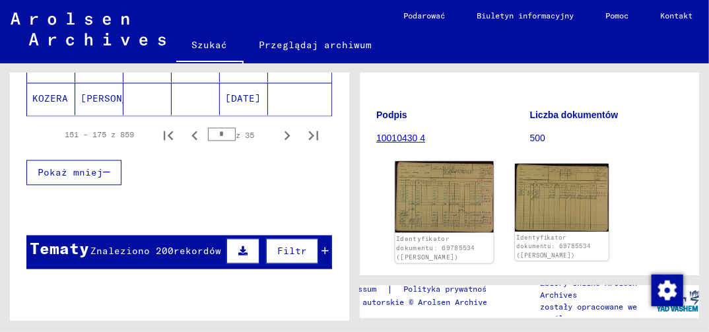
click at [445, 232] on img at bounding box center [444, 197] width 98 height 71
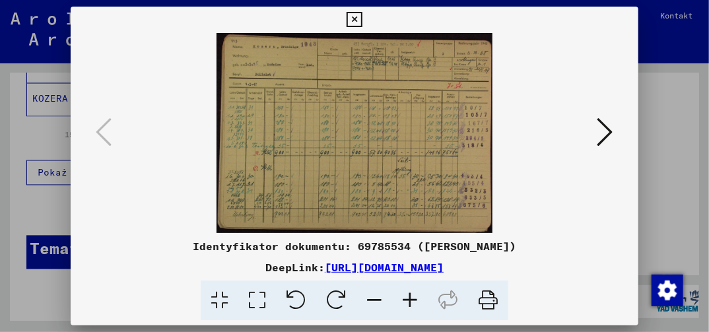
click at [261, 299] on icon at bounding box center [257, 301] width 38 height 40
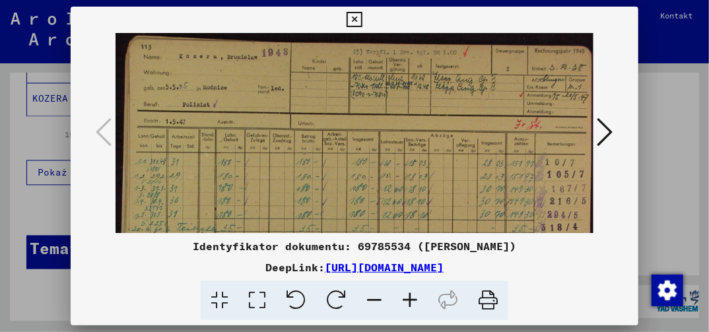
click at [356, 17] on icon at bounding box center [354, 20] width 15 height 16
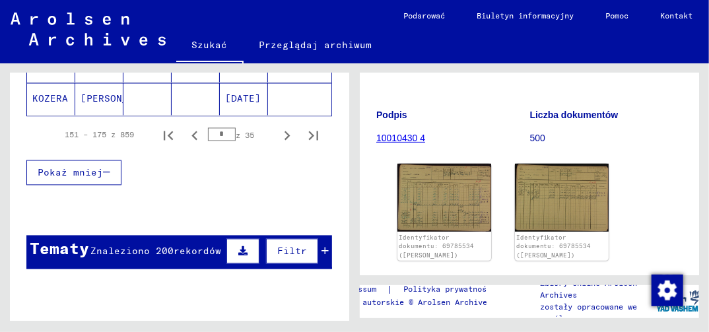
click at [242, 86] on mat-cell "[DATE]" at bounding box center [244, 99] width 48 height 32
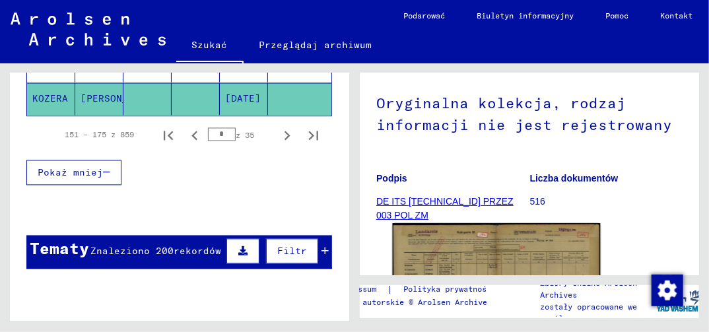
scroll to position [264, 0]
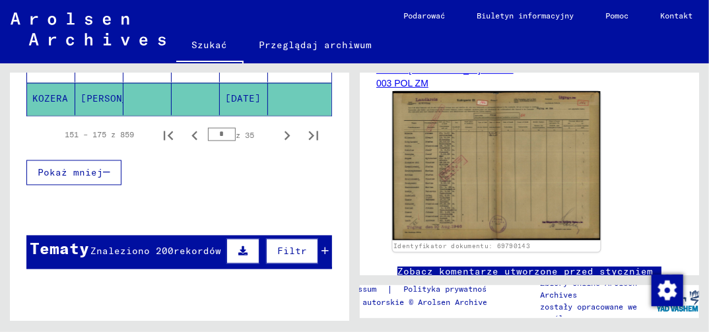
click at [439, 198] on img at bounding box center [497, 165] width 208 height 149
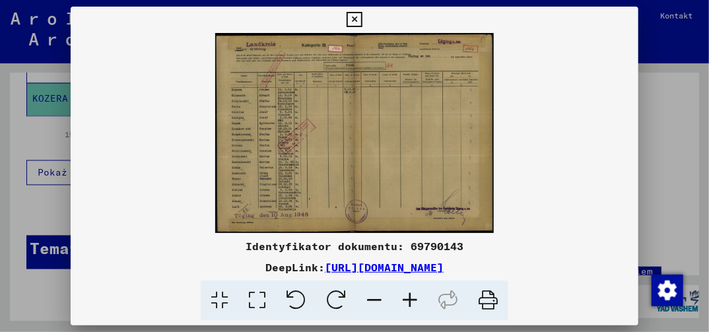
click at [253, 296] on icon at bounding box center [257, 301] width 38 height 40
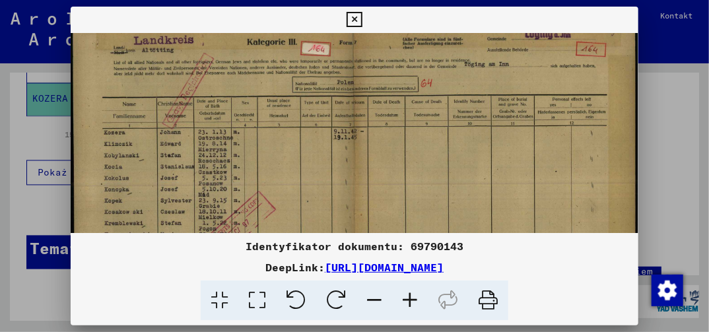
drag, startPoint x: 226, startPoint y: 212, endPoint x: 229, endPoint y: 193, distance: 18.7
click at [228, 196] on img at bounding box center [354, 220] width 567 height 407
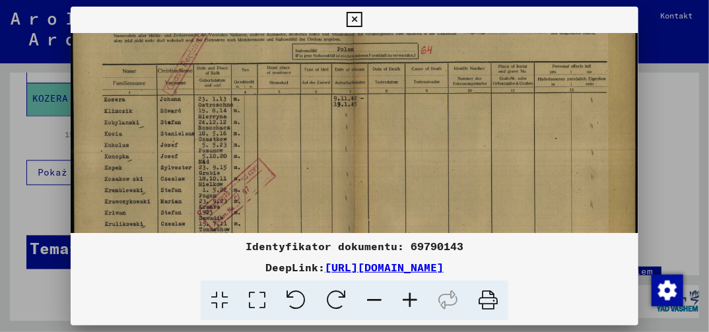
drag, startPoint x: 228, startPoint y: 215, endPoint x: 233, endPoint y: 182, distance: 33.4
click at [233, 184] on img at bounding box center [354, 187] width 567 height 407
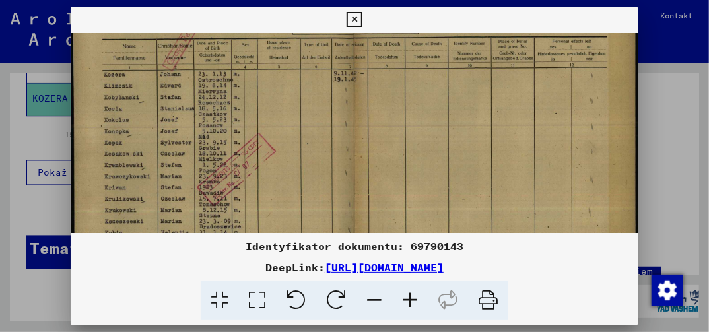
drag, startPoint x: 229, startPoint y: 204, endPoint x: 236, endPoint y: 176, distance: 29.1
click at [235, 179] on img at bounding box center [354, 162] width 567 height 407
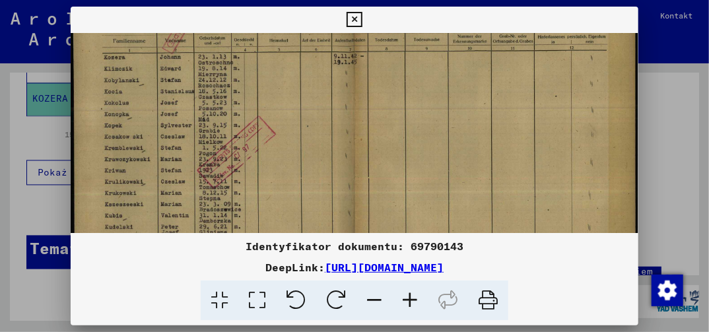
drag, startPoint x: 230, startPoint y: 203, endPoint x: 236, endPoint y: 178, distance: 25.8
click at [234, 182] on img at bounding box center [354, 145] width 567 height 407
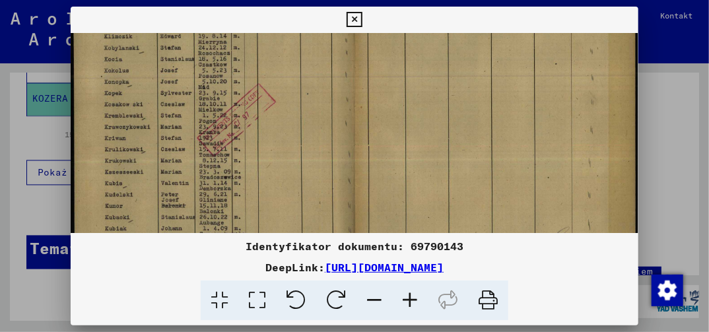
drag, startPoint x: 228, startPoint y: 213, endPoint x: 237, endPoint y: 183, distance: 30.9
click at [236, 187] on img at bounding box center [354, 113] width 567 height 407
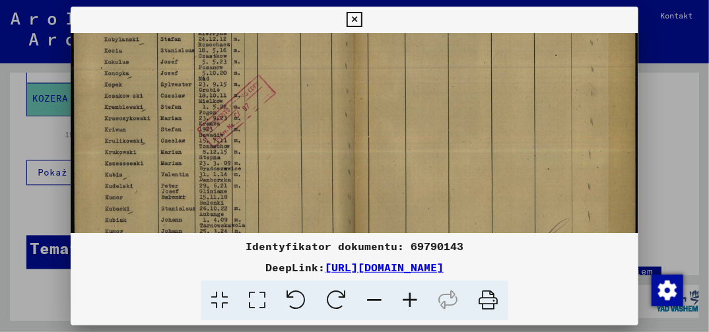
click at [238, 182] on img at bounding box center [354, 104] width 567 height 407
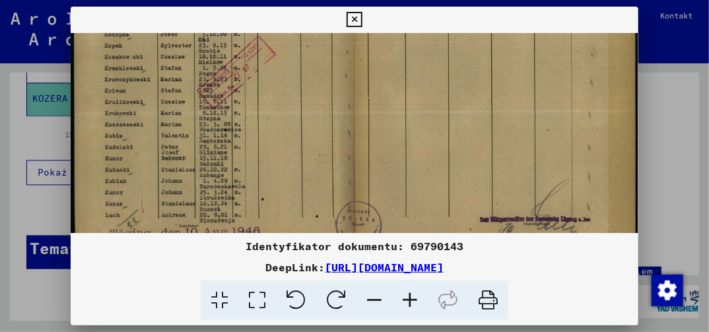
drag, startPoint x: 228, startPoint y: 213, endPoint x: 236, endPoint y: 192, distance: 22.3
click at [235, 194] on img at bounding box center [354, 65] width 567 height 407
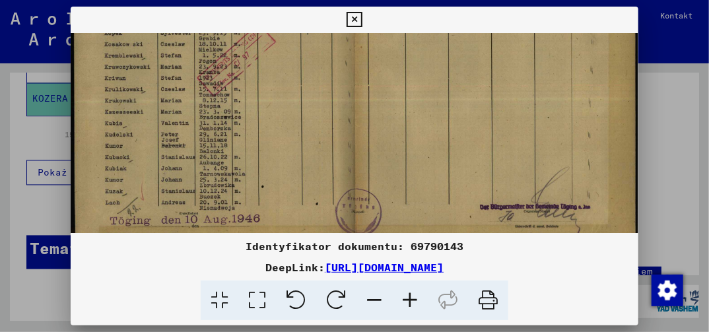
click at [356, 19] on icon at bounding box center [354, 20] width 15 height 16
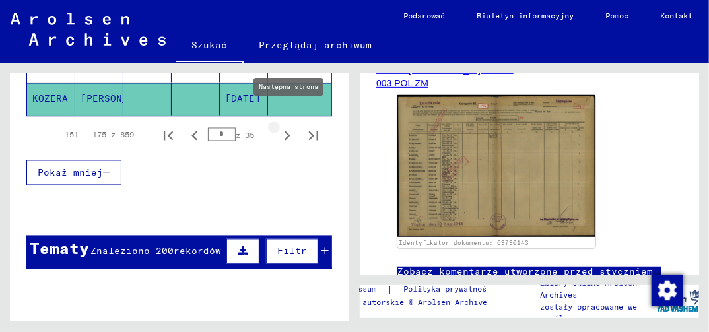
click at [278, 127] on icon "Następna strona" at bounding box center [287, 136] width 18 height 18
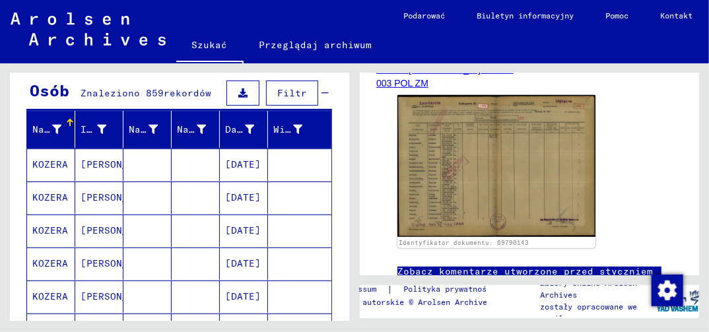
scroll to position [132, 0]
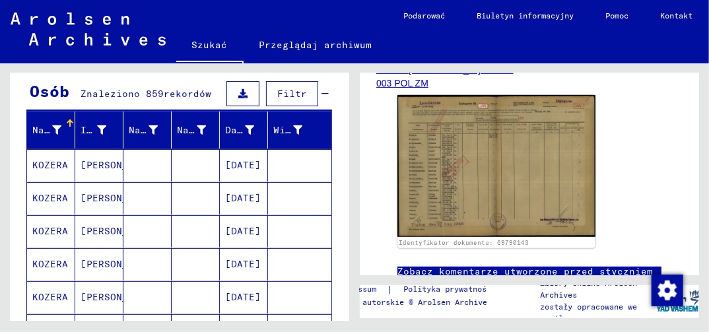
click at [243, 164] on mat-cell "[DATE]" at bounding box center [244, 165] width 48 height 32
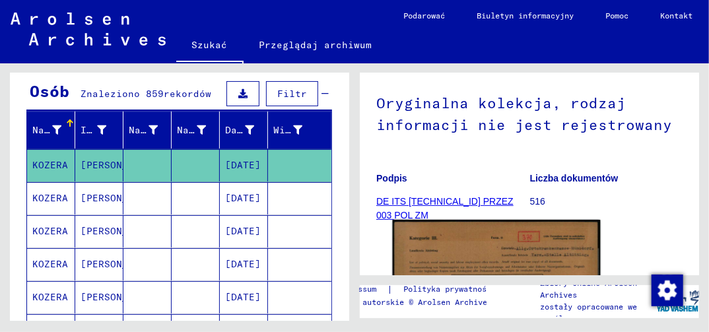
scroll to position [264, 0]
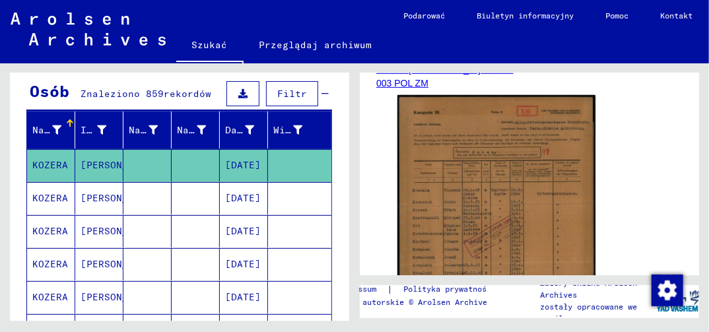
click at [242, 263] on mat-cell "[DATE]" at bounding box center [244, 264] width 48 height 32
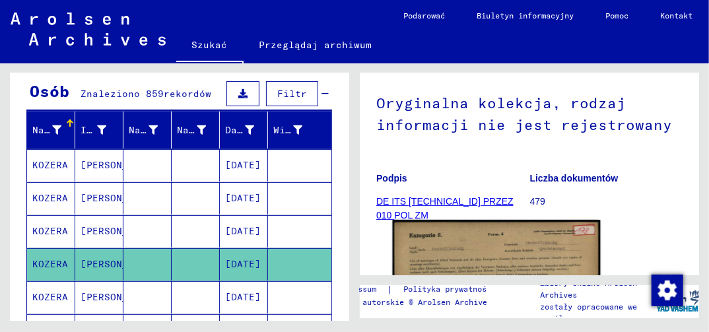
scroll to position [264, 0]
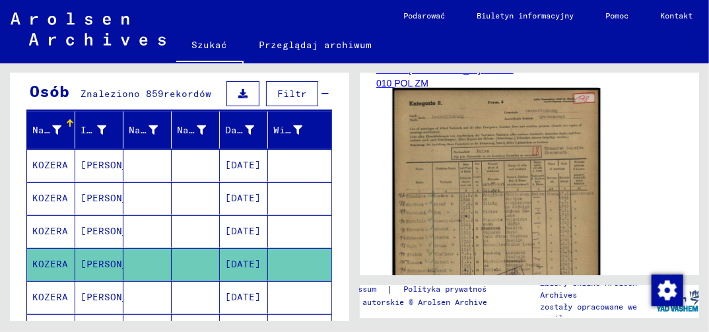
click at [464, 199] on img at bounding box center [497, 233] width 208 height 290
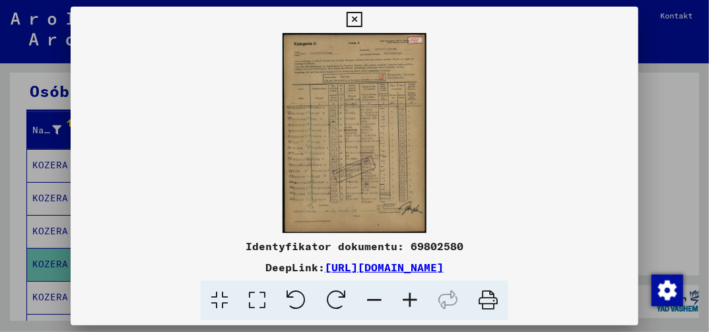
click at [254, 302] on icon at bounding box center [257, 301] width 38 height 40
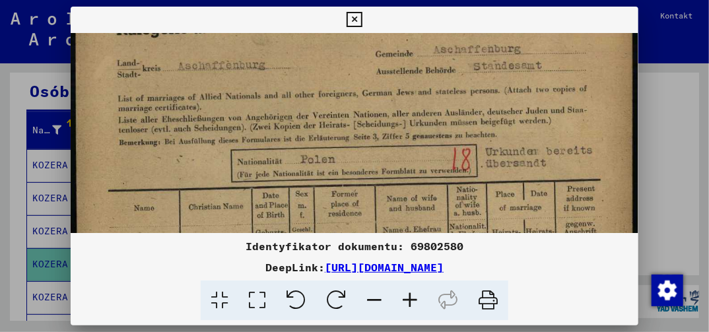
drag, startPoint x: 372, startPoint y: 210, endPoint x: 382, endPoint y: 140, distance: 70.7
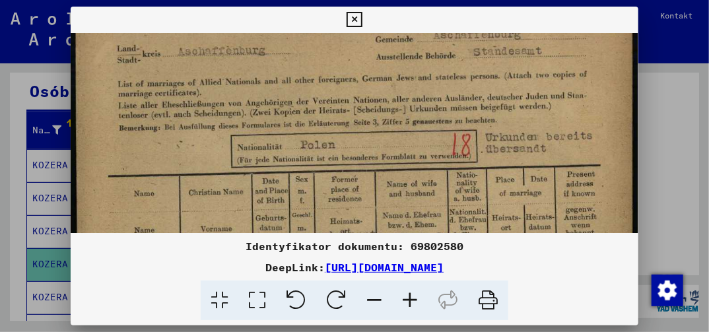
drag, startPoint x: 357, startPoint y: 198, endPoint x: 379, endPoint y: 139, distance: 63.3
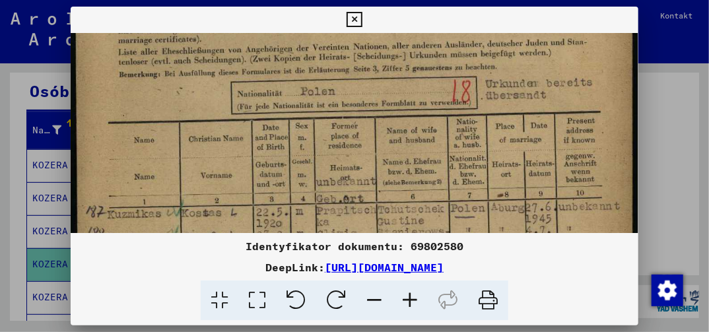
drag, startPoint x: 367, startPoint y: 204, endPoint x: 387, endPoint y: 152, distance: 55.8
click at [387, 152] on img at bounding box center [354, 314] width 567 height 790
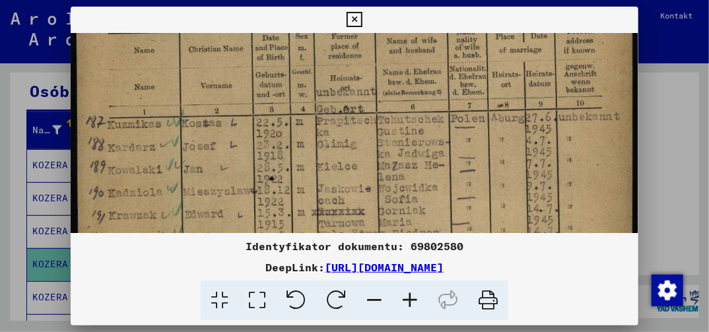
drag, startPoint x: 342, startPoint y: 222, endPoint x: 346, endPoint y: 176, distance: 46.4
click at [346, 179] on img at bounding box center [354, 224] width 567 height 790
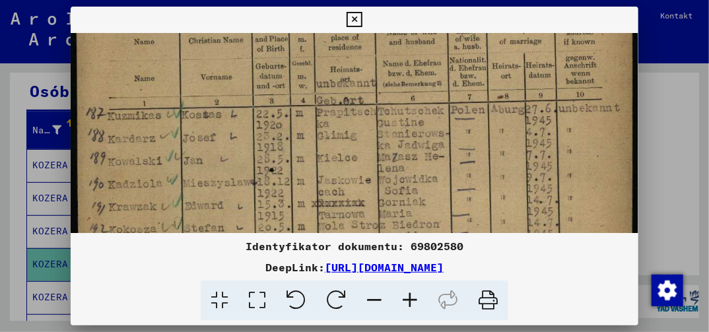
scroll to position [227, 0]
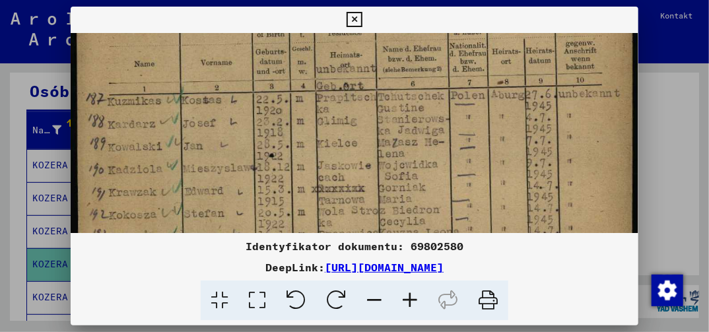
click at [314, 209] on img at bounding box center [354, 201] width 567 height 790
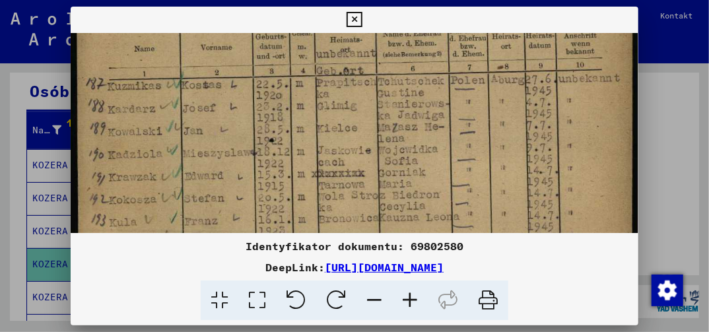
drag, startPoint x: 333, startPoint y: 208, endPoint x: 333, endPoint y: 163, distance: 44.9
click at [333, 164] on img at bounding box center [354, 186] width 567 height 790
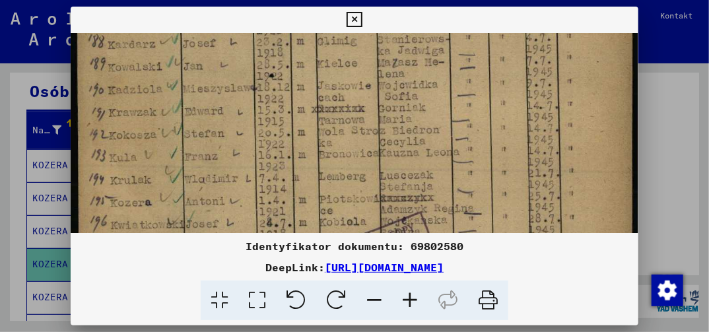
drag, startPoint x: 345, startPoint y: 204, endPoint x: 361, endPoint y: 178, distance: 31.1
click at [360, 178] on img at bounding box center [354, 121] width 567 height 790
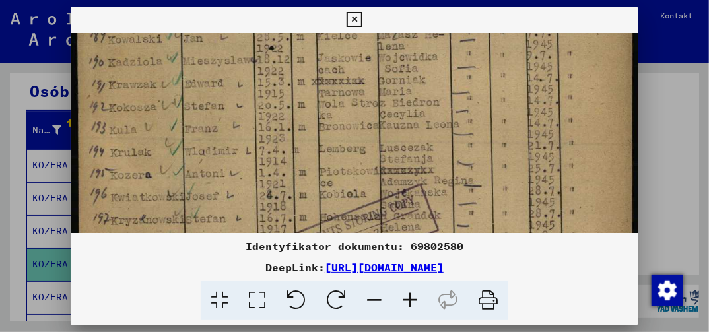
drag, startPoint x: 358, startPoint y: 196, endPoint x: 366, endPoint y: 189, distance: 10.3
click at [363, 187] on img at bounding box center [354, 93] width 567 height 790
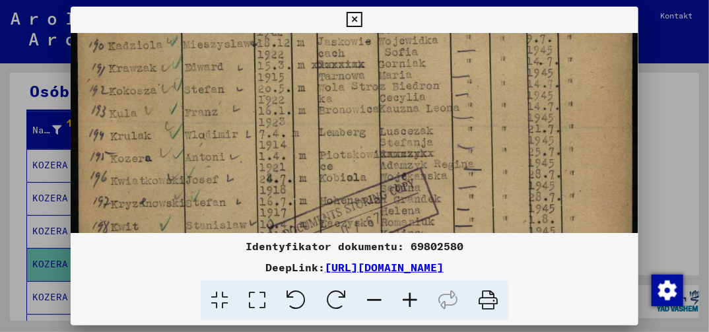
scroll to position [386, 0]
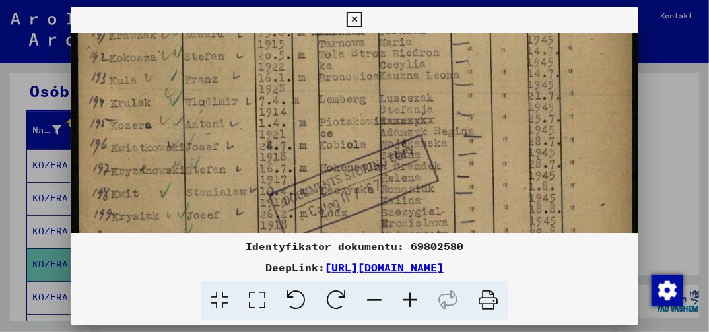
drag, startPoint x: 364, startPoint y: 186, endPoint x: 369, endPoint y: 178, distance: 9.5
click at [365, 181] on img at bounding box center [354, 43] width 567 height 790
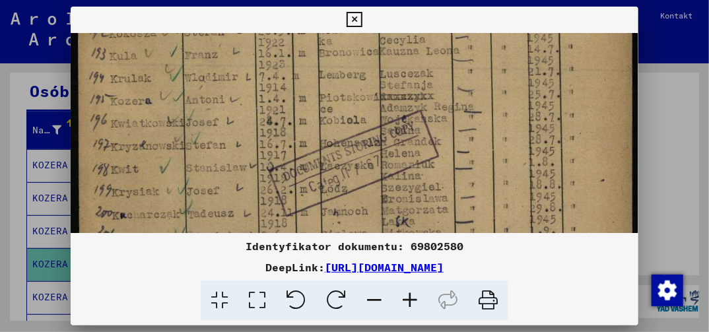
drag, startPoint x: 357, startPoint y: 213, endPoint x: 368, endPoint y: 170, distance: 43.7
click at [367, 172] on img at bounding box center [354, 19] width 567 height 790
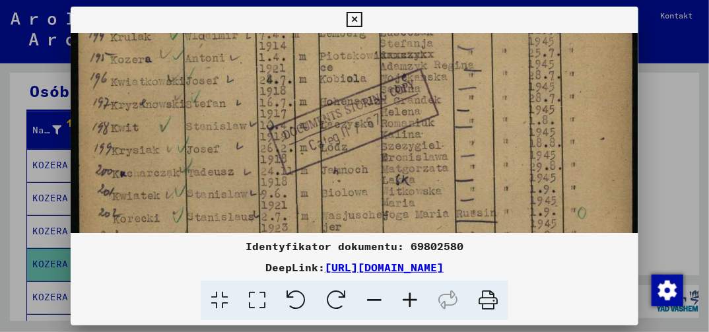
drag, startPoint x: 353, startPoint y: 218, endPoint x: 372, endPoint y: 180, distance: 43.4
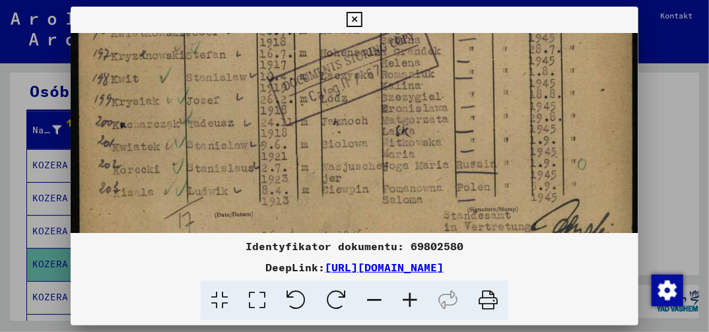
drag, startPoint x: 359, startPoint y: 207, endPoint x: 369, endPoint y: 182, distance: 27.0
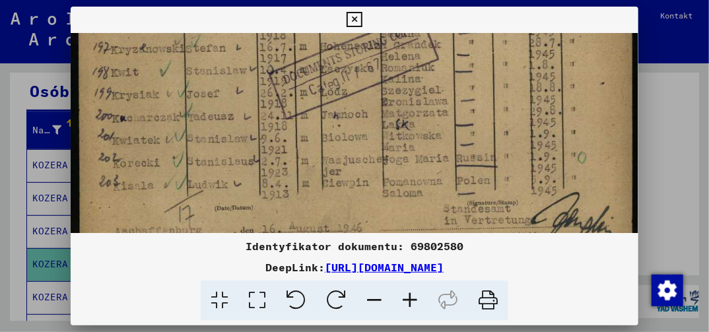
click at [356, 20] on icon at bounding box center [354, 20] width 15 height 16
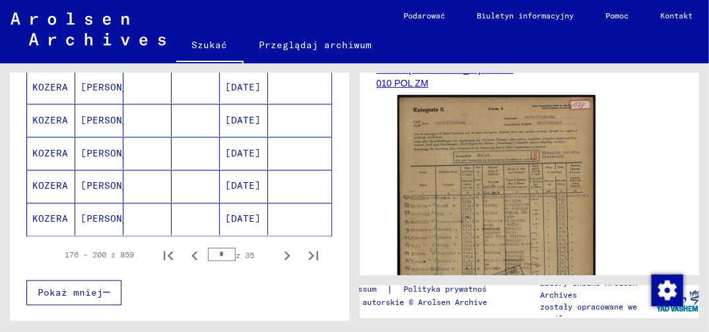
scroll to position [924, 0]
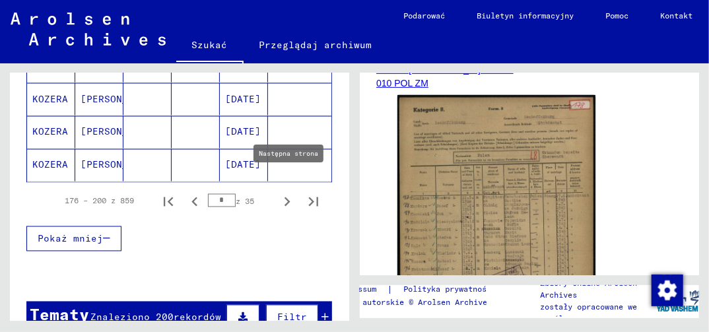
click at [278, 193] on icon "Następna strona" at bounding box center [287, 202] width 18 height 18
type input "*"
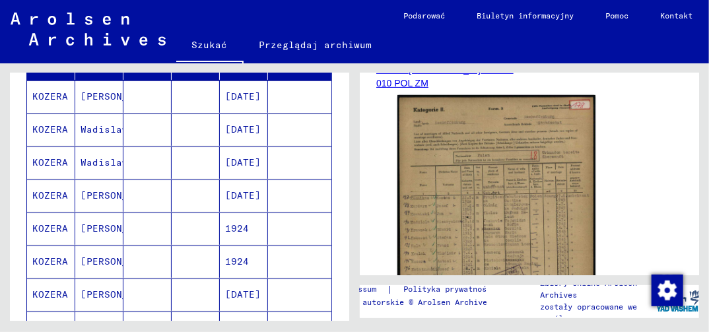
scroll to position [198, 0]
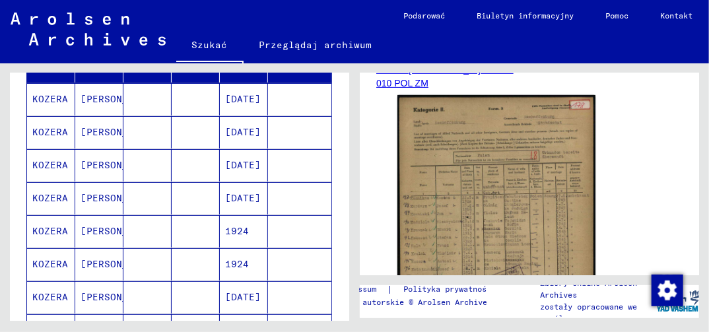
click at [246, 161] on mat-cell "[DATE]" at bounding box center [244, 165] width 48 height 32
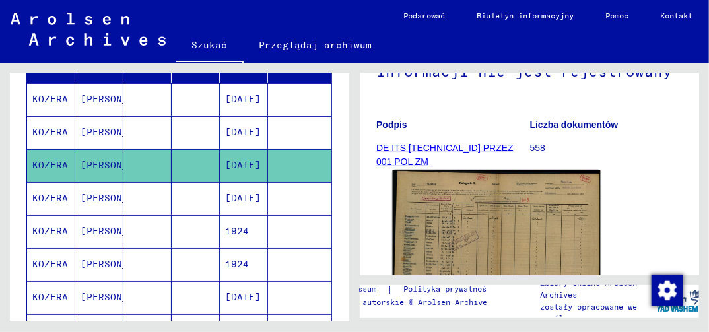
scroll to position [264, 0]
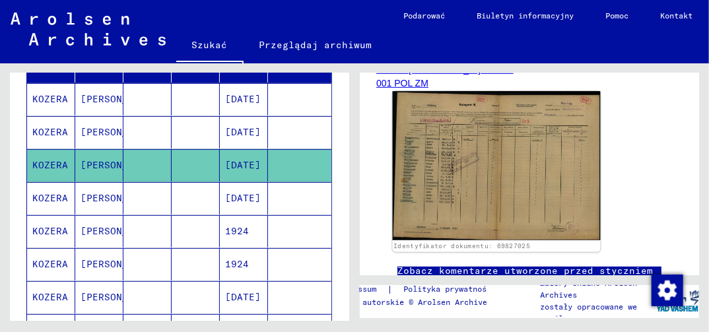
click at [424, 189] on img at bounding box center [497, 165] width 208 height 149
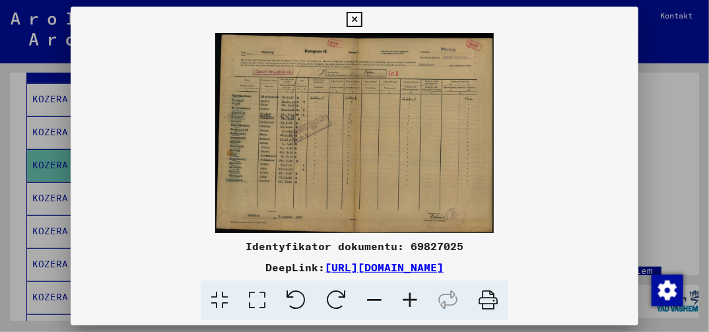
click at [260, 299] on icon at bounding box center [257, 301] width 38 height 40
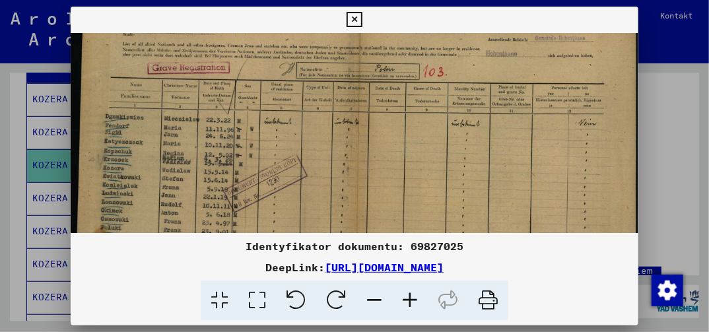
drag, startPoint x: 209, startPoint y: 224, endPoint x: 230, endPoint y: 173, distance: 55.7
click at [230, 174] on img at bounding box center [354, 192] width 567 height 407
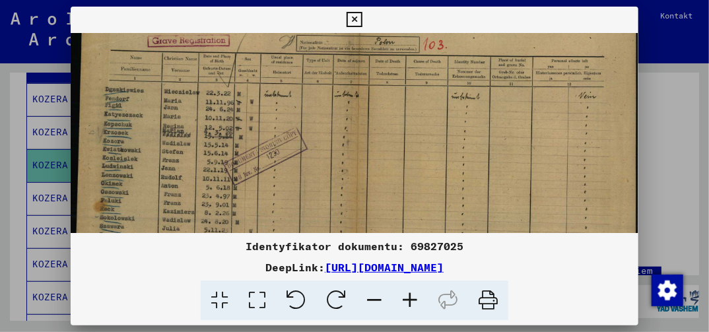
drag, startPoint x: 215, startPoint y: 217, endPoint x: 226, endPoint y: 189, distance: 30.2
click at [225, 191] on img at bounding box center [354, 165] width 567 height 407
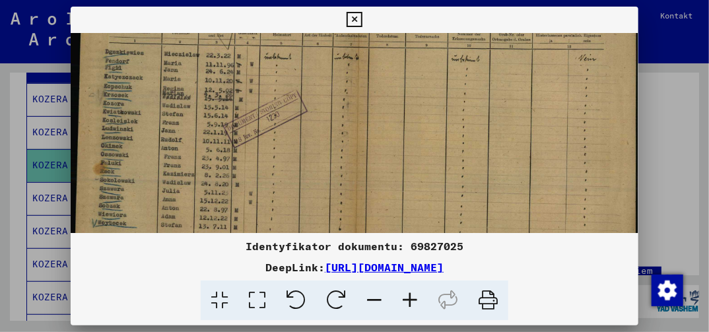
scroll to position [112, 0]
drag, startPoint x: 218, startPoint y: 226, endPoint x: 228, endPoint y: 196, distance: 31.9
click at [228, 196] on img at bounding box center [354, 124] width 567 height 407
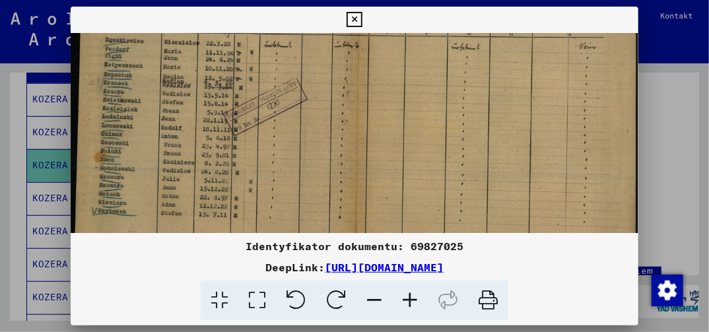
click at [233, 202] on img at bounding box center [354, 116] width 567 height 407
click at [354, 20] on icon at bounding box center [354, 20] width 15 height 16
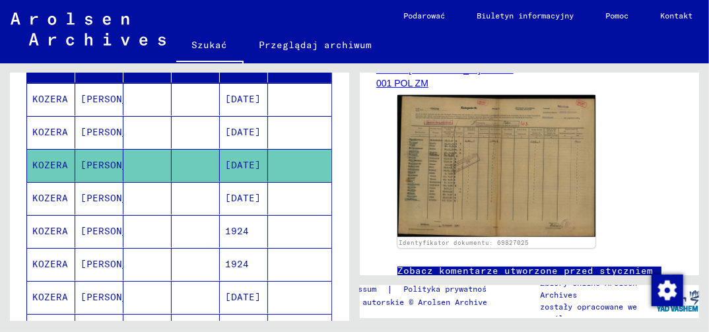
scroll to position [0, 0]
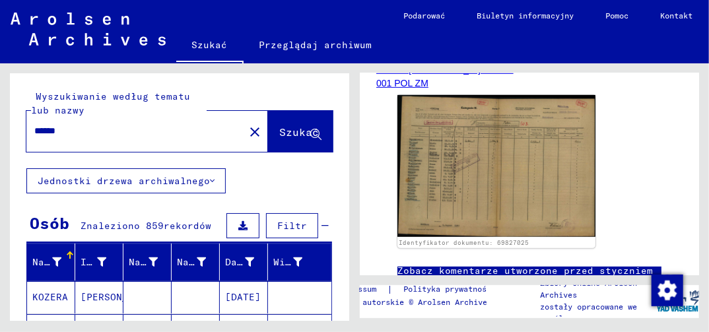
click at [83, 135] on input "******" at bounding box center [135, 131] width 202 height 14
type input "*"
type input "********"
click at [288, 131] on span "Szukać" at bounding box center [299, 131] width 40 height 13
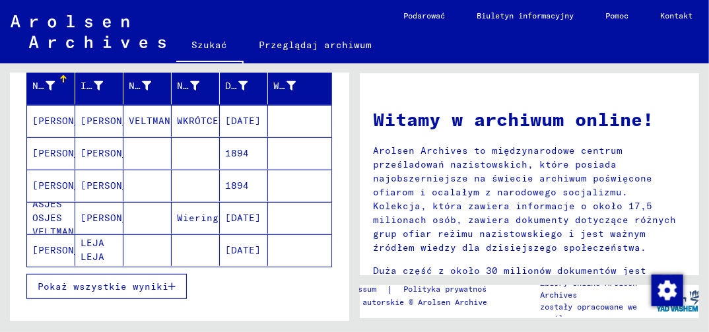
scroll to position [264, 0]
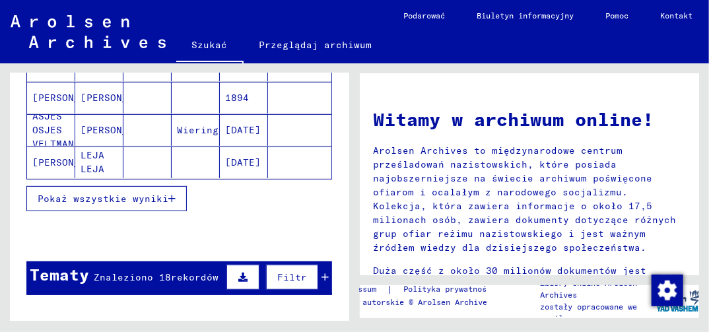
click at [174, 195] on icon "button" at bounding box center [171, 198] width 7 height 9
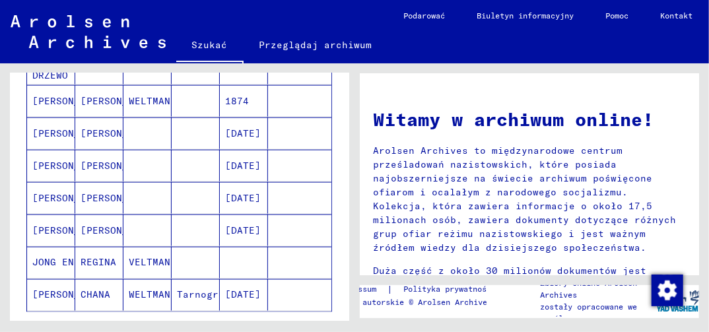
scroll to position [858, 0]
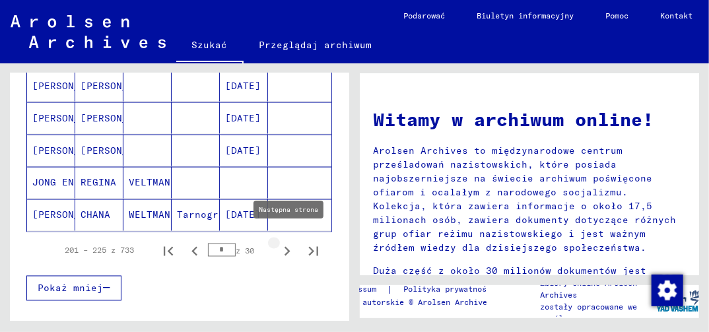
click at [278, 242] on icon "Następna strona" at bounding box center [287, 251] width 18 height 18
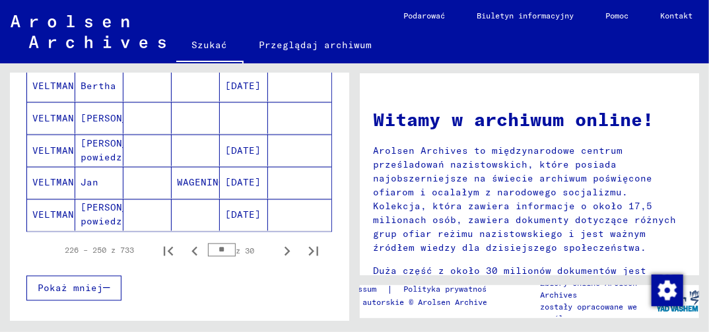
scroll to position [924, 0]
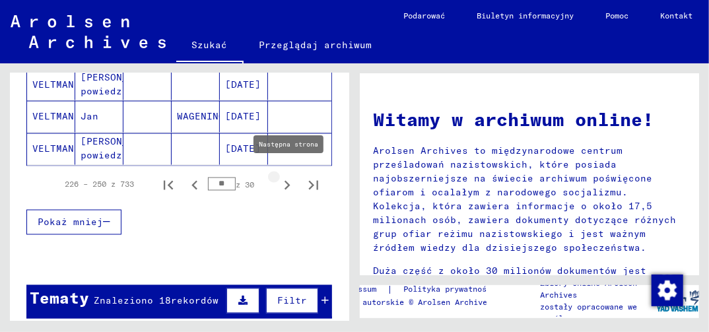
click at [281, 176] on icon "Następna strona" at bounding box center [287, 185] width 18 height 18
type input "**"
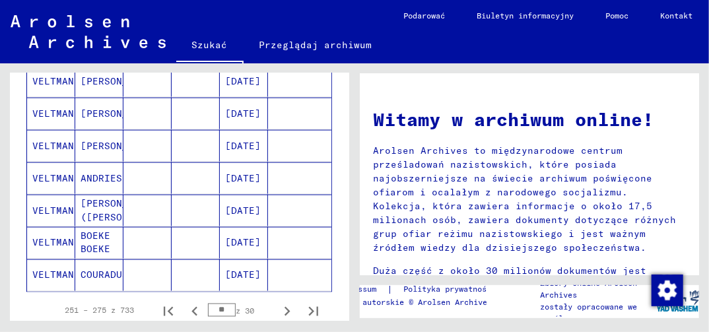
scroll to position [792, 0]
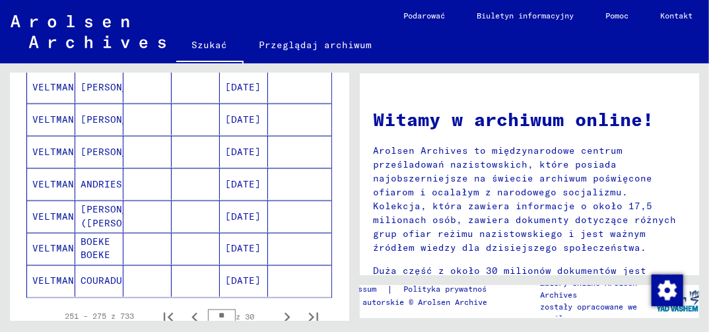
click at [242, 212] on mat-cell "[DATE]" at bounding box center [244, 217] width 48 height 32
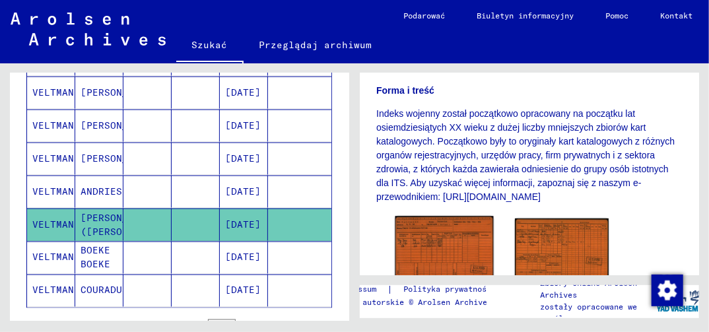
scroll to position [330, 0]
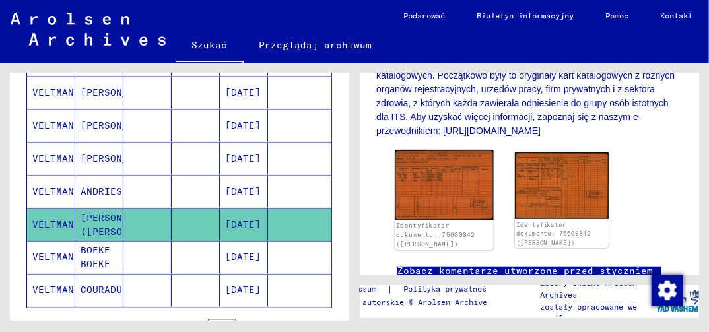
click at [442, 193] on img at bounding box center [444, 186] width 98 height 70
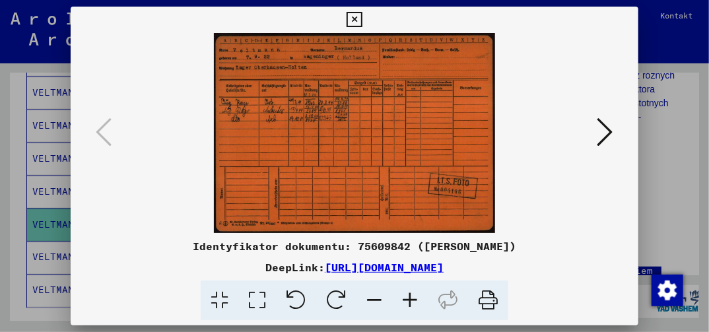
click at [354, 19] on icon at bounding box center [354, 20] width 15 height 16
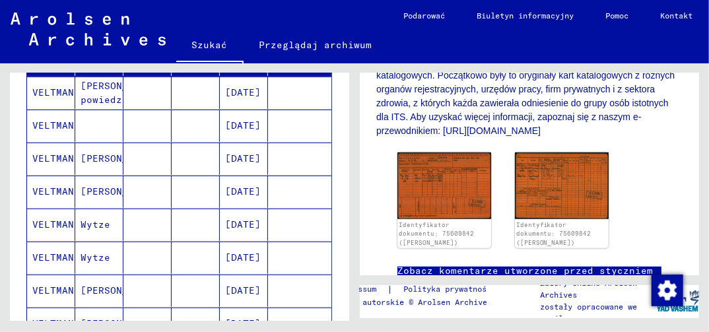
scroll to position [0, 0]
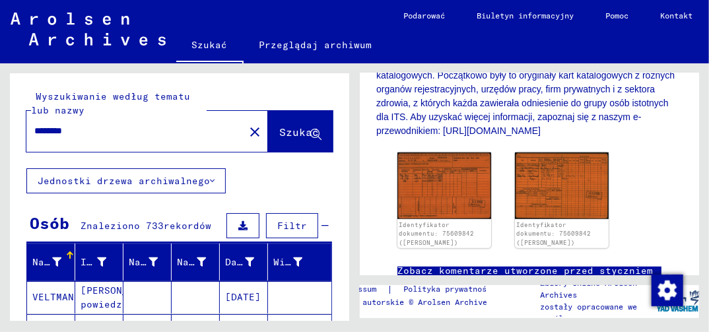
click at [96, 128] on input "********" at bounding box center [135, 131] width 202 height 14
type input "*"
click at [279, 131] on span "Szukać" at bounding box center [299, 131] width 40 height 13
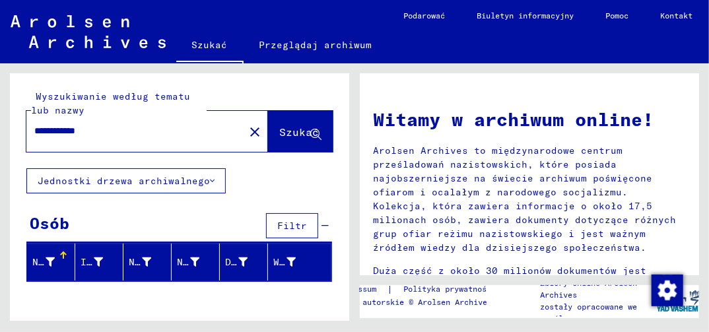
click at [132, 130] on input "**********" at bounding box center [131, 131] width 194 height 14
click at [292, 131] on span "Szukać" at bounding box center [299, 131] width 40 height 13
click at [156, 180] on font "Jednostki drzewa archiwalnego" at bounding box center [124, 181] width 172 height 12
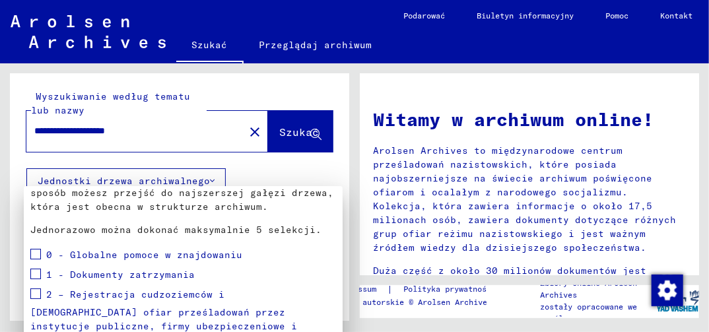
scroll to position [137, 0]
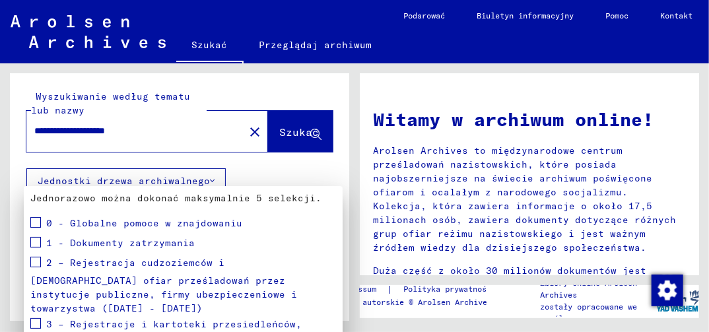
click at [34, 242] on span at bounding box center [35, 242] width 11 height 11
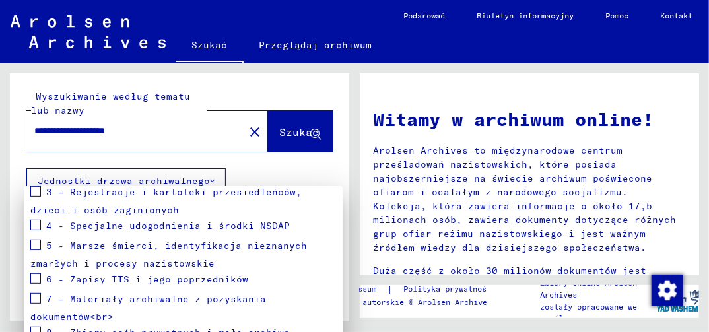
scroll to position [270, 0]
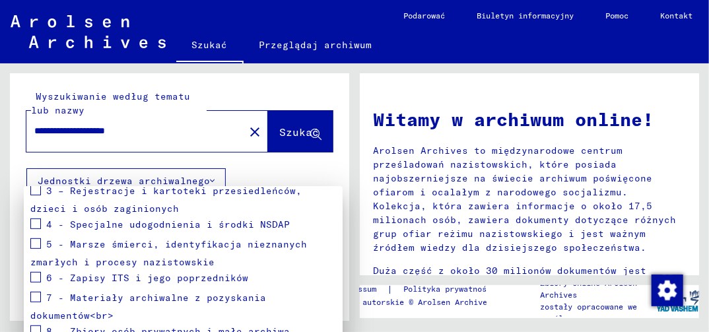
click at [286, 135] on div at bounding box center [354, 166] width 709 height 332
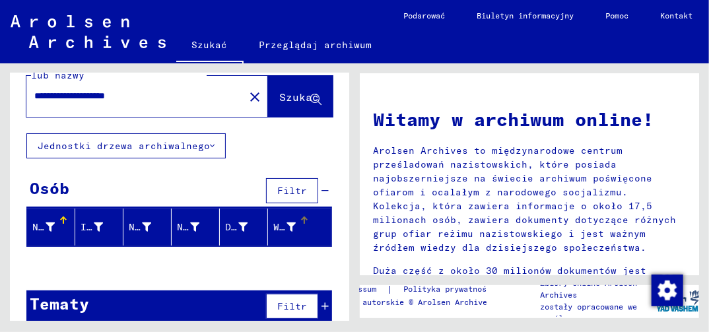
scroll to position [49, 0]
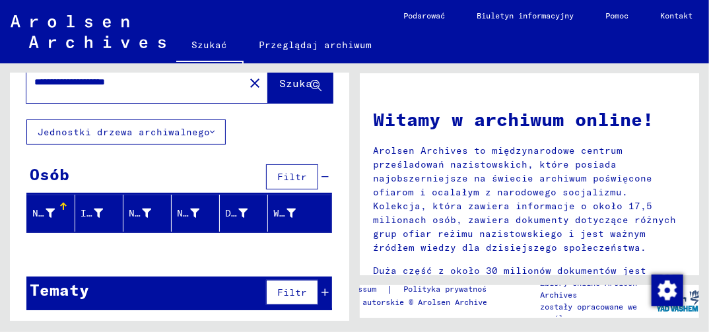
click at [289, 291] on span "Filtr" at bounding box center [292, 292] width 30 height 12
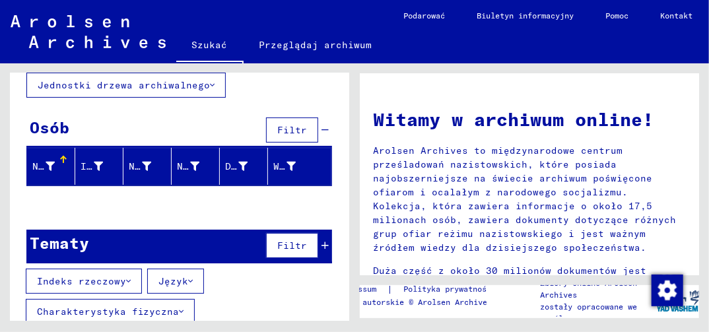
scroll to position [78, 0]
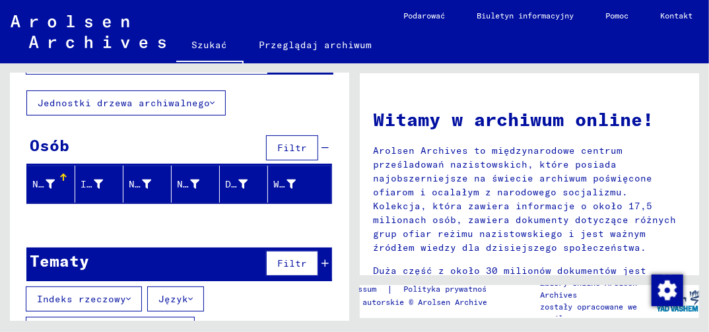
click at [45, 182] on font "Nazwisko" at bounding box center [56, 184] width 48 height 12
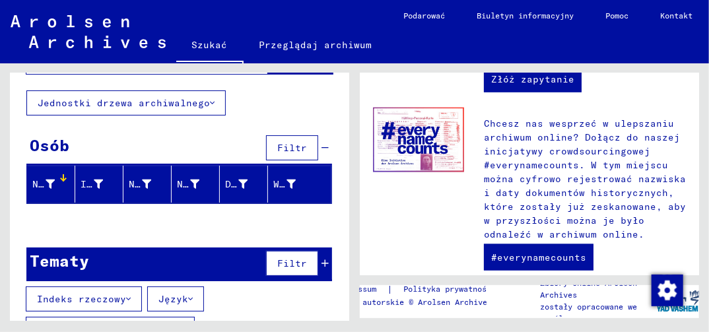
scroll to position [775, 0]
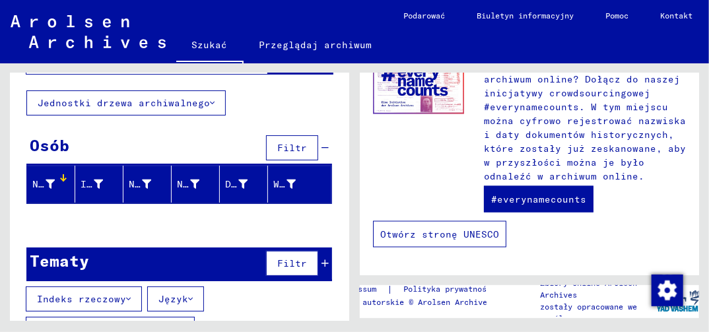
click at [440, 236] on link "Otwórz stronę UNESCO" at bounding box center [439, 234] width 133 height 26
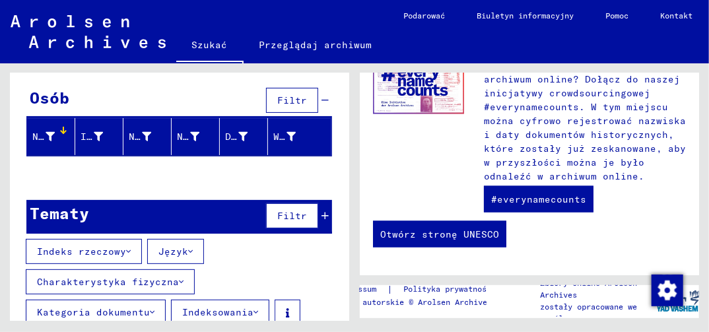
scroll to position [144, 0]
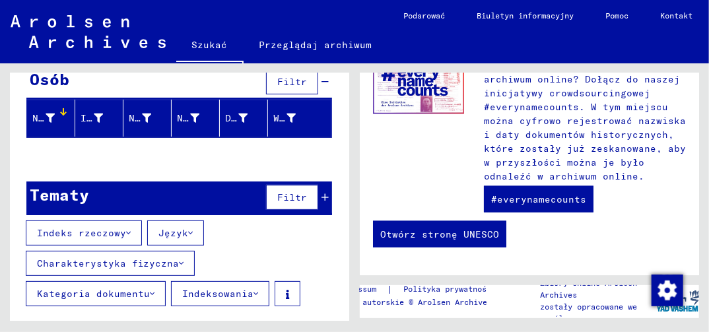
click at [124, 289] on font "Kategoria dokumentu" at bounding box center [93, 294] width 113 height 12
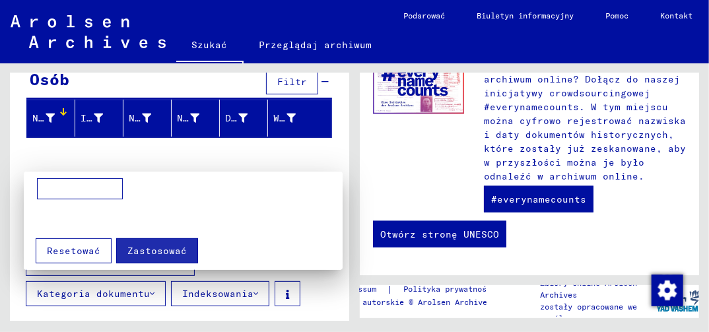
click at [59, 252] on span "Resetować" at bounding box center [73, 251] width 53 height 12
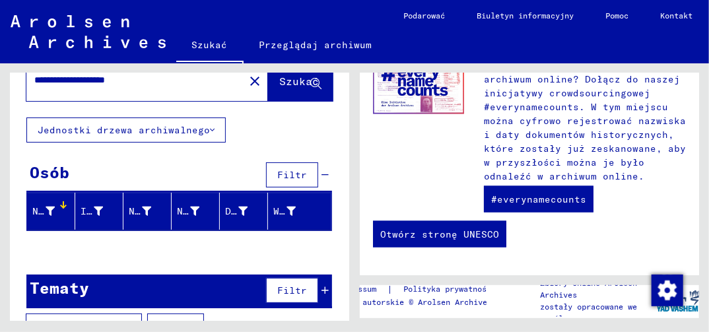
scroll to position [0, 0]
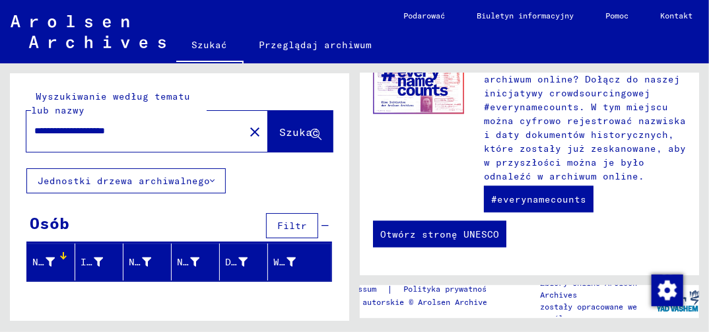
click at [170, 133] on input "**********" at bounding box center [131, 131] width 194 height 14
type input "*"
type input "******"
click at [279, 133] on span "Szukać" at bounding box center [299, 131] width 40 height 13
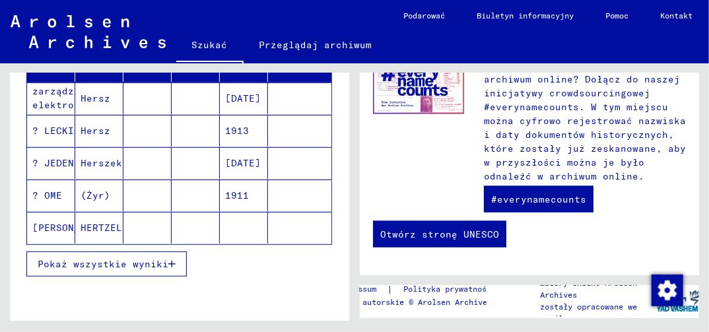
scroll to position [264, 0]
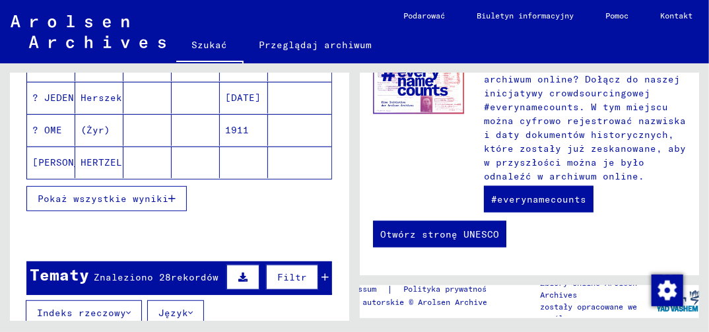
click at [171, 194] on icon "button" at bounding box center [171, 198] width 7 height 9
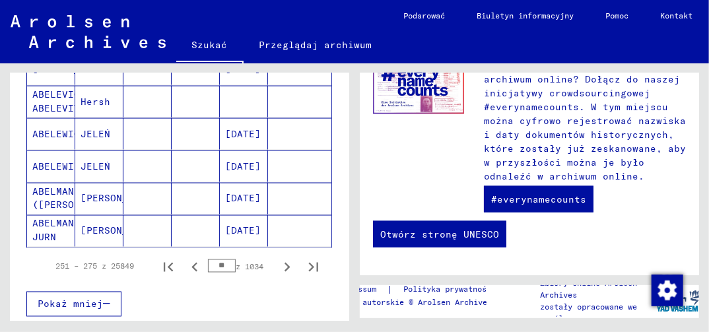
scroll to position [858, 0]
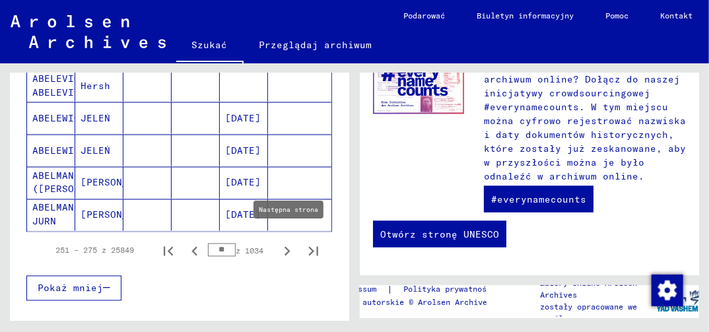
click at [278, 243] on icon "Następna strona" at bounding box center [287, 251] width 18 height 18
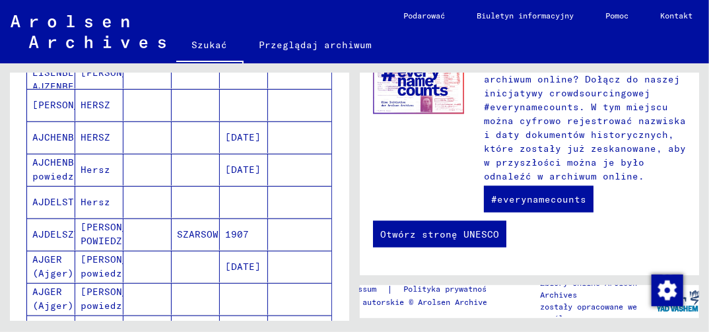
scroll to position [191, 0]
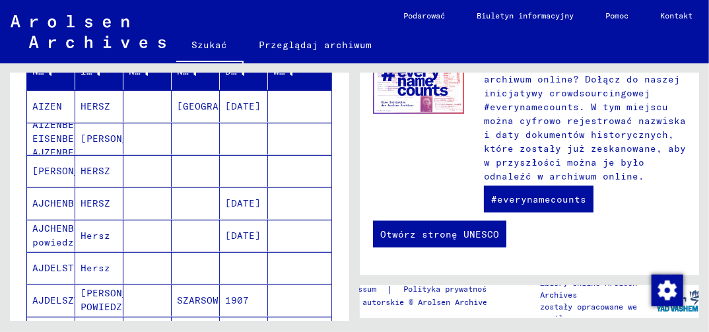
click at [238, 235] on mat-cell "[DATE]" at bounding box center [244, 236] width 48 height 32
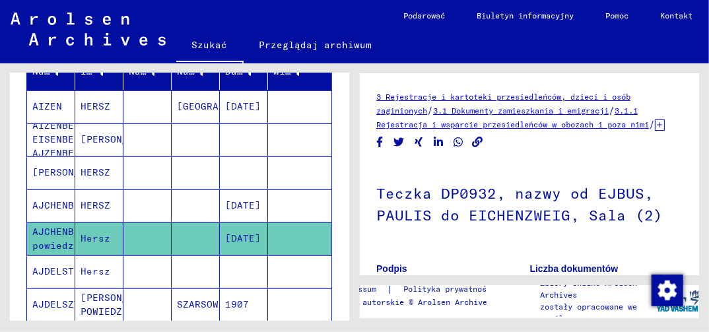
scroll to position [132, 0]
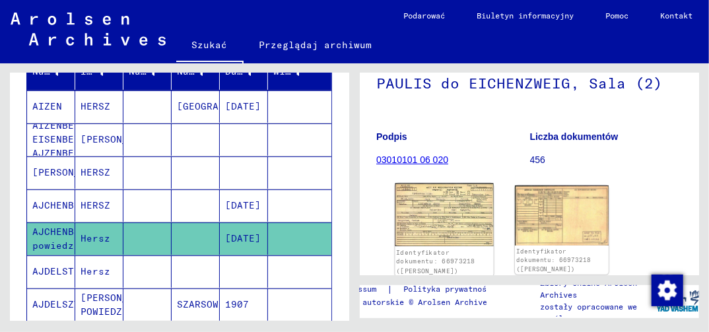
click at [428, 218] on img at bounding box center [444, 215] width 98 height 63
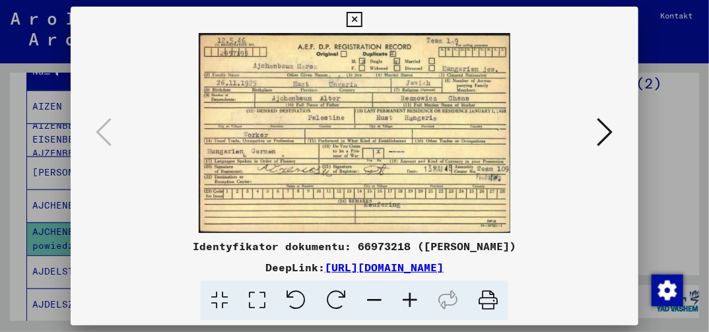
click at [608, 126] on icon at bounding box center [605, 132] width 16 height 32
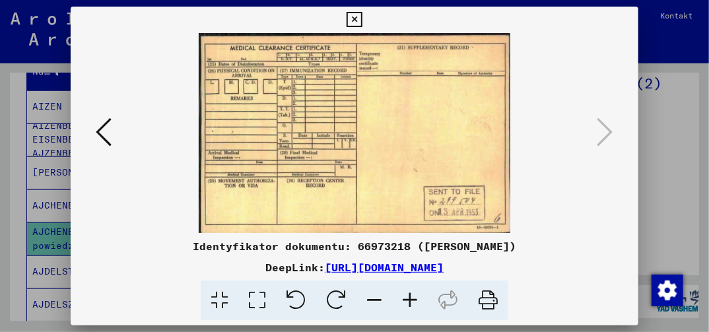
click at [351, 23] on icon at bounding box center [354, 20] width 15 height 16
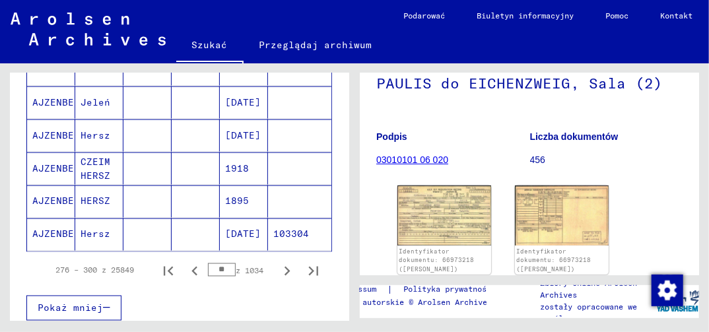
scroll to position [917, 0]
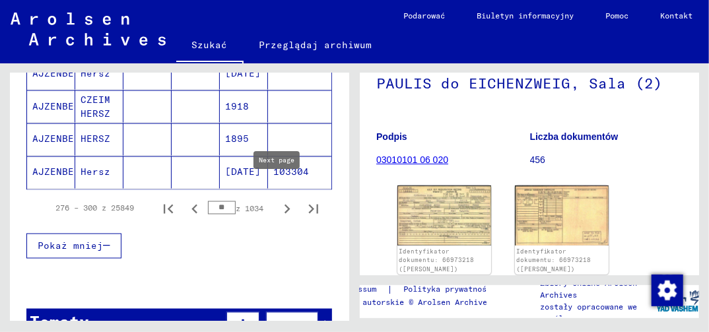
click at [278, 200] on icon "Następna strona" at bounding box center [287, 209] width 18 height 18
type input "**"
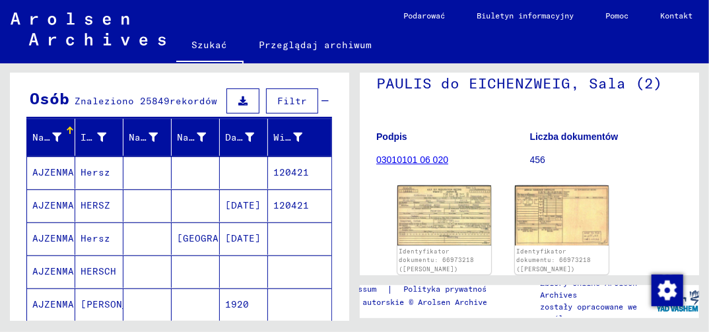
scroll to position [0, 0]
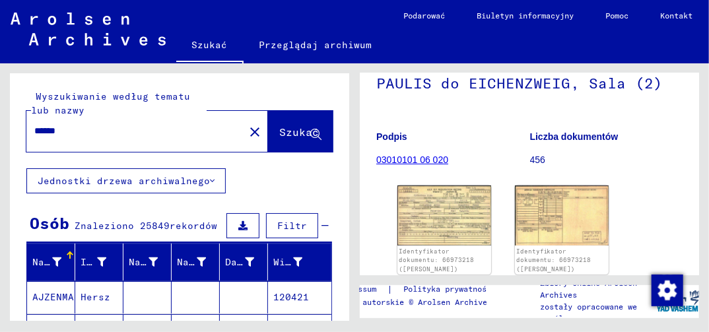
click at [80, 132] on input "******" at bounding box center [135, 131] width 202 height 14
type input "*"
type input "*******"
click at [290, 132] on span "Szukać" at bounding box center [299, 131] width 40 height 13
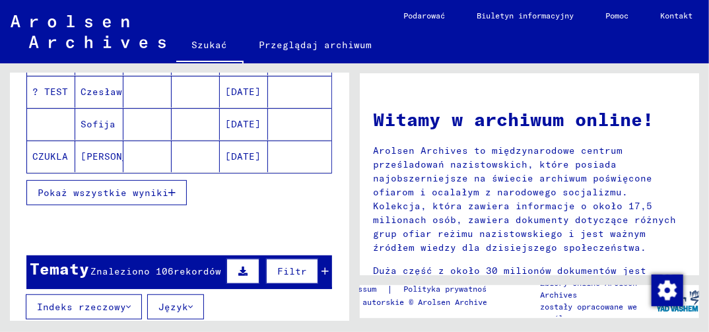
scroll to position [271, 0]
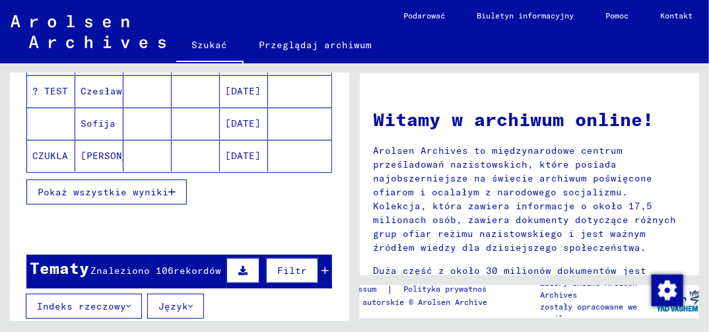
click at [172, 187] on icon "button" at bounding box center [171, 191] width 7 height 9
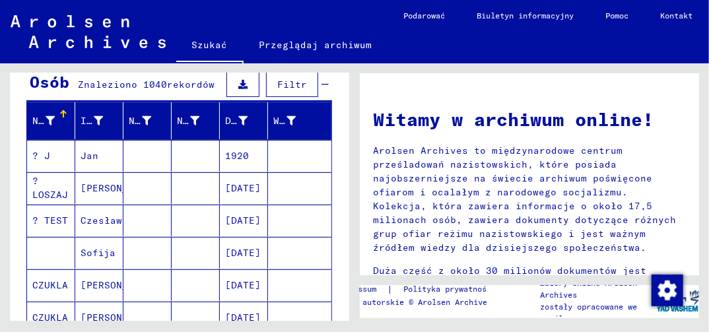
scroll to position [139, 0]
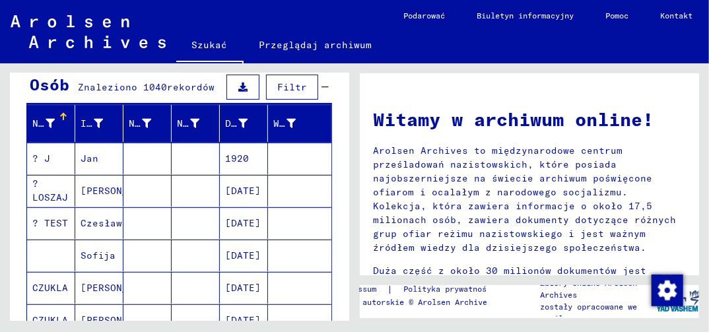
click at [234, 160] on mat-cell "1920" at bounding box center [244, 159] width 48 height 32
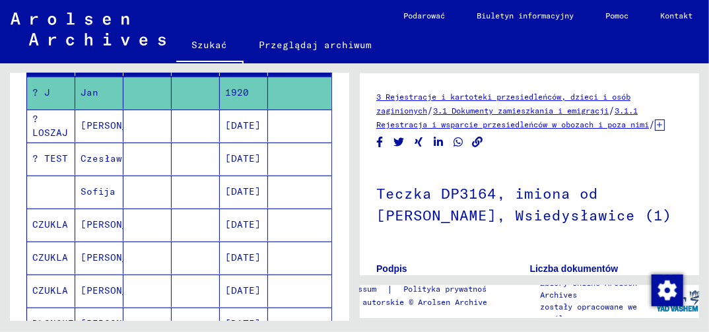
scroll to position [198, 0]
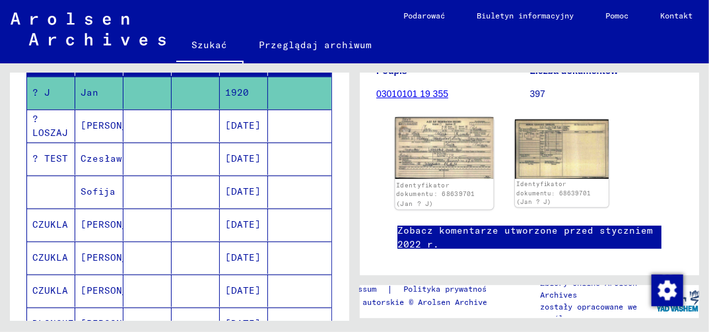
click at [435, 179] on img at bounding box center [444, 148] width 98 height 61
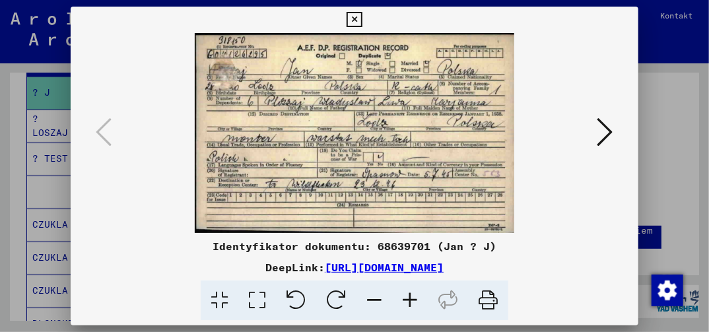
click at [359, 18] on icon at bounding box center [354, 20] width 15 height 16
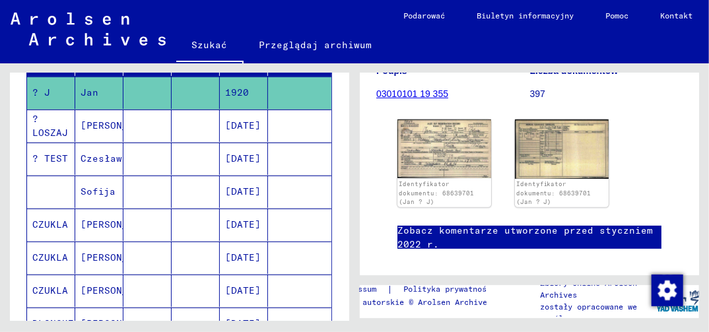
click at [239, 123] on mat-cell "[DATE]" at bounding box center [244, 126] width 48 height 32
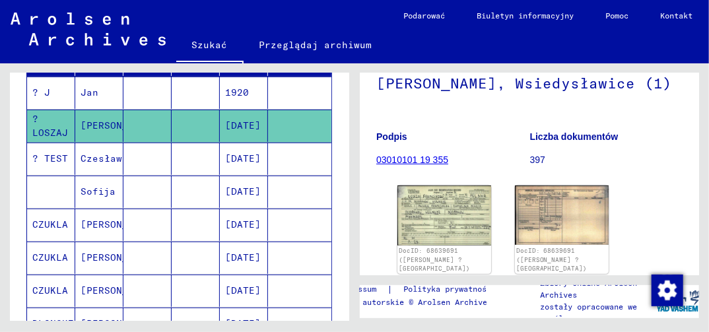
scroll to position [198, 0]
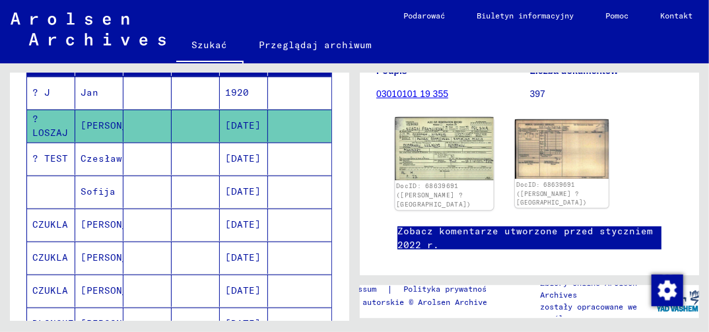
click at [428, 180] on img at bounding box center [444, 149] width 98 height 63
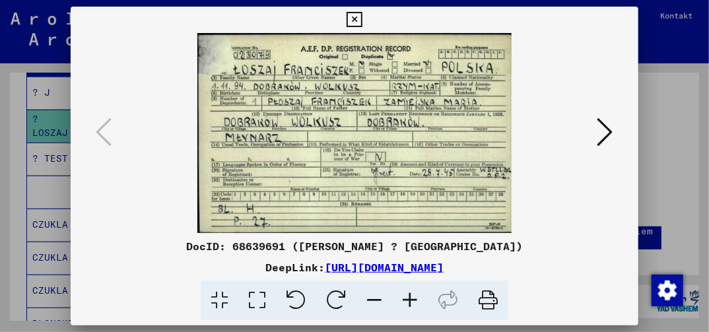
click at [356, 17] on icon at bounding box center [354, 20] width 15 height 16
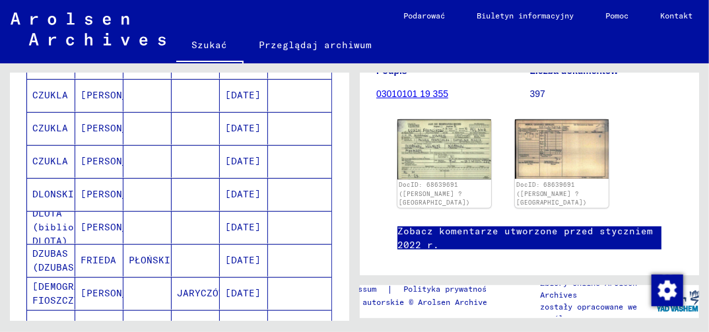
scroll to position [337, 0]
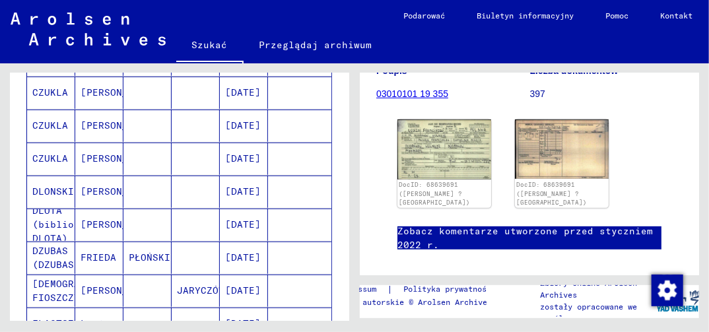
click at [245, 253] on mat-cell "[DATE]" at bounding box center [244, 258] width 48 height 32
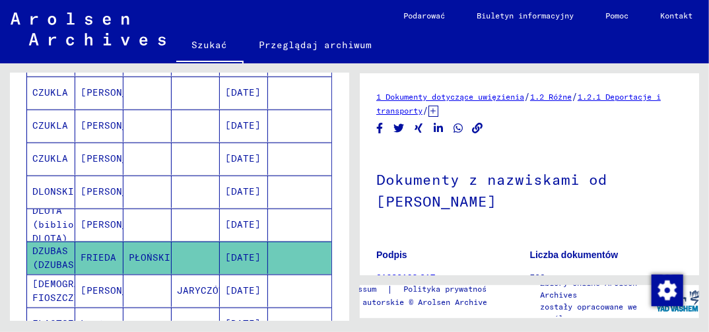
scroll to position [132, 0]
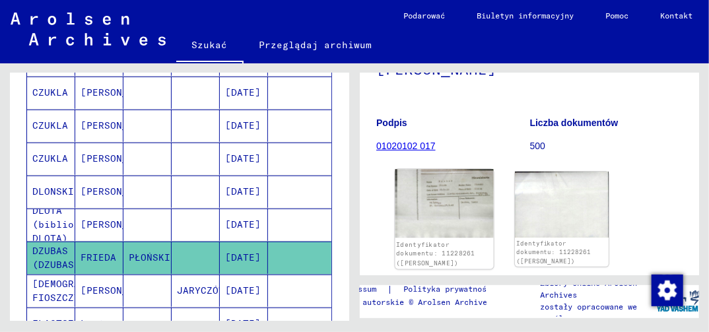
click at [451, 210] on img at bounding box center [444, 204] width 98 height 69
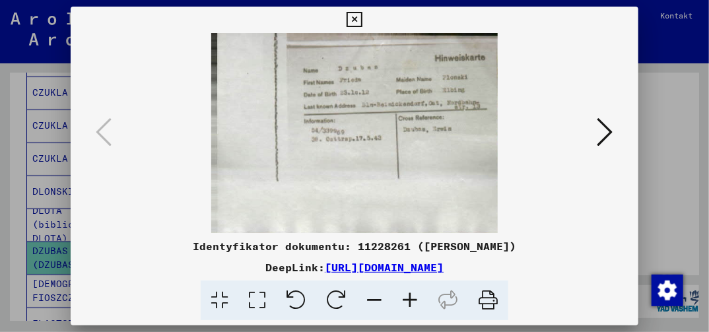
click at [258, 299] on icon at bounding box center [257, 301] width 38 height 40
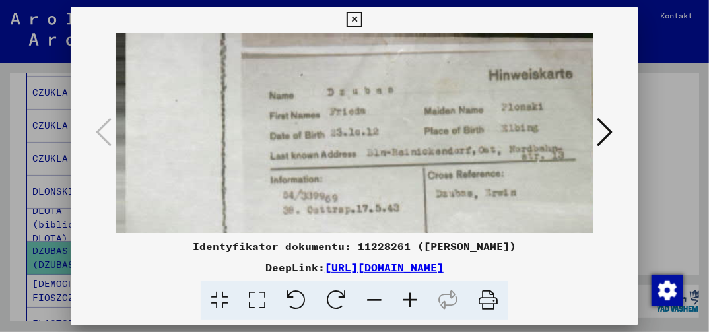
click at [597, 139] on icon at bounding box center [605, 132] width 16 height 32
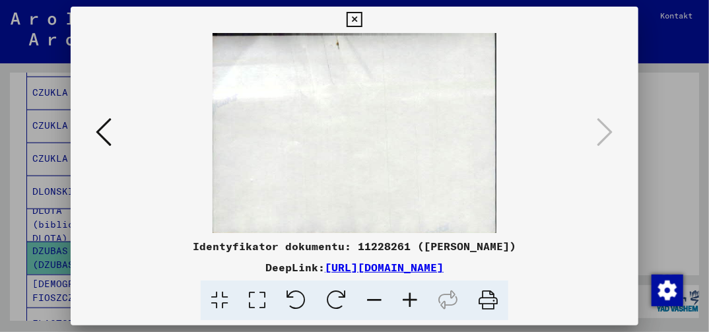
click at [357, 17] on icon at bounding box center [354, 20] width 15 height 16
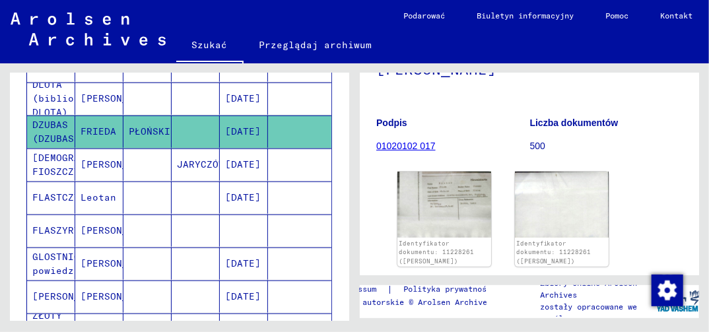
scroll to position [469, 0]
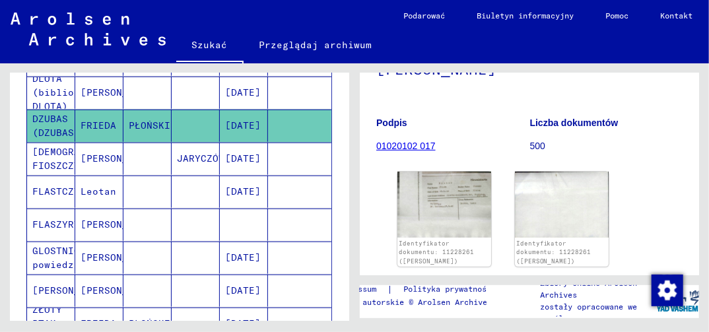
click at [238, 316] on mat-cell "[DATE]" at bounding box center [244, 324] width 48 height 32
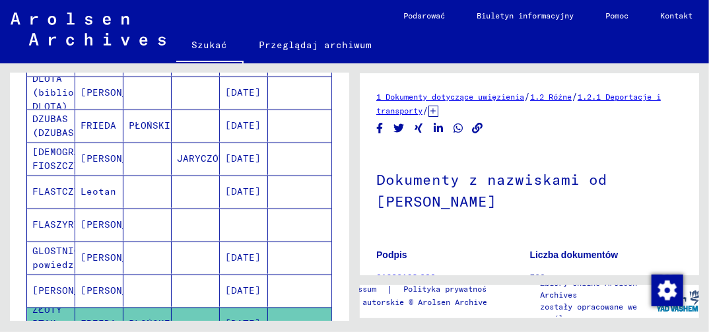
scroll to position [132, 0]
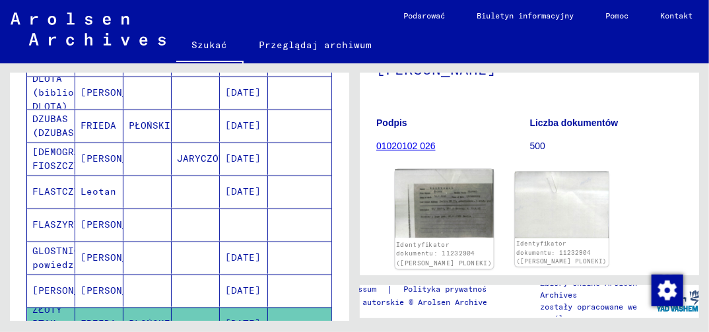
click at [445, 218] on img at bounding box center [444, 204] width 98 height 69
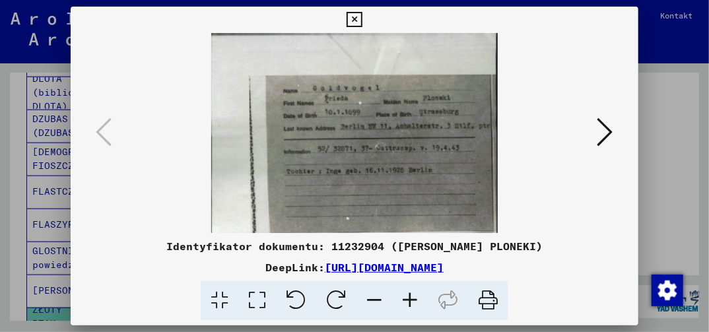
click at [605, 136] on icon at bounding box center [605, 132] width 16 height 32
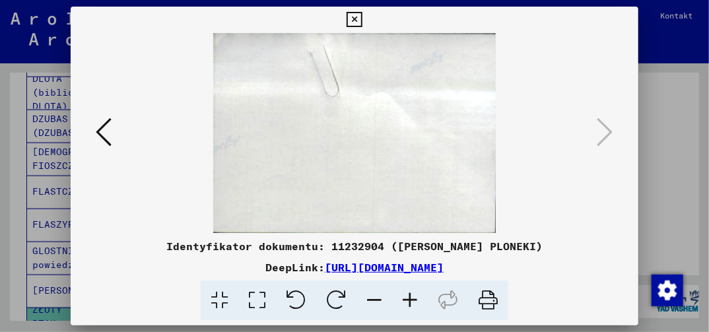
click at [358, 20] on icon at bounding box center [354, 20] width 15 height 16
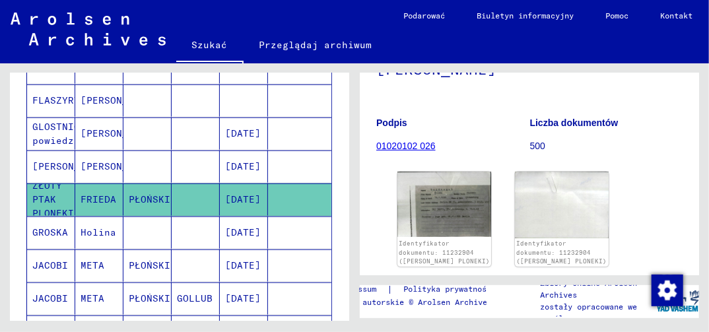
scroll to position [601, 0]
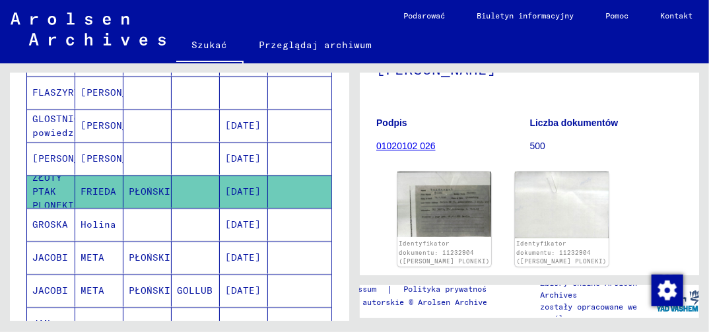
click at [241, 246] on mat-cell "[DATE]" at bounding box center [244, 258] width 48 height 32
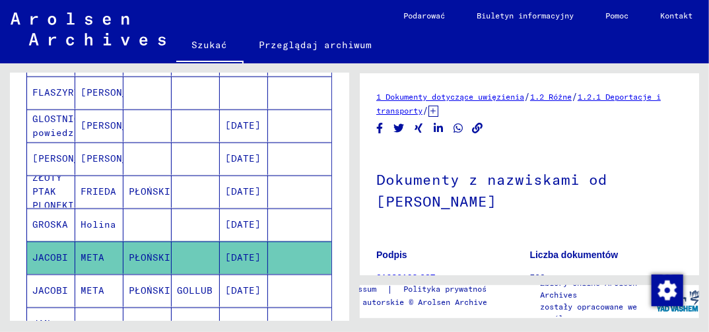
scroll to position [198, 0]
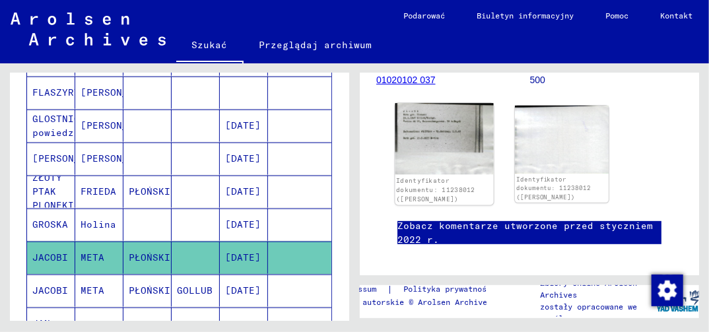
click at [427, 127] on img at bounding box center [444, 139] width 98 height 71
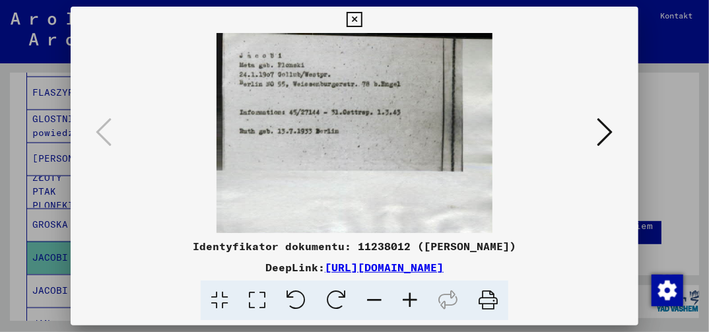
click at [354, 22] on icon at bounding box center [354, 20] width 15 height 16
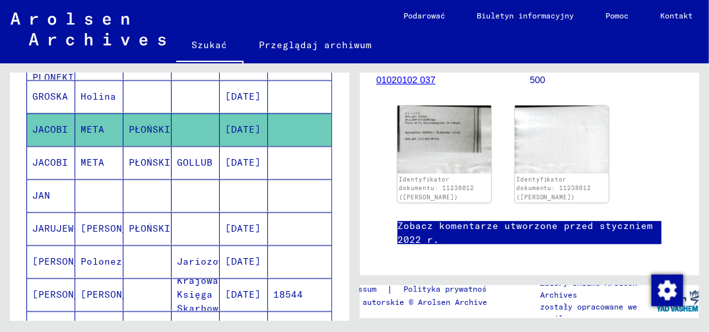
scroll to position [733, 0]
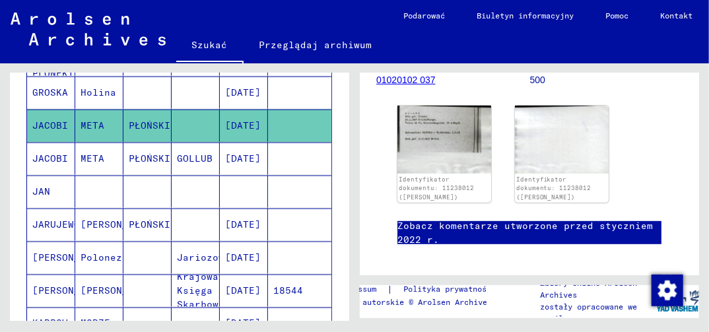
click at [240, 311] on mat-cell "[DATE]" at bounding box center [244, 324] width 48 height 32
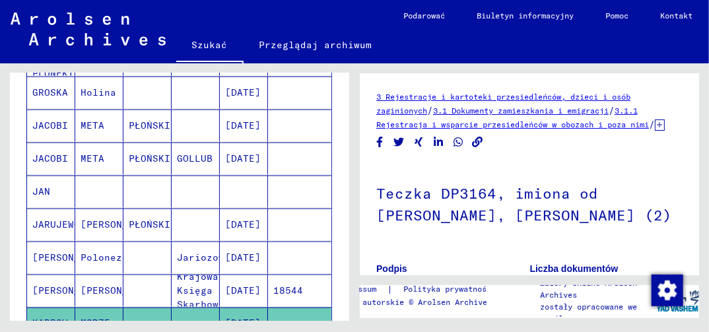
scroll to position [132, 0]
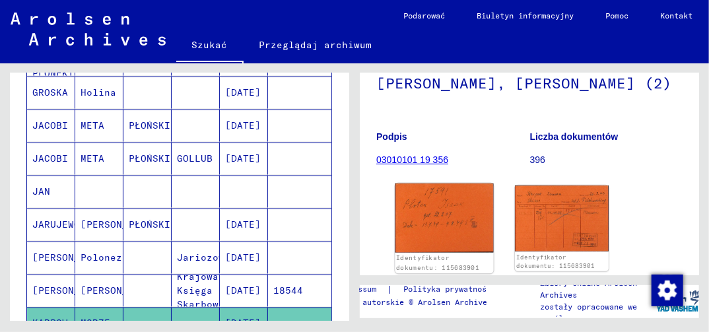
click at [424, 248] on img at bounding box center [444, 218] width 98 height 69
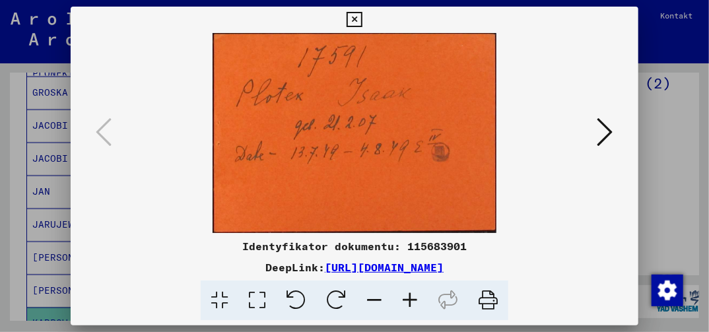
click at [606, 133] on icon at bounding box center [605, 132] width 16 height 32
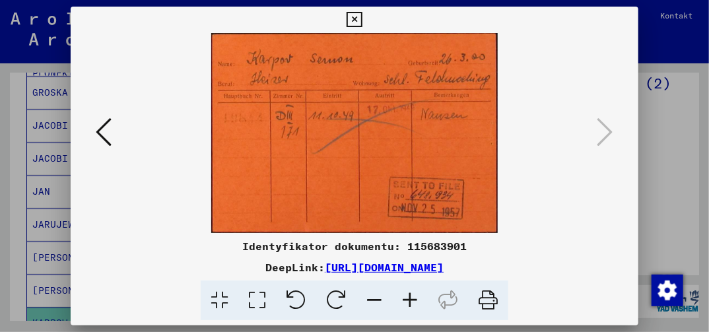
click at [356, 19] on icon at bounding box center [354, 20] width 15 height 16
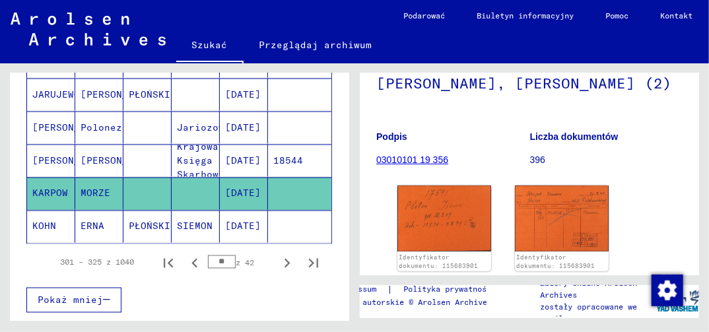
scroll to position [865, 0]
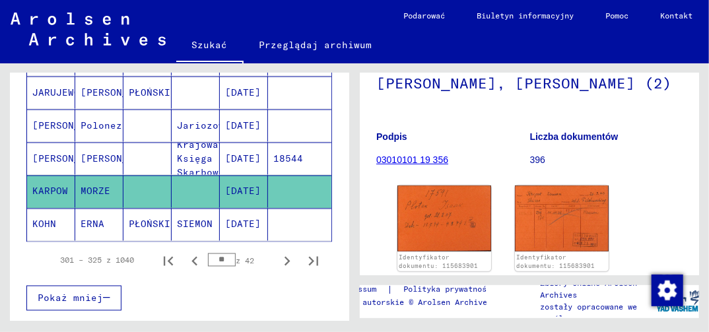
click at [241, 211] on mat-cell "[DATE]" at bounding box center [244, 225] width 48 height 32
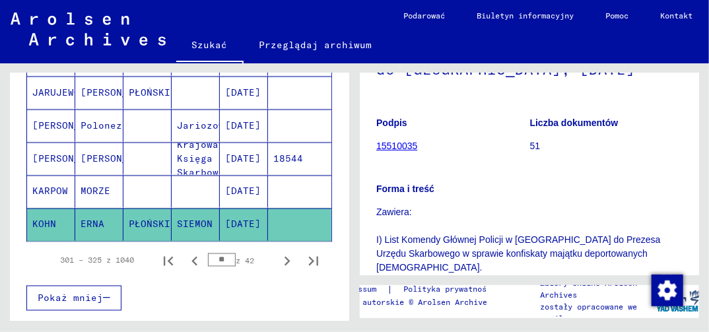
scroll to position [264, 0]
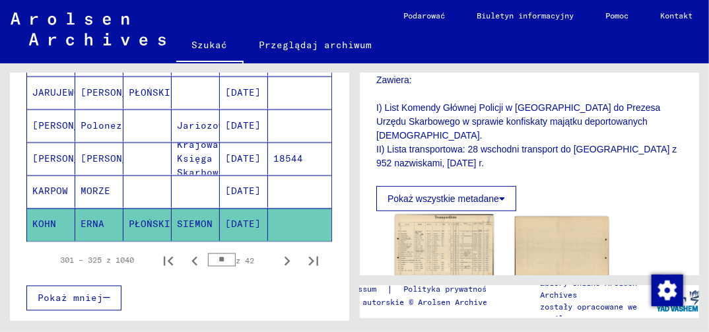
click at [417, 226] on img at bounding box center [444, 247] width 98 height 64
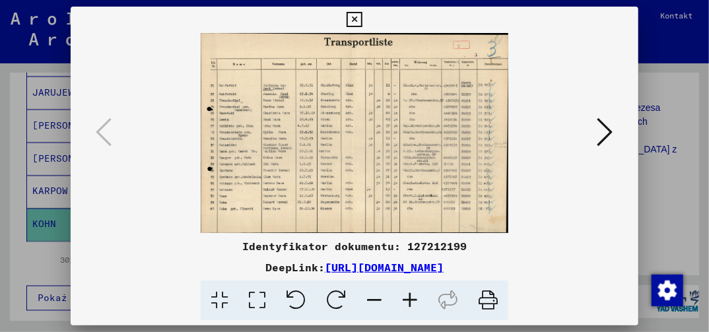
click at [260, 298] on icon at bounding box center [257, 301] width 38 height 40
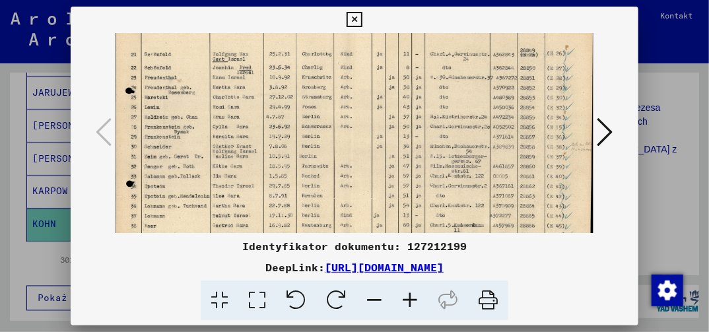
drag, startPoint x: 329, startPoint y: 220, endPoint x: 331, endPoint y: 158, distance: 62.1
click at [330, 159] on img at bounding box center [354, 128] width 477 height 310
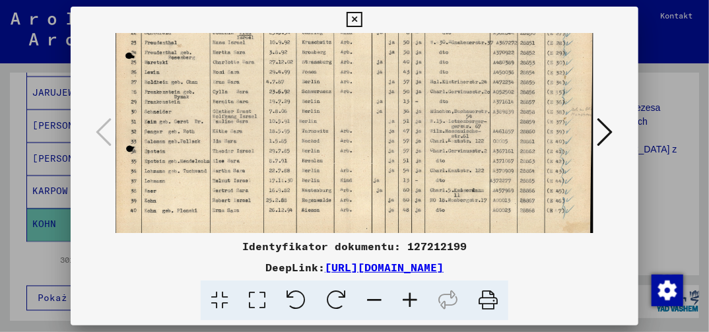
scroll to position [104, 0]
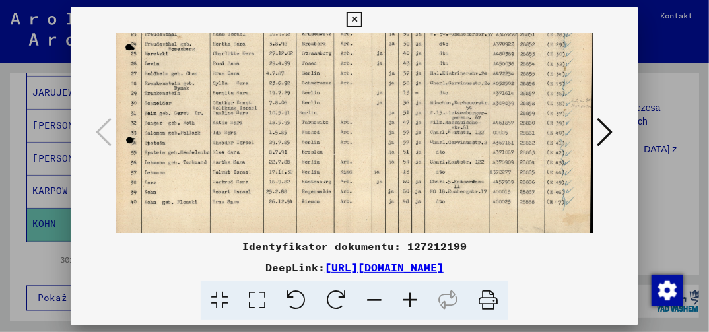
drag, startPoint x: 323, startPoint y: 225, endPoint x: 329, endPoint y: 187, distance: 38.7
click at [329, 187] on img at bounding box center [354, 84] width 477 height 310
click at [607, 131] on icon at bounding box center [605, 132] width 16 height 32
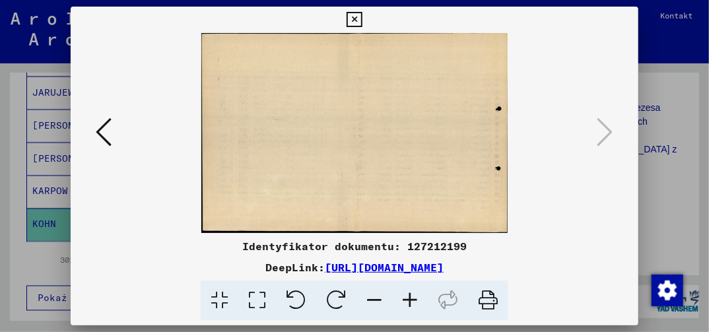
scroll to position [0, 0]
click at [355, 17] on icon at bounding box center [354, 20] width 15 height 16
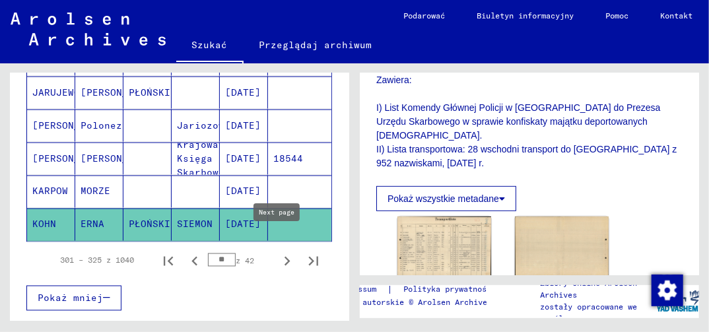
click at [285, 257] on icon "Następna strona" at bounding box center [288, 261] width 6 height 9
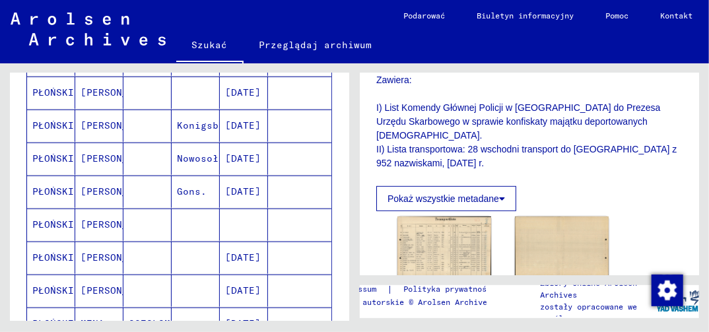
scroll to position [535, 0]
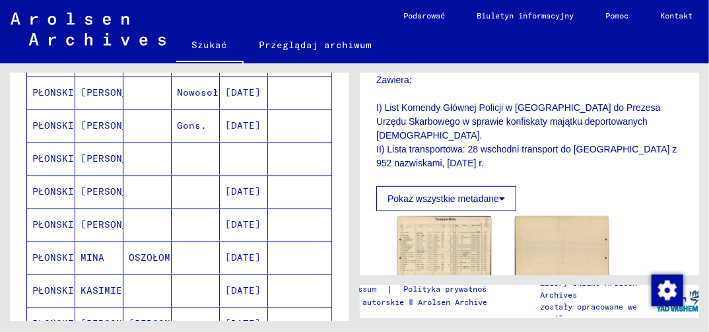
click at [244, 252] on mat-cell "[DATE]" at bounding box center [244, 258] width 48 height 32
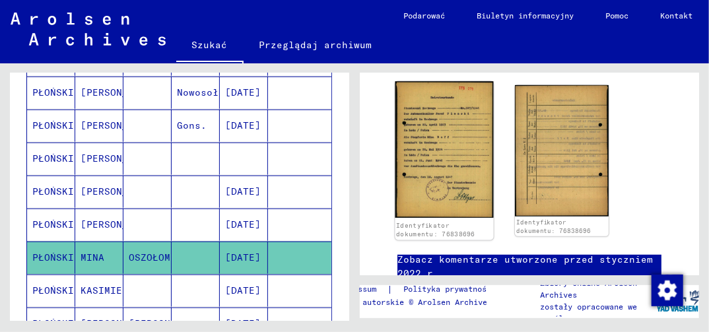
scroll to position [264, 0]
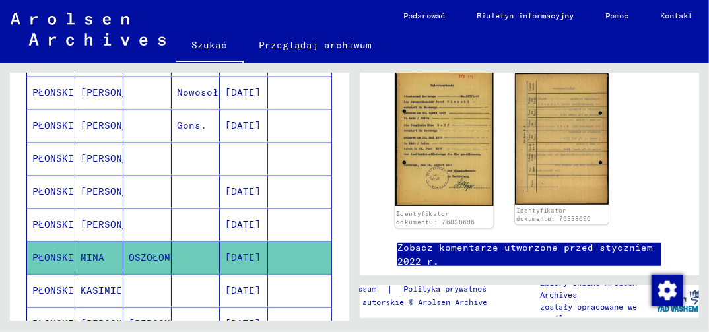
click at [435, 152] on img at bounding box center [444, 137] width 98 height 137
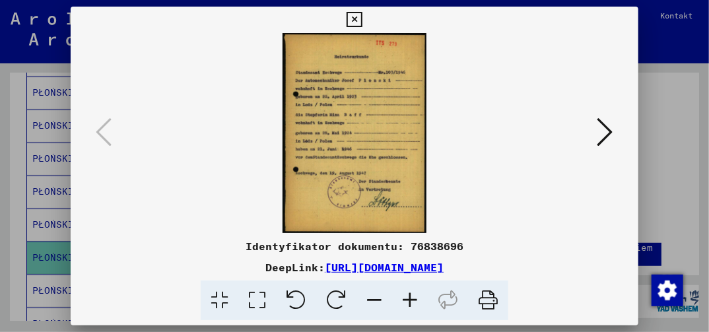
click at [356, 14] on icon at bounding box center [354, 20] width 15 height 16
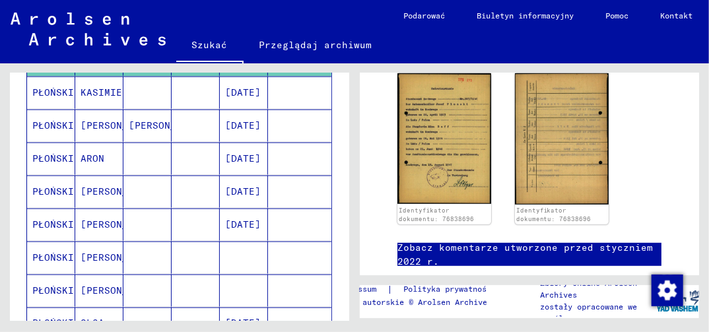
scroll to position [799, 0]
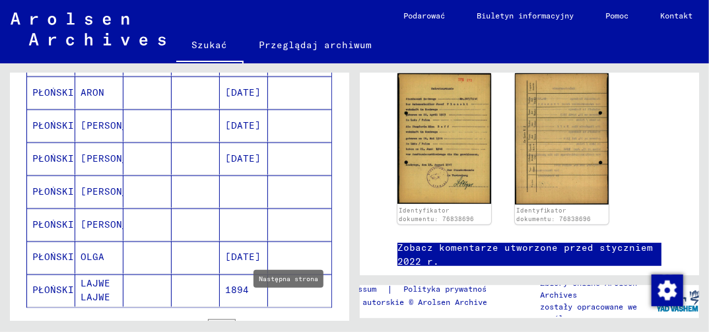
click at [281, 318] on icon "Następna strona" at bounding box center [287, 327] width 18 height 18
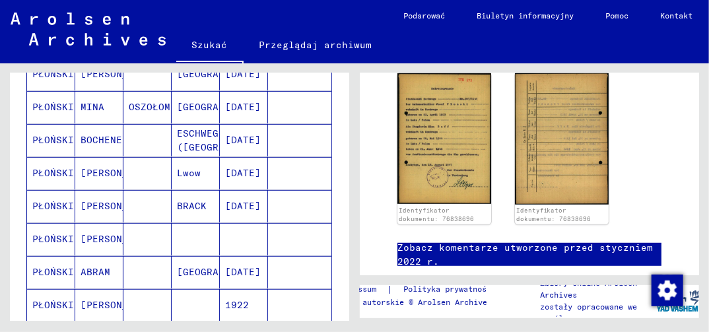
scroll to position [337, 0]
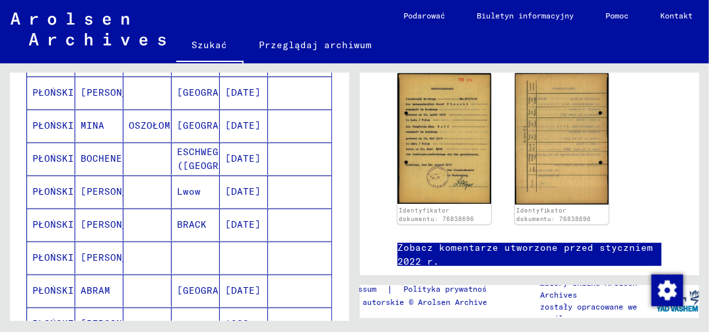
click at [238, 121] on mat-cell "[DATE]" at bounding box center [244, 126] width 48 height 32
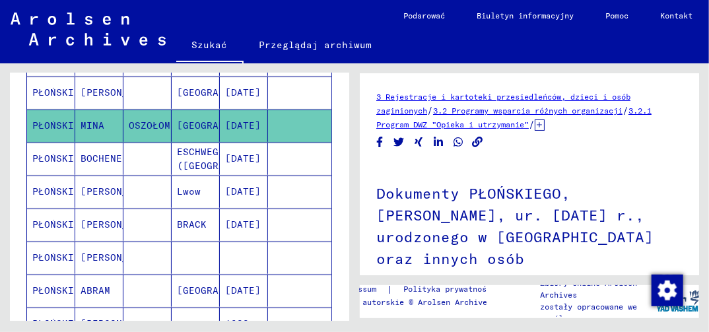
scroll to position [132, 0]
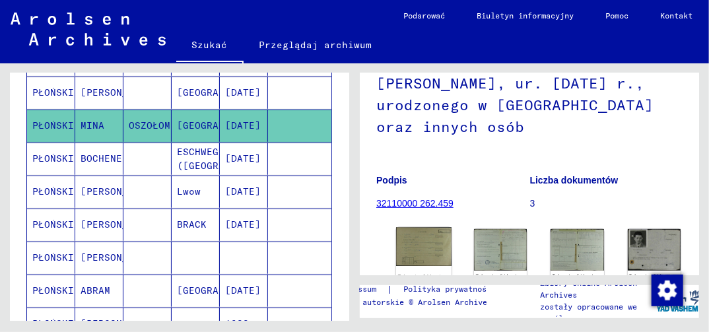
click at [415, 229] on img at bounding box center [423, 247] width 55 height 39
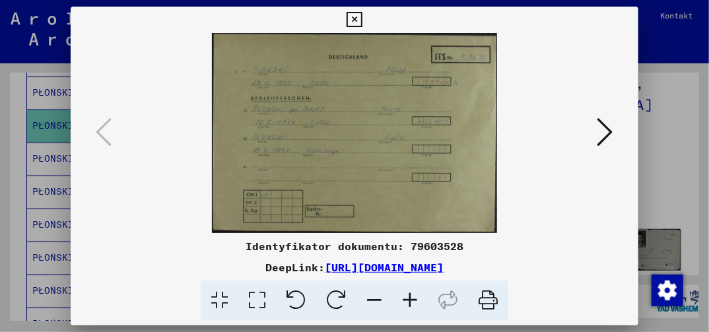
click at [611, 132] on icon at bounding box center [605, 132] width 16 height 32
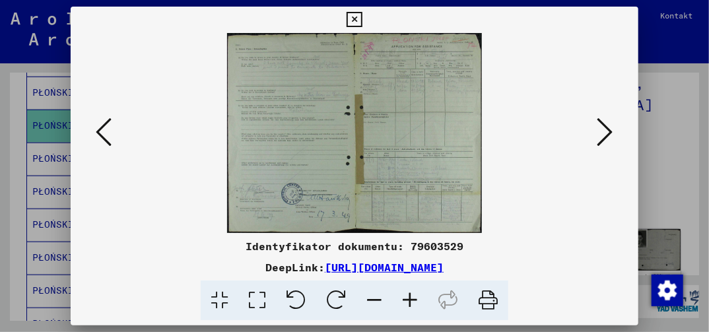
click at [611, 132] on icon at bounding box center [605, 132] width 16 height 32
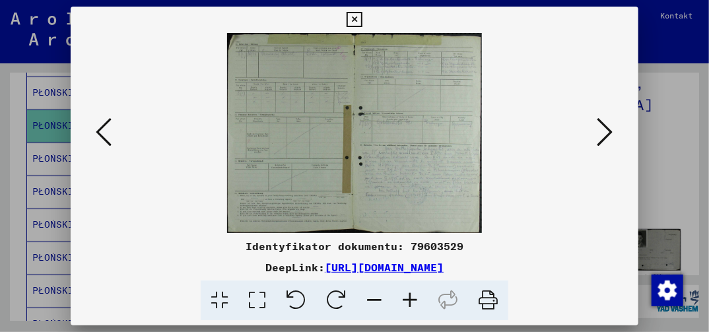
click at [611, 132] on icon at bounding box center [605, 132] width 16 height 32
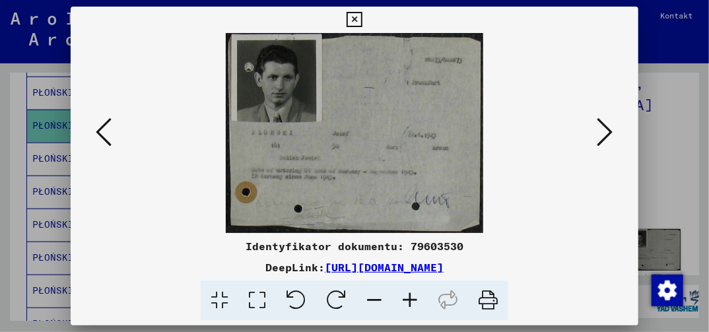
click at [252, 306] on icon at bounding box center [257, 301] width 38 height 40
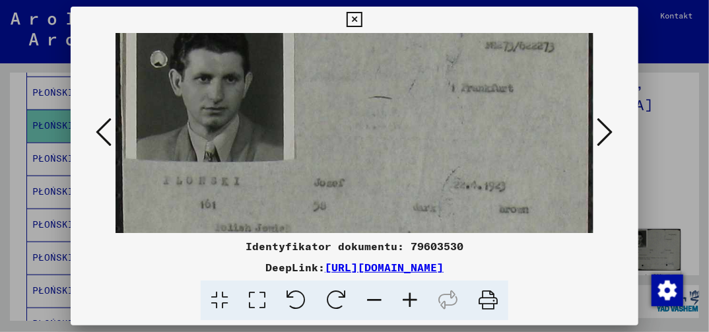
drag, startPoint x: 384, startPoint y: 216, endPoint x: 380, endPoint y: 168, distance: 47.7
click at [380, 172] on img at bounding box center [354, 181] width 477 height 371
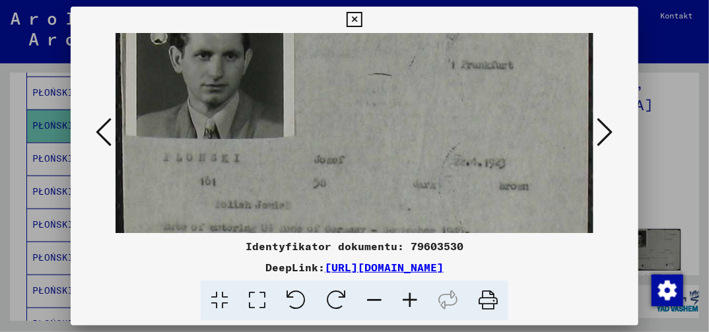
drag, startPoint x: 373, startPoint y: 215, endPoint x: 376, endPoint y: 168, distance: 47.6
click at [376, 168] on img at bounding box center [354, 158] width 477 height 371
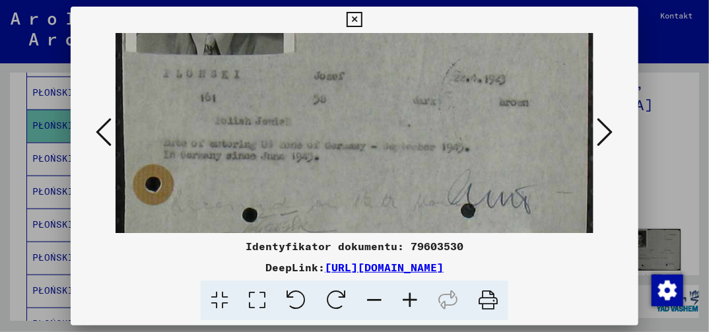
drag, startPoint x: 255, startPoint y: 191, endPoint x: 273, endPoint y: 150, distance: 44.6
click at [271, 154] on img at bounding box center [354, 74] width 477 height 371
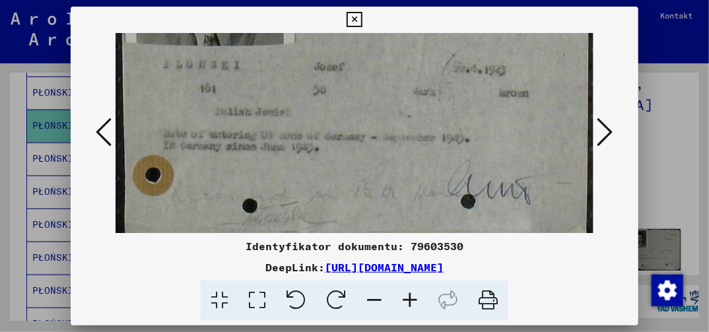
scroll to position [171, 0]
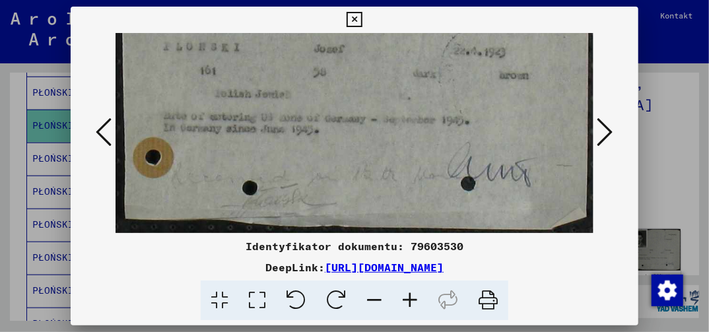
drag, startPoint x: 358, startPoint y: 211, endPoint x: 362, endPoint y: 154, distance: 56.2
click at [362, 155] on img at bounding box center [354, 47] width 477 height 371
click at [353, 16] on icon at bounding box center [354, 20] width 15 height 16
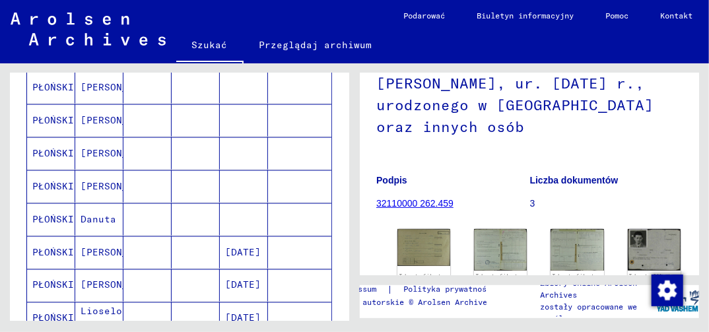
scroll to position [799, 0]
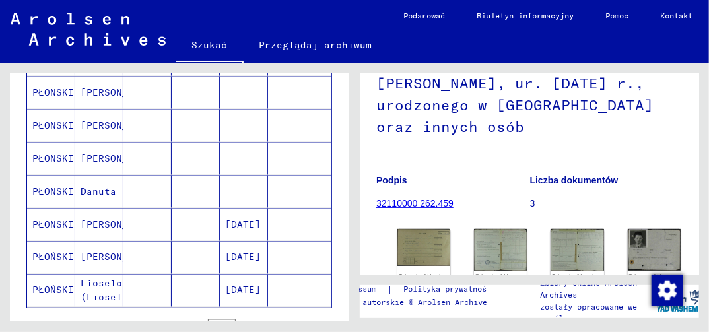
click at [230, 243] on mat-cell "[DATE]" at bounding box center [244, 258] width 48 height 32
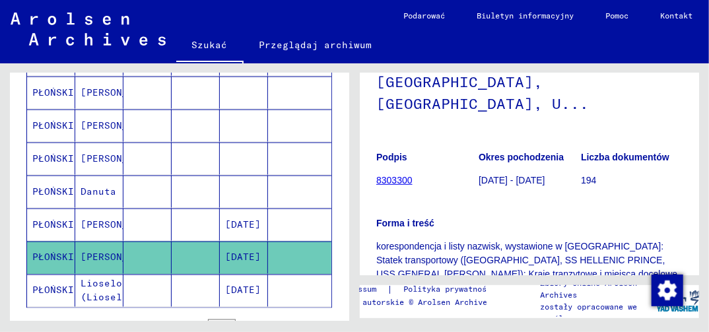
scroll to position [396, 0]
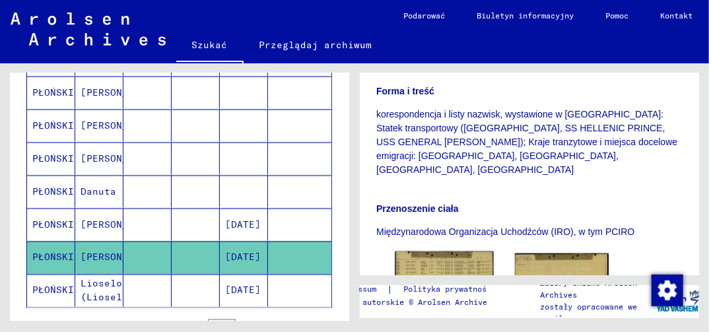
click at [442, 252] on img at bounding box center [444, 284] width 98 height 65
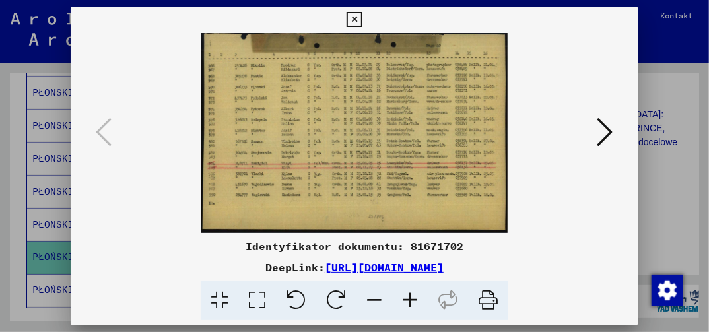
click at [257, 297] on icon at bounding box center [257, 301] width 38 height 40
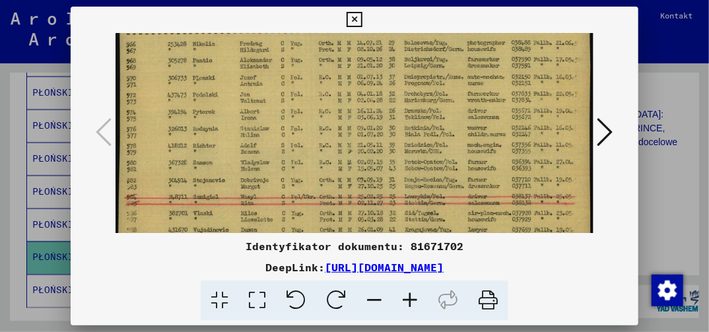
drag, startPoint x: 415, startPoint y: 209, endPoint x: 410, endPoint y: 167, distance: 42.5
click at [410, 169] on img at bounding box center [354, 149] width 477 height 312
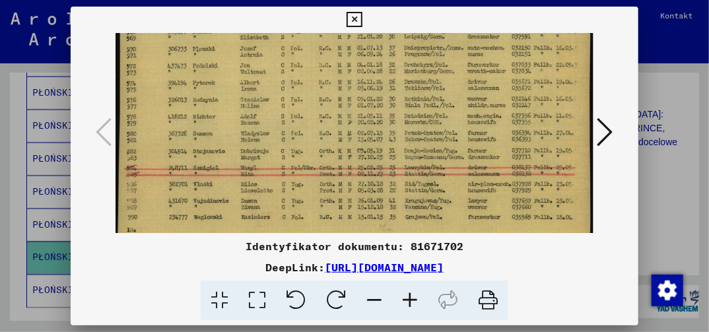
drag, startPoint x: 416, startPoint y: 204, endPoint x: 414, endPoint y: 171, distance: 33.1
click at [414, 173] on img at bounding box center [354, 120] width 477 height 312
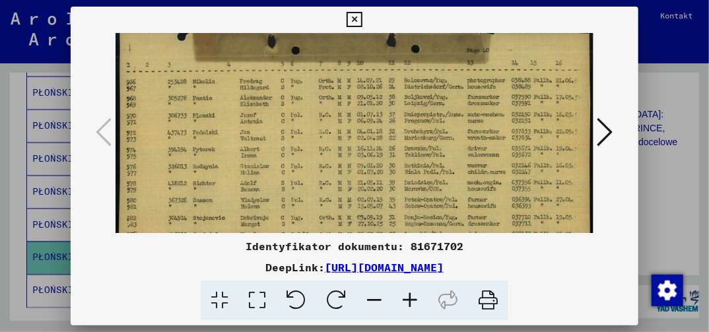
scroll to position [0, 0]
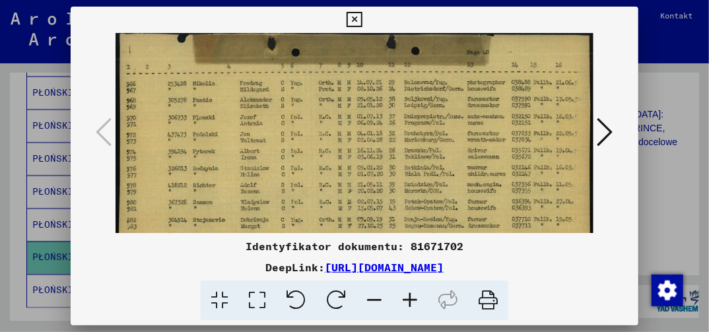
drag, startPoint x: 415, startPoint y: 46, endPoint x: 416, endPoint y: 137, distance: 91.1
click at [416, 137] on img at bounding box center [354, 189] width 477 height 312
click at [607, 129] on icon at bounding box center [605, 132] width 16 height 32
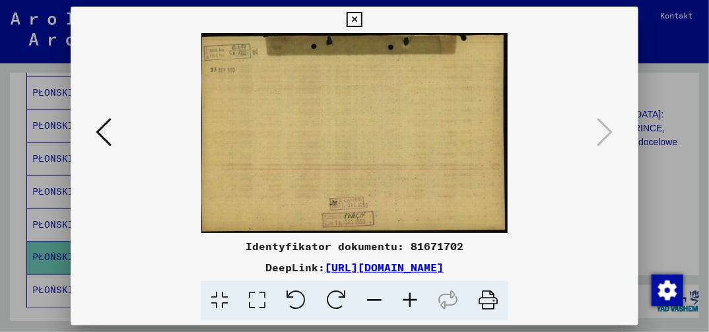
click at [356, 23] on icon at bounding box center [354, 20] width 15 height 16
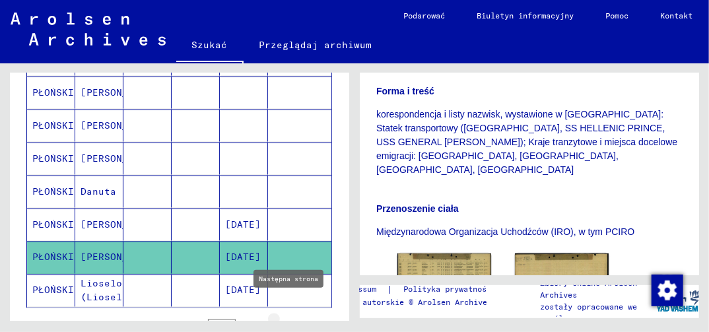
click at [285, 323] on icon "Następna strona" at bounding box center [288, 327] width 6 height 9
type input "**"
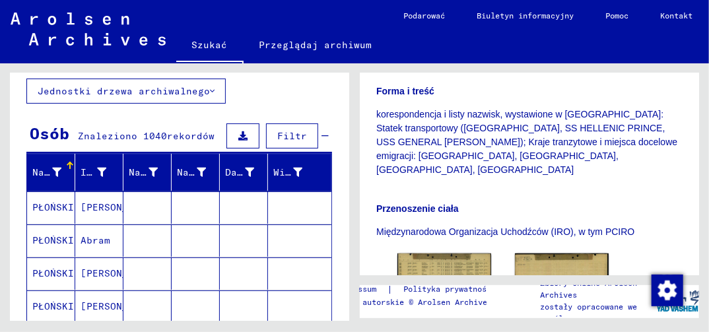
scroll to position [73, 0]
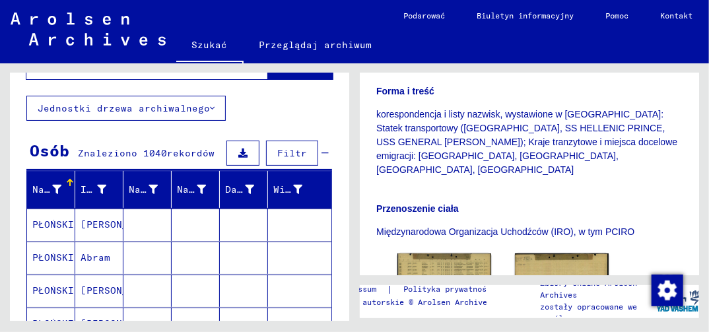
click at [95, 254] on mat-cell "Abram" at bounding box center [99, 258] width 48 height 32
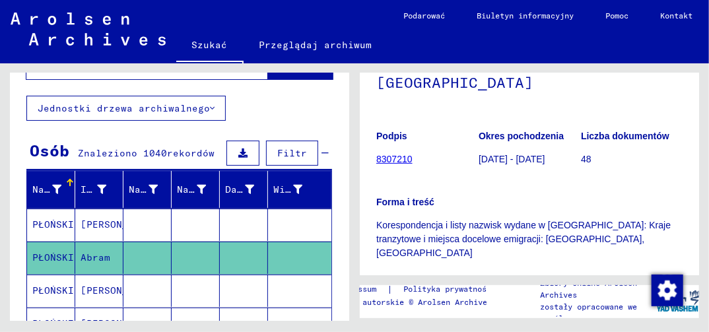
scroll to position [330, 0]
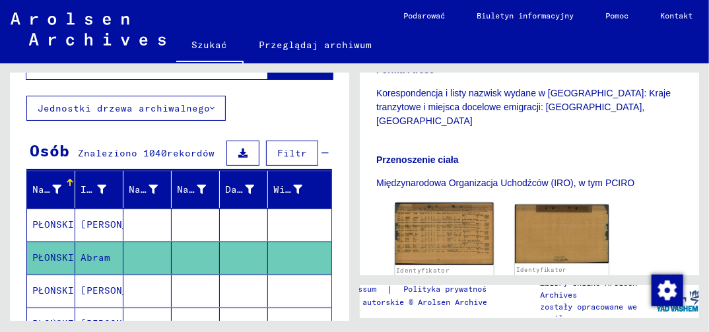
click at [444, 209] on img at bounding box center [444, 234] width 98 height 62
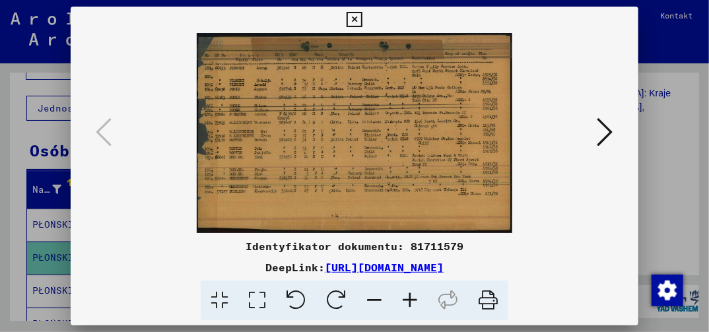
click at [259, 304] on icon at bounding box center [257, 301] width 38 height 40
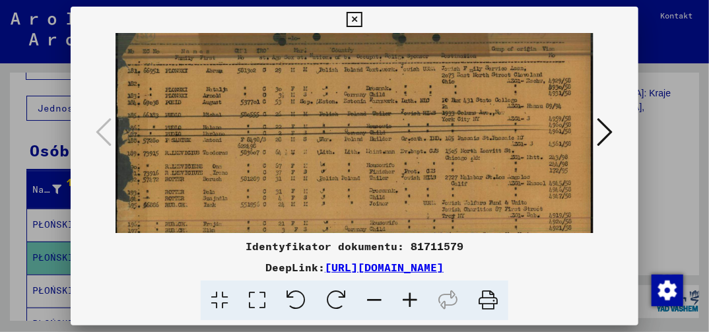
drag, startPoint x: 474, startPoint y: 221, endPoint x: 469, endPoint y: 189, distance: 32.0
click at [470, 191] on img at bounding box center [354, 169] width 477 height 302
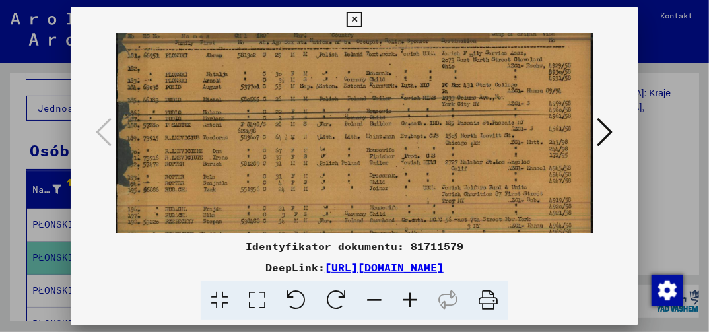
click at [353, 24] on icon at bounding box center [354, 20] width 15 height 16
